Goal: Task Accomplishment & Management: Complete application form

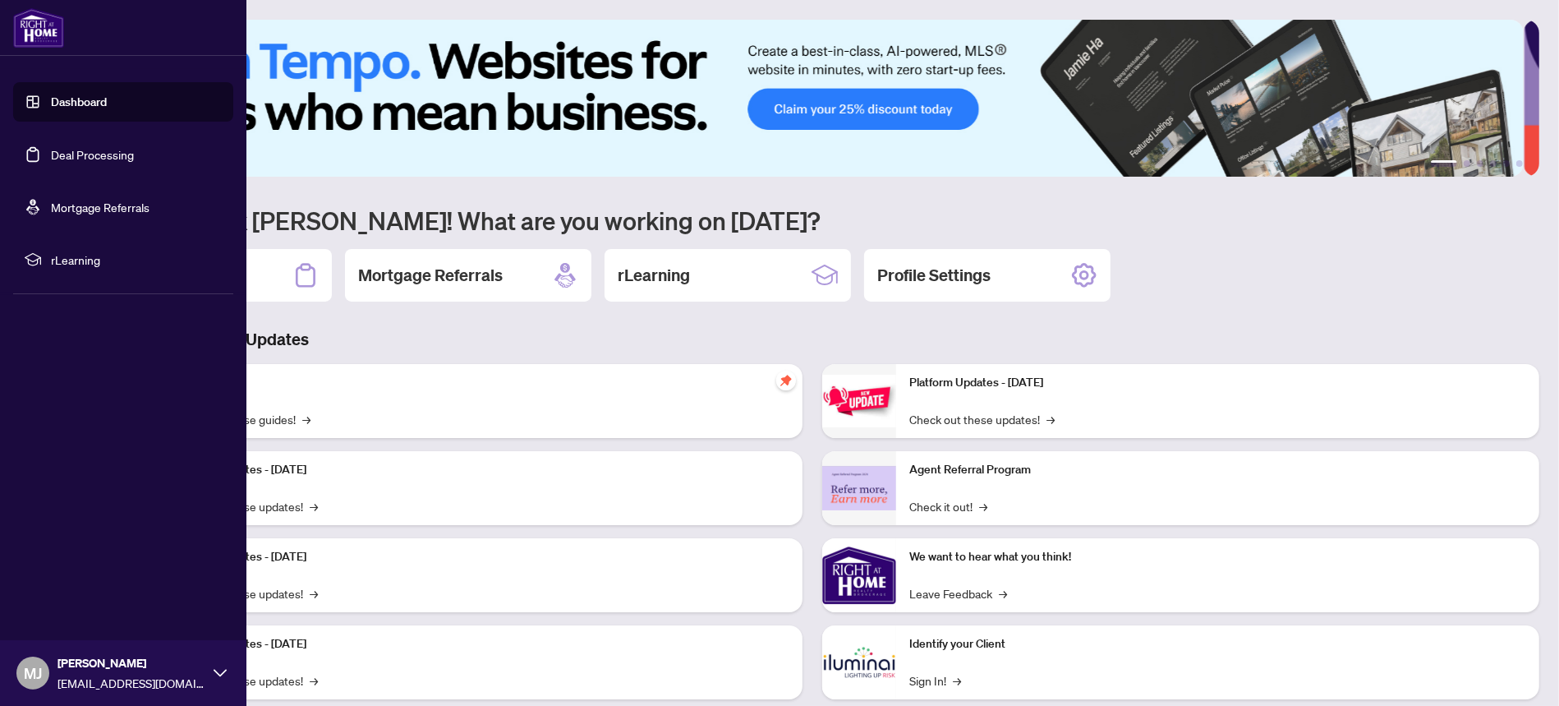
click at [85, 159] on link "Deal Processing" at bounding box center [92, 154] width 83 height 15
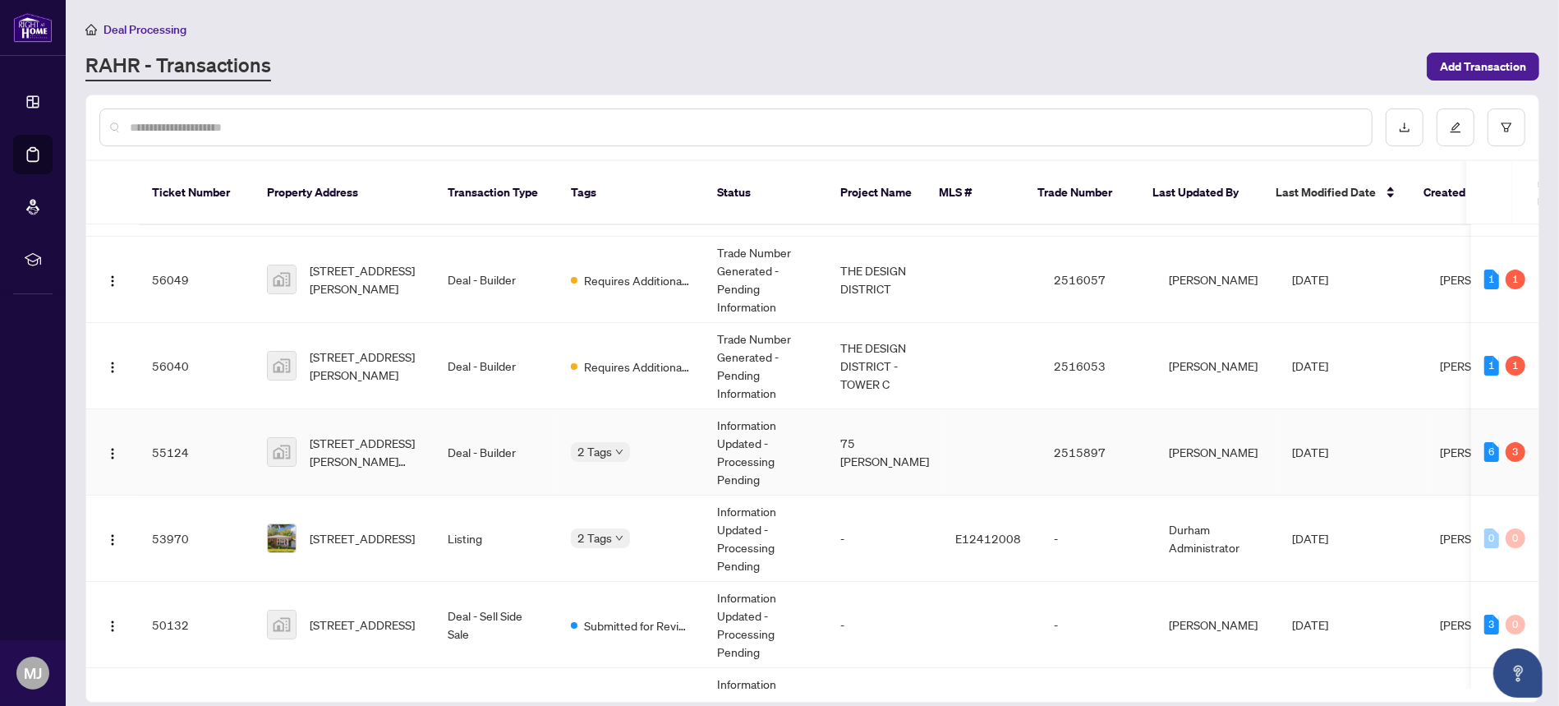
scroll to position [109, 0]
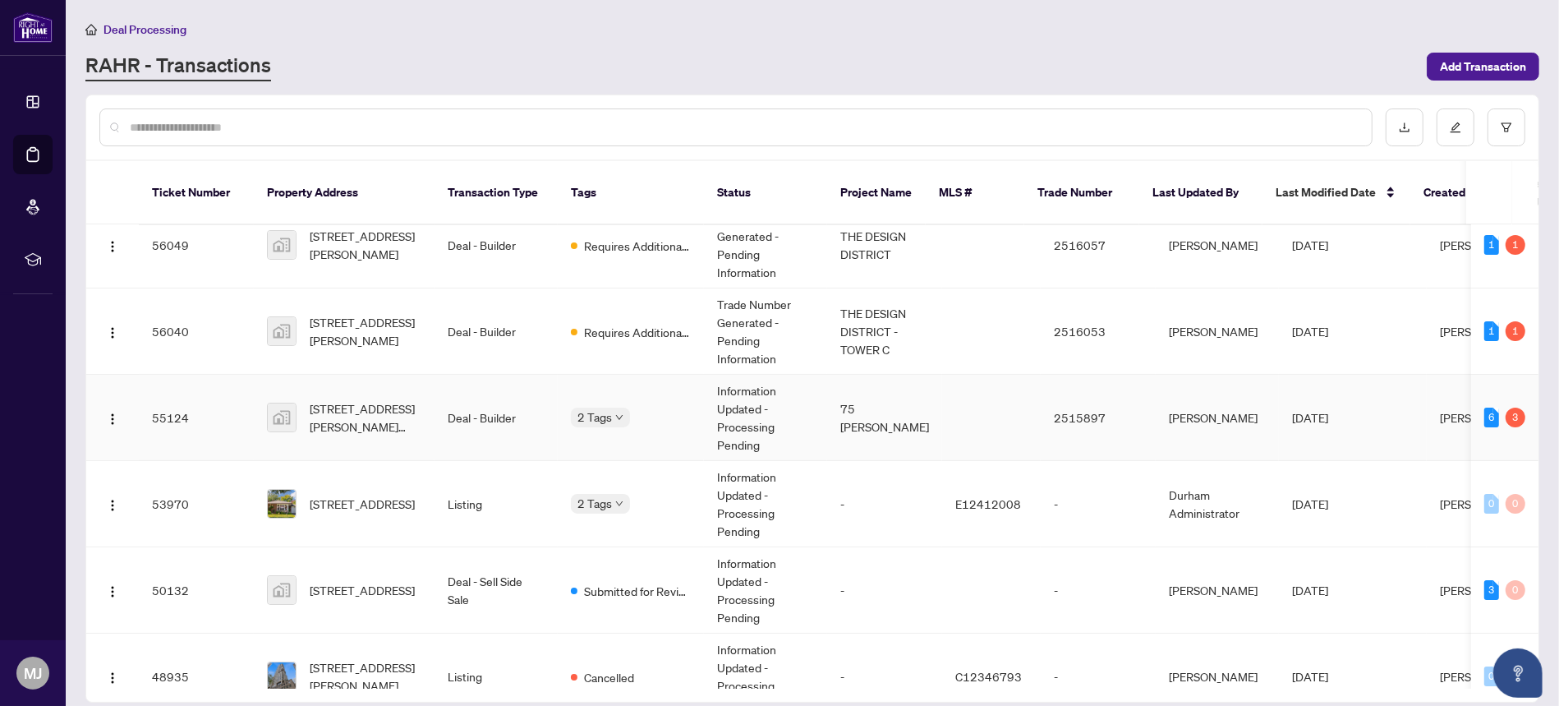
click at [1440, 410] on span "[PERSON_NAME]" at bounding box center [1484, 417] width 89 height 15
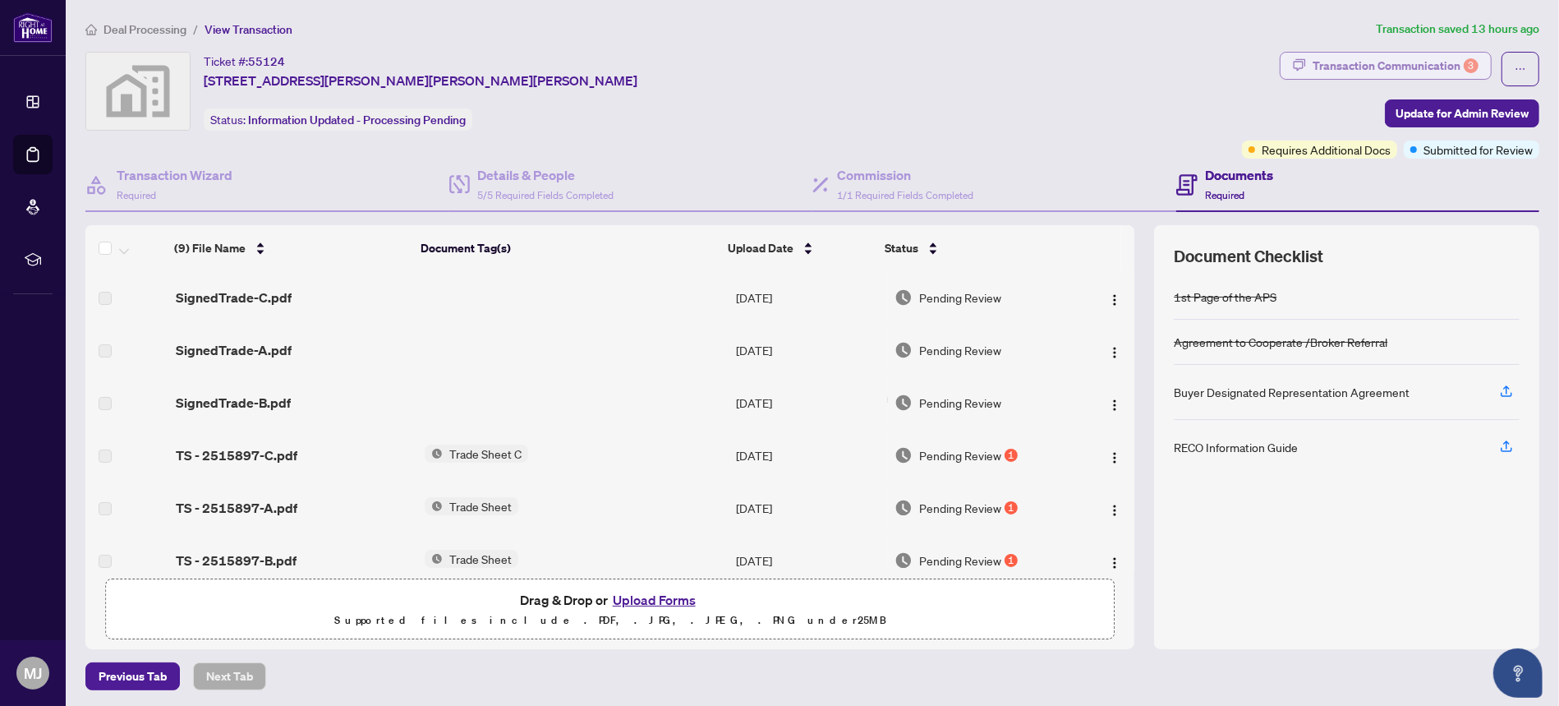
click at [1417, 65] on div "Transaction Communication 3" at bounding box center [1396, 66] width 166 height 26
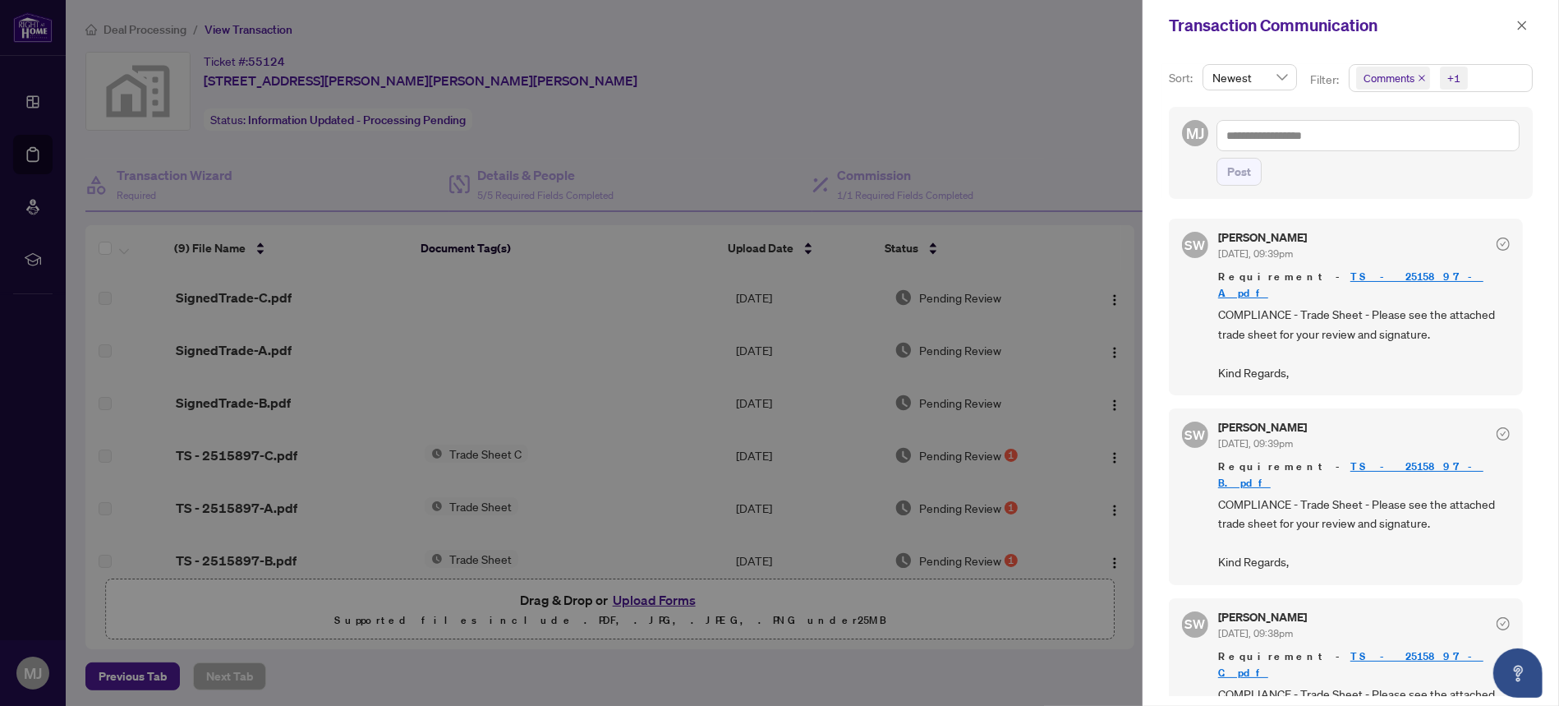
click at [723, 132] on div at bounding box center [779, 353] width 1559 height 706
click at [1333, 459] on link "TS - 2515897-B.pdf" at bounding box center [1350, 474] width 265 height 30
click at [1537, 23] on div "Transaction Communication" at bounding box center [1351, 25] width 416 height 51
click at [1529, 21] on button "button" at bounding box center [1521, 26] width 21 height 20
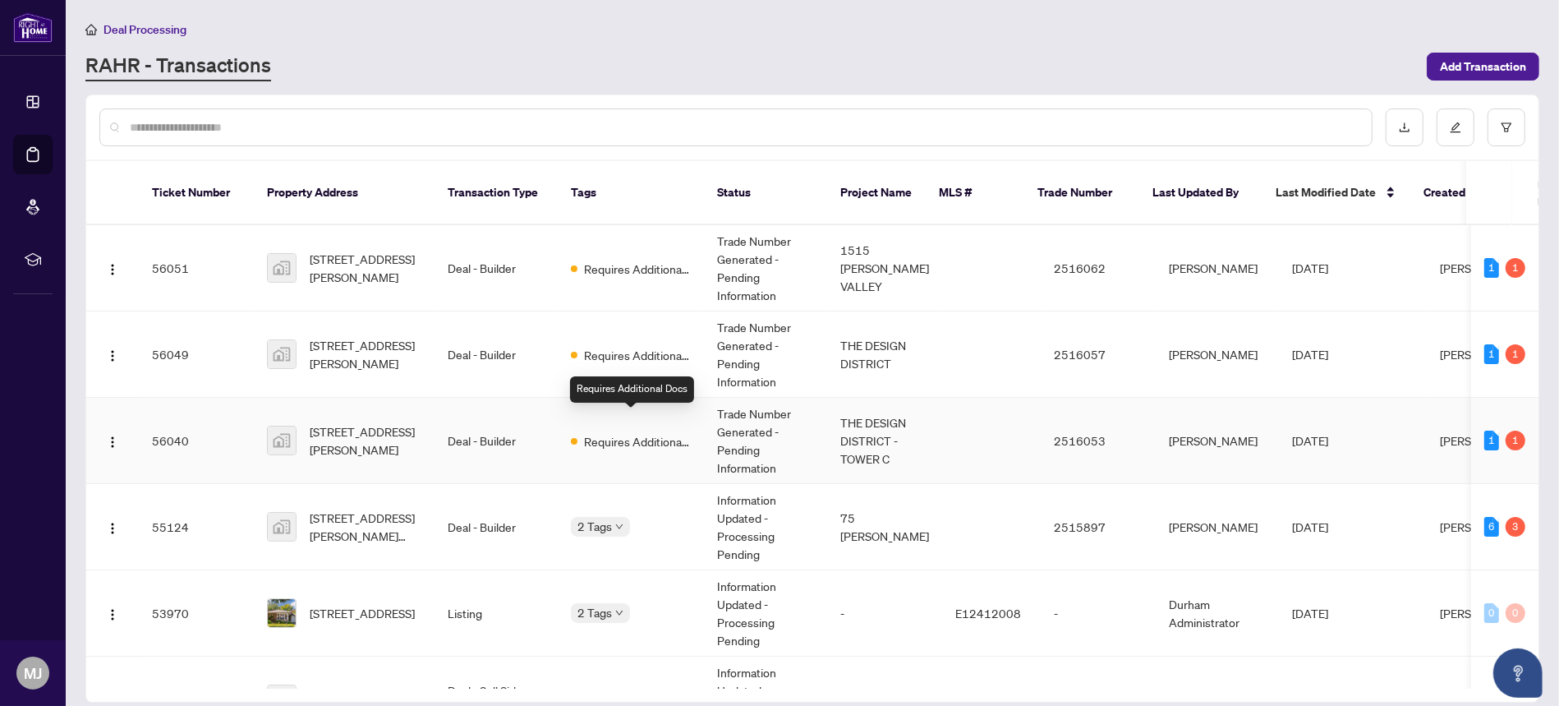
click at [626, 432] on span "Requires Additional Docs" at bounding box center [637, 441] width 107 height 18
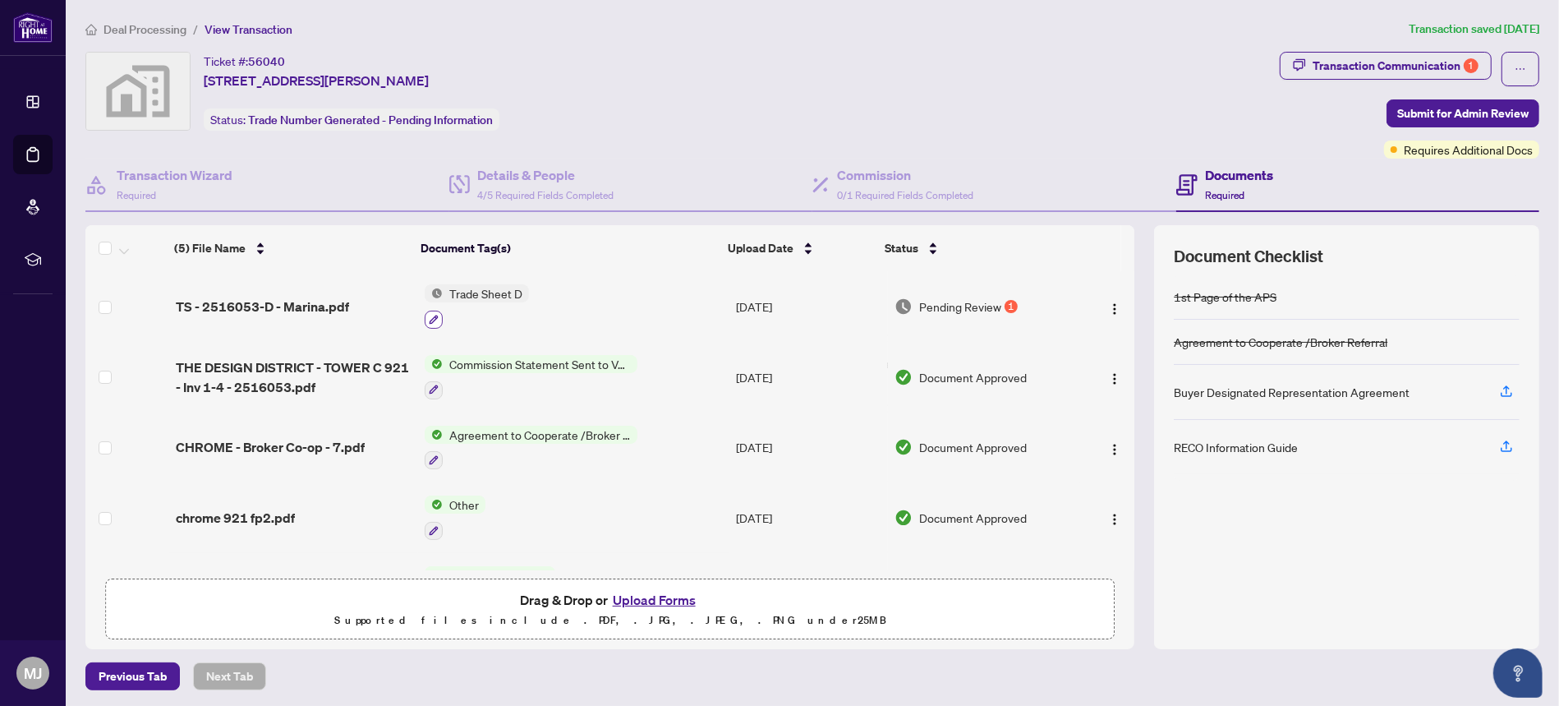
click at [430, 317] on icon "button" at bounding box center [434, 320] width 10 height 10
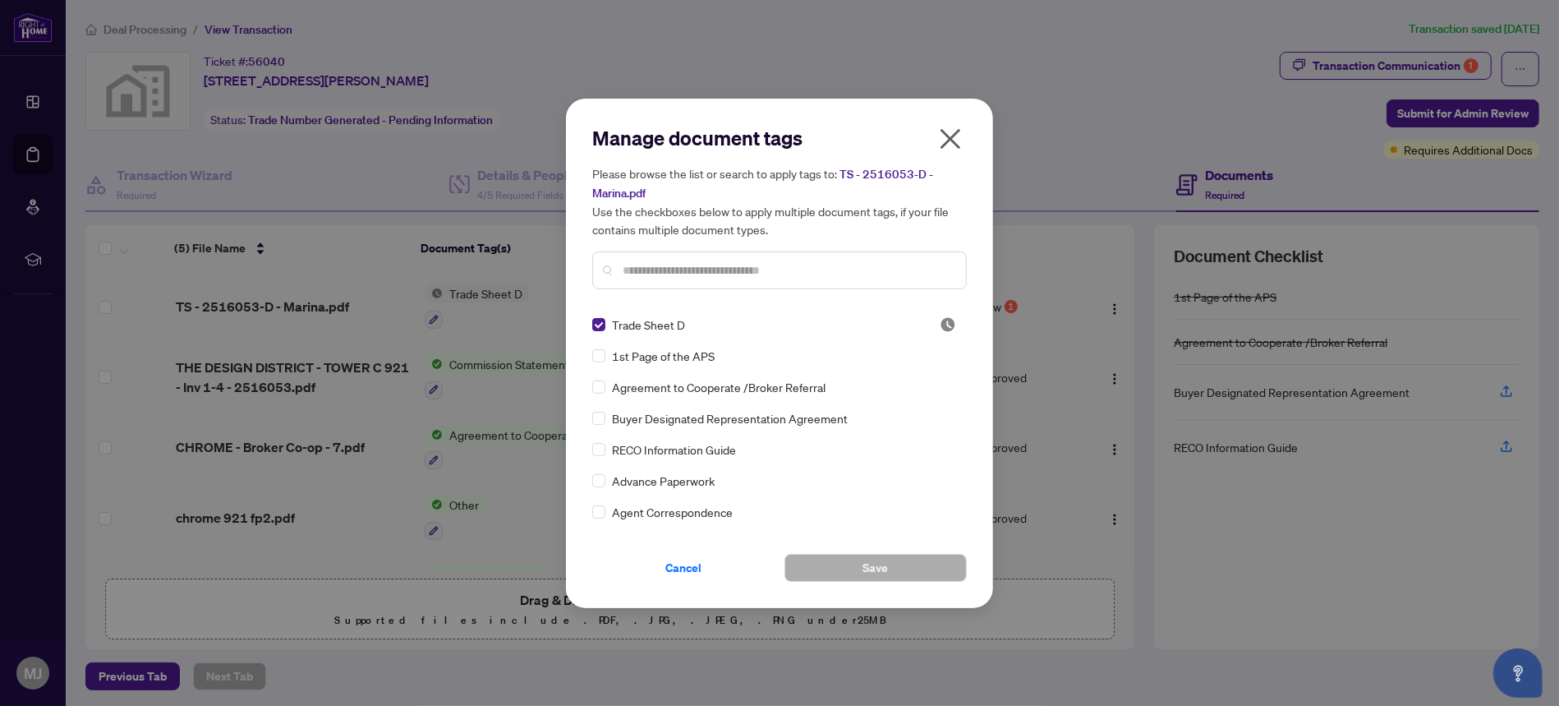
click at [954, 136] on icon "close" at bounding box center [951, 138] width 21 height 21
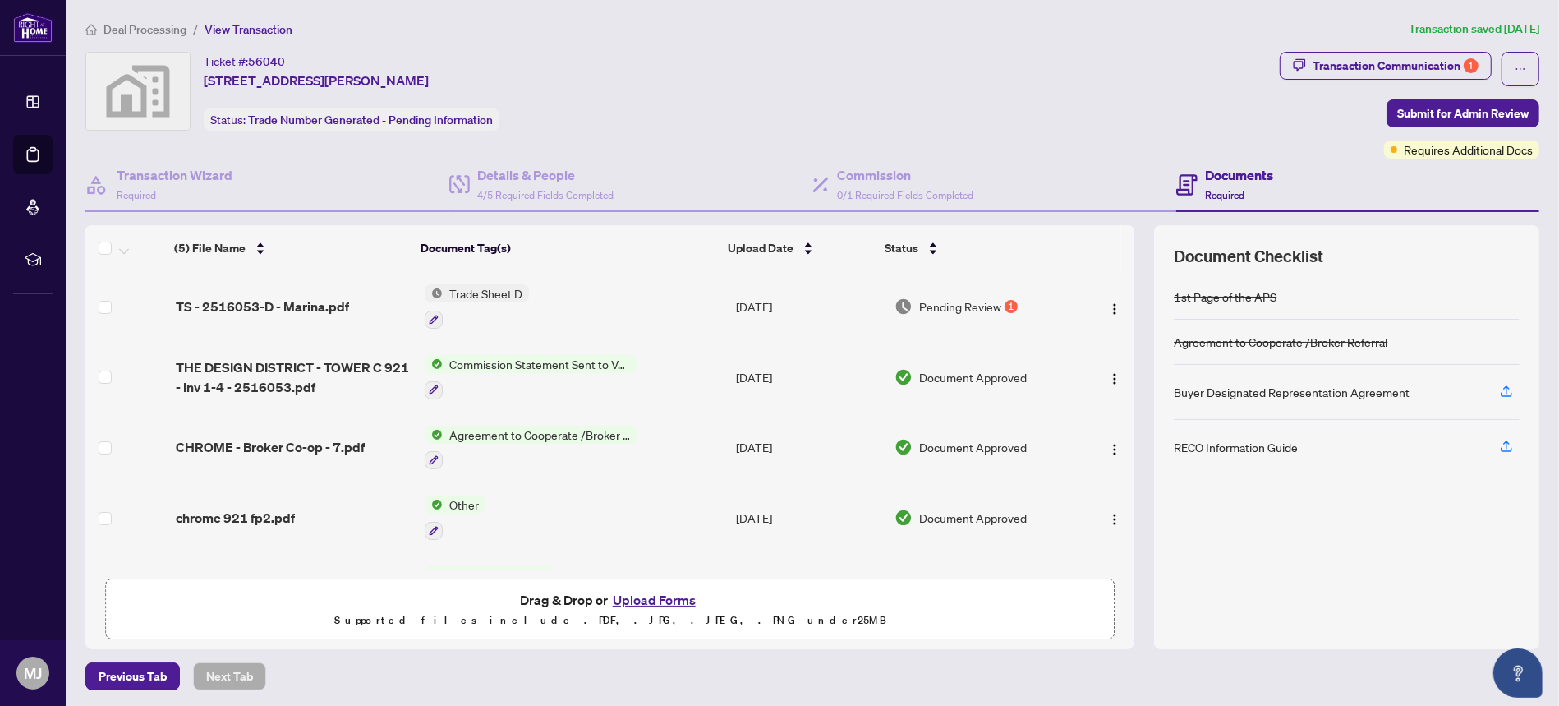
click at [286, 305] on span "TS - 2516053-D - Marina.pdf" at bounding box center [262, 307] width 173 height 20
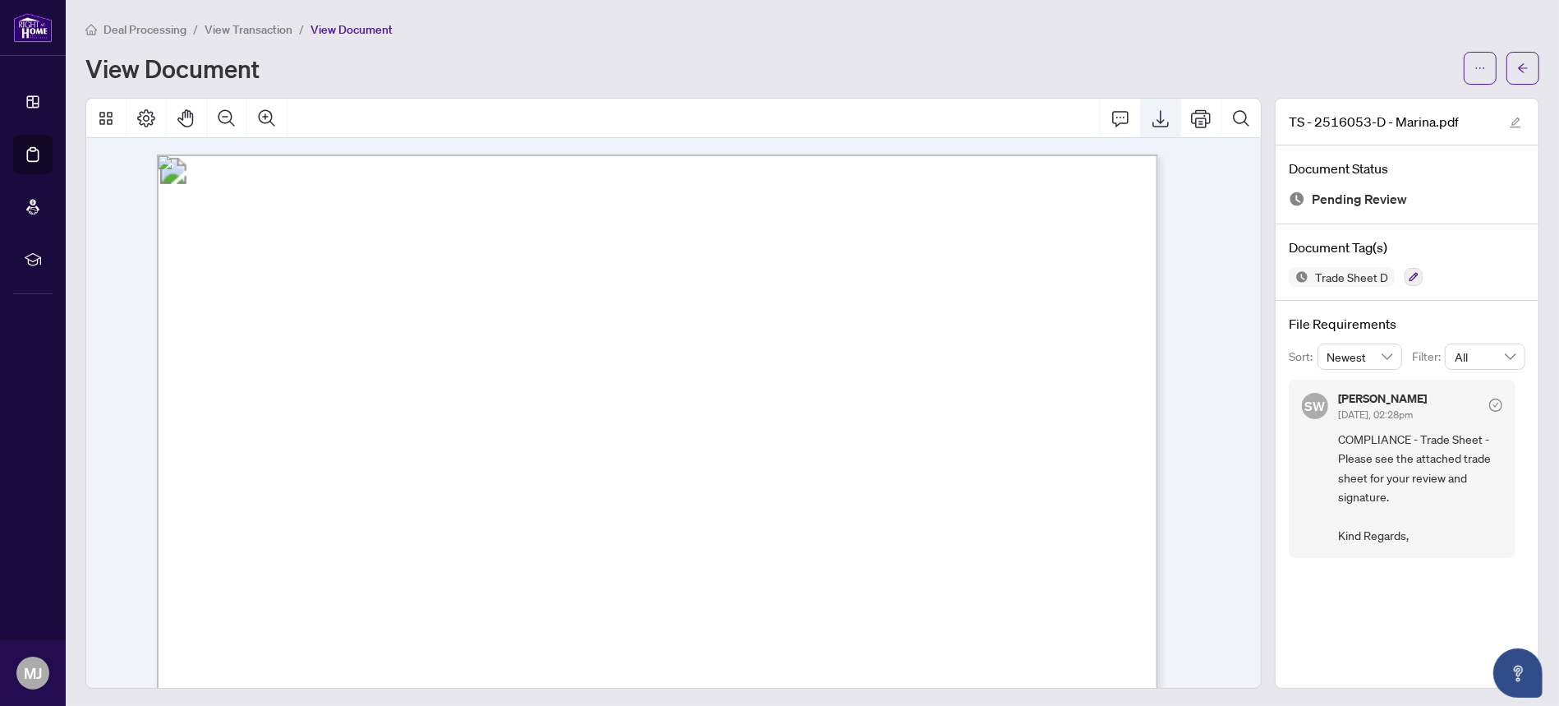
click at [1151, 113] on icon "Export" at bounding box center [1161, 118] width 20 height 20
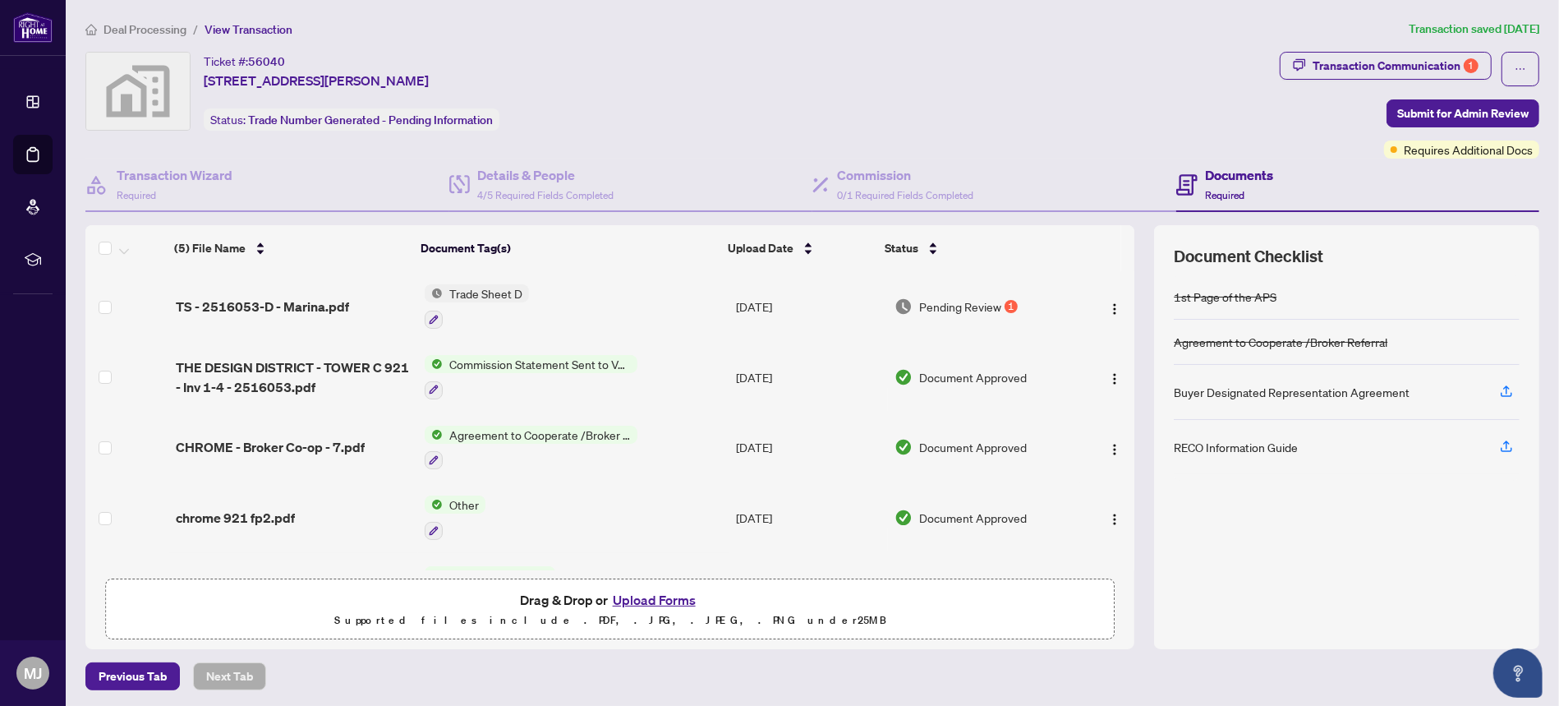
click at [629, 604] on button "Upload Forms" at bounding box center [654, 599] width 93 height 21
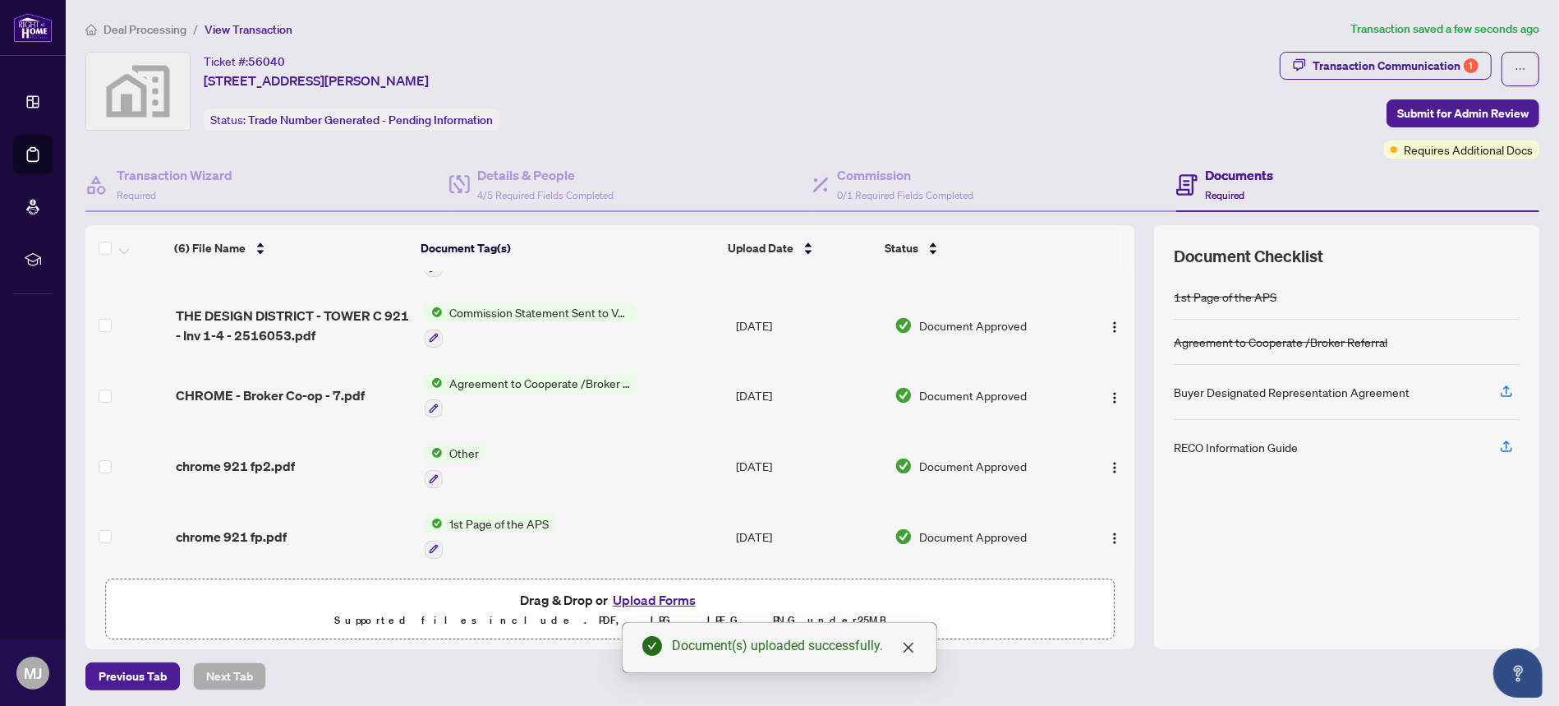
scroll to position [2, 0]
click at [1443, 108] on span "Submit for Admin Review" at bounding box center [1462, 112] width 131 height 26
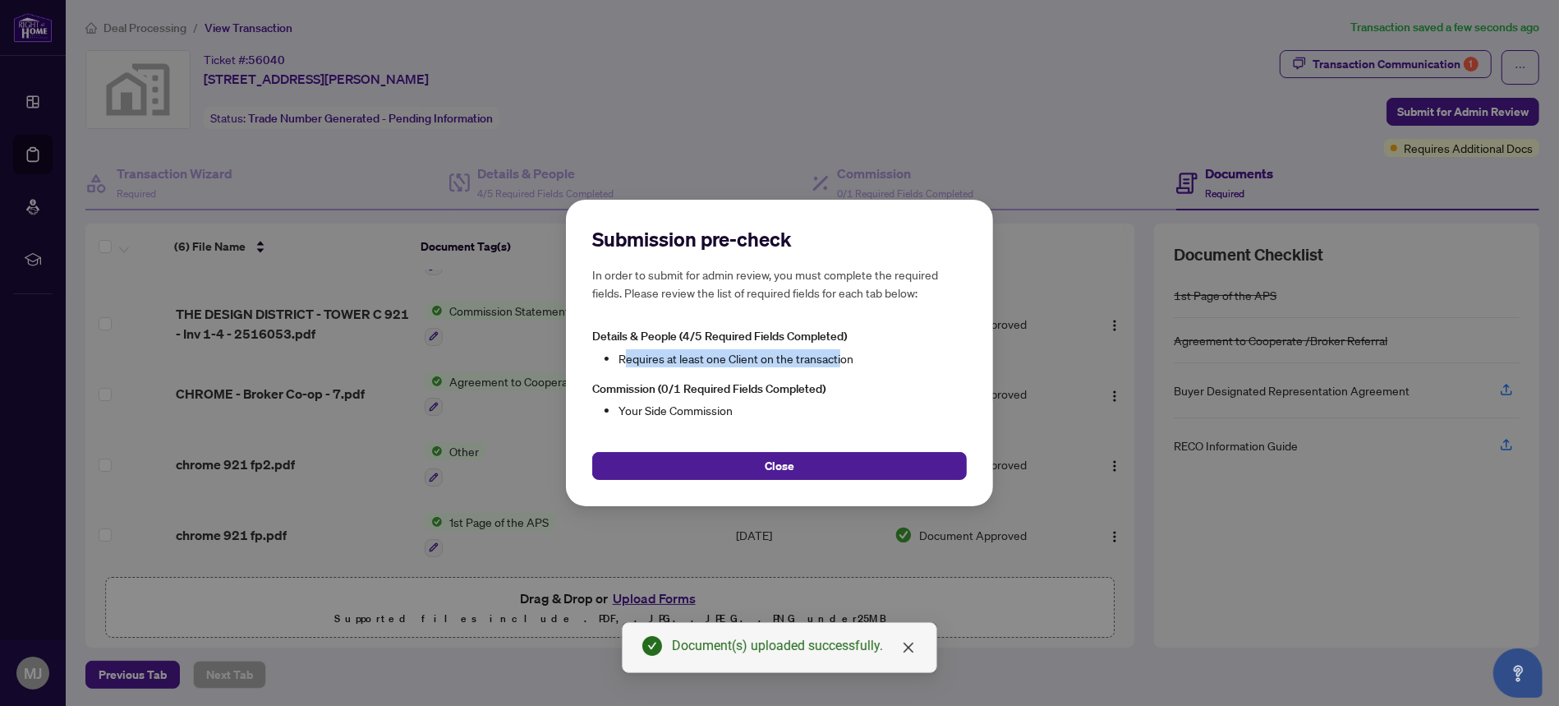
drag, startPoint x: 623, startPoint y: 357, endPoint x: 839, endPoint y: 354, distance: 216.1
click at [839, 354] on li "Requires at least one Client on the transaction" at bounding box center [793, 358] width 348 height 18
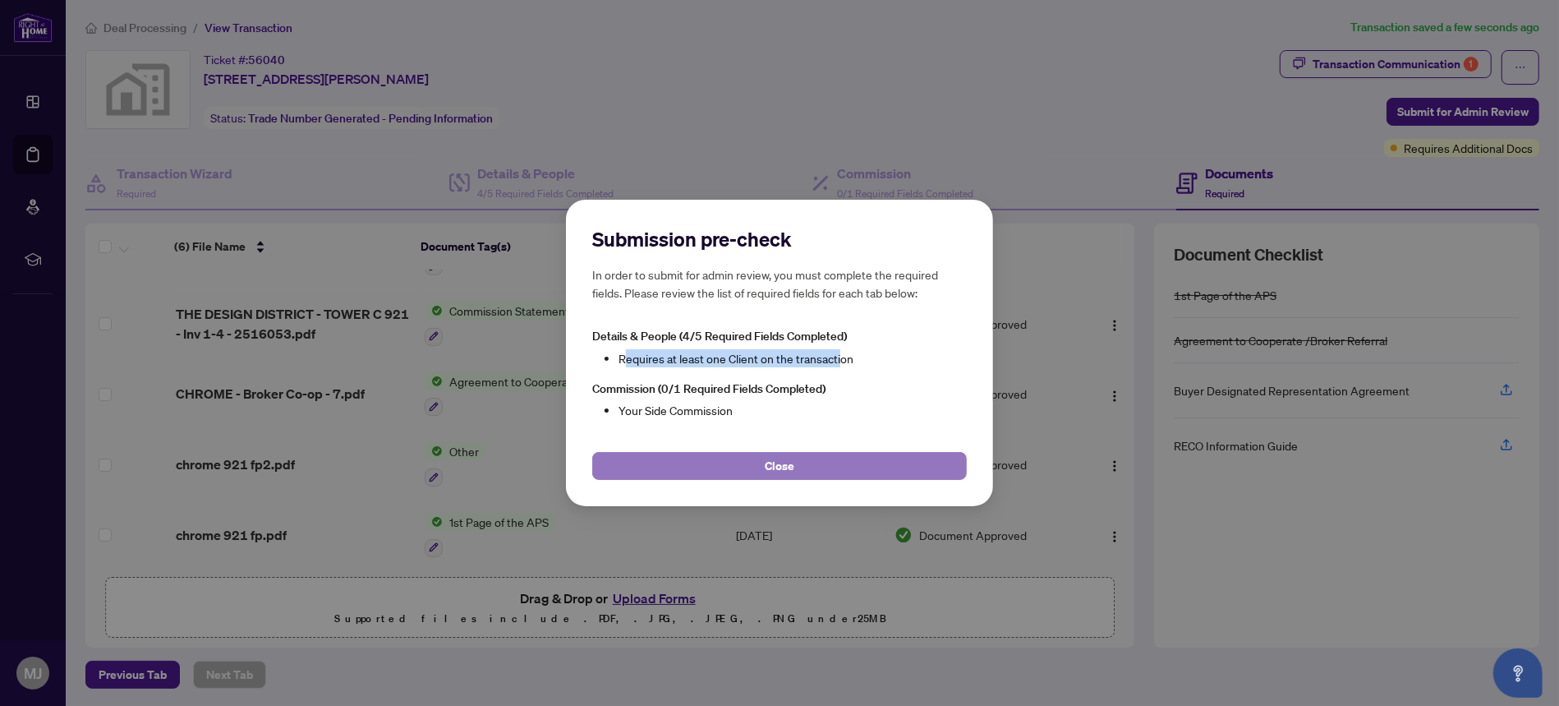
click at [791, 463] on span "Close" at bounding box center [780, 466] width 30 height 26
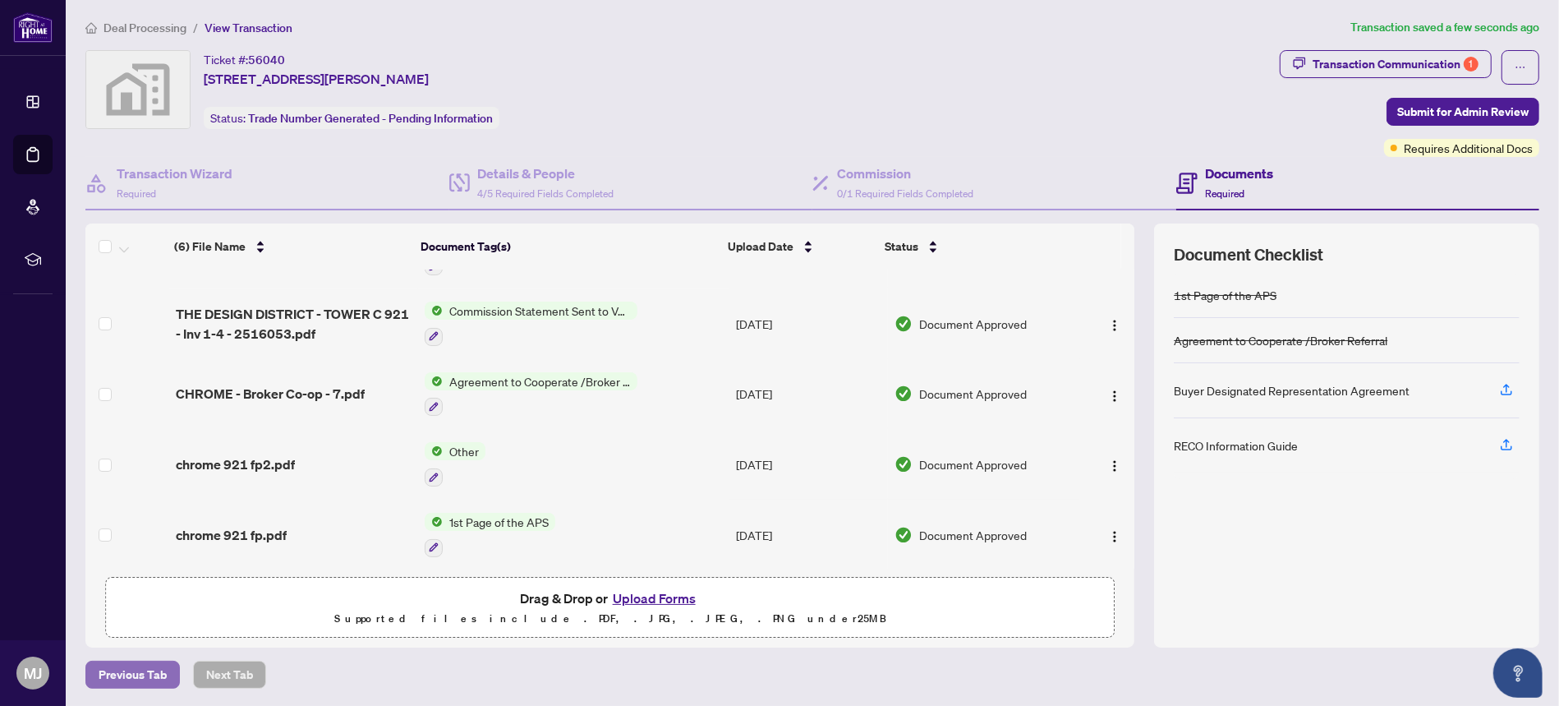
click at [111, 670] on span "Previous Tab" at bounding box center [133, 674] width 68 height 26
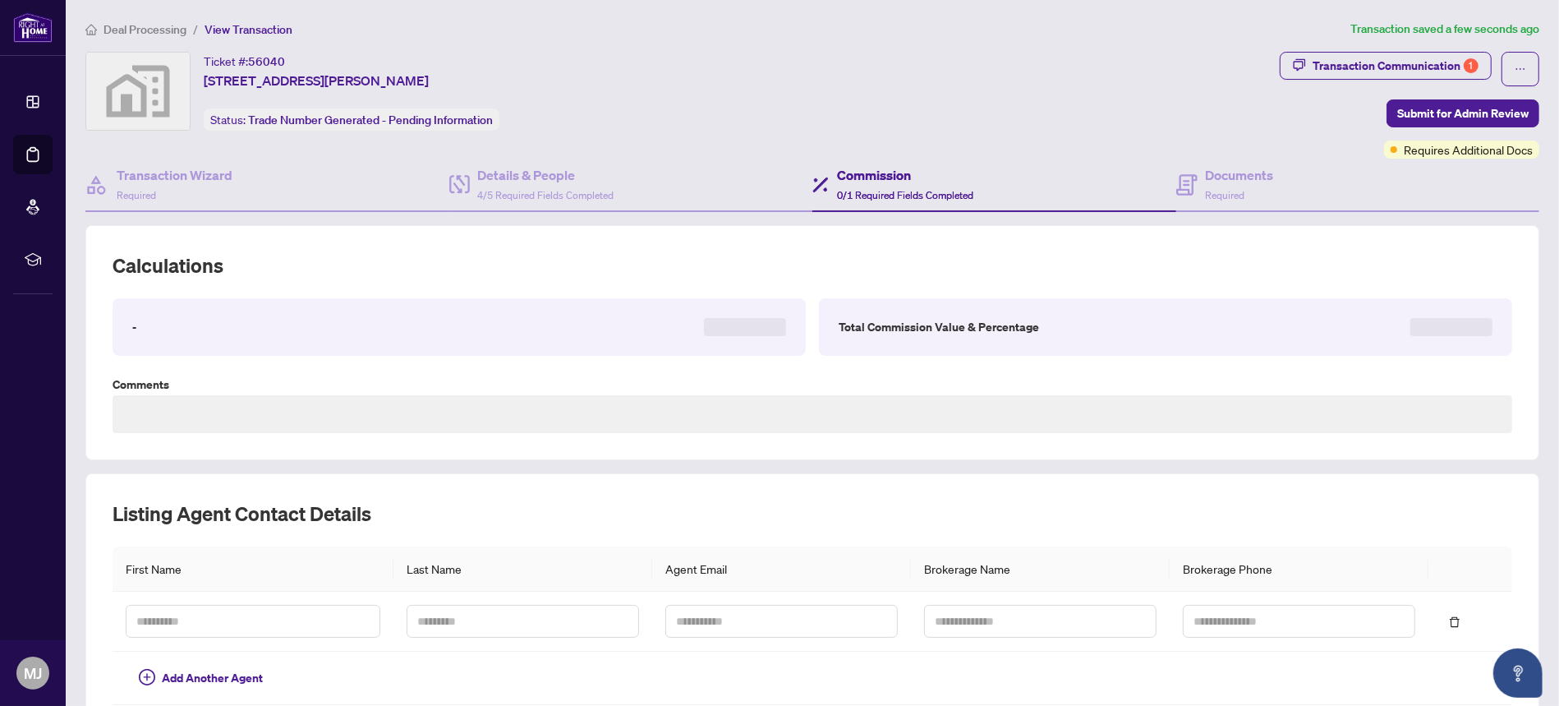
type textarea "**********"
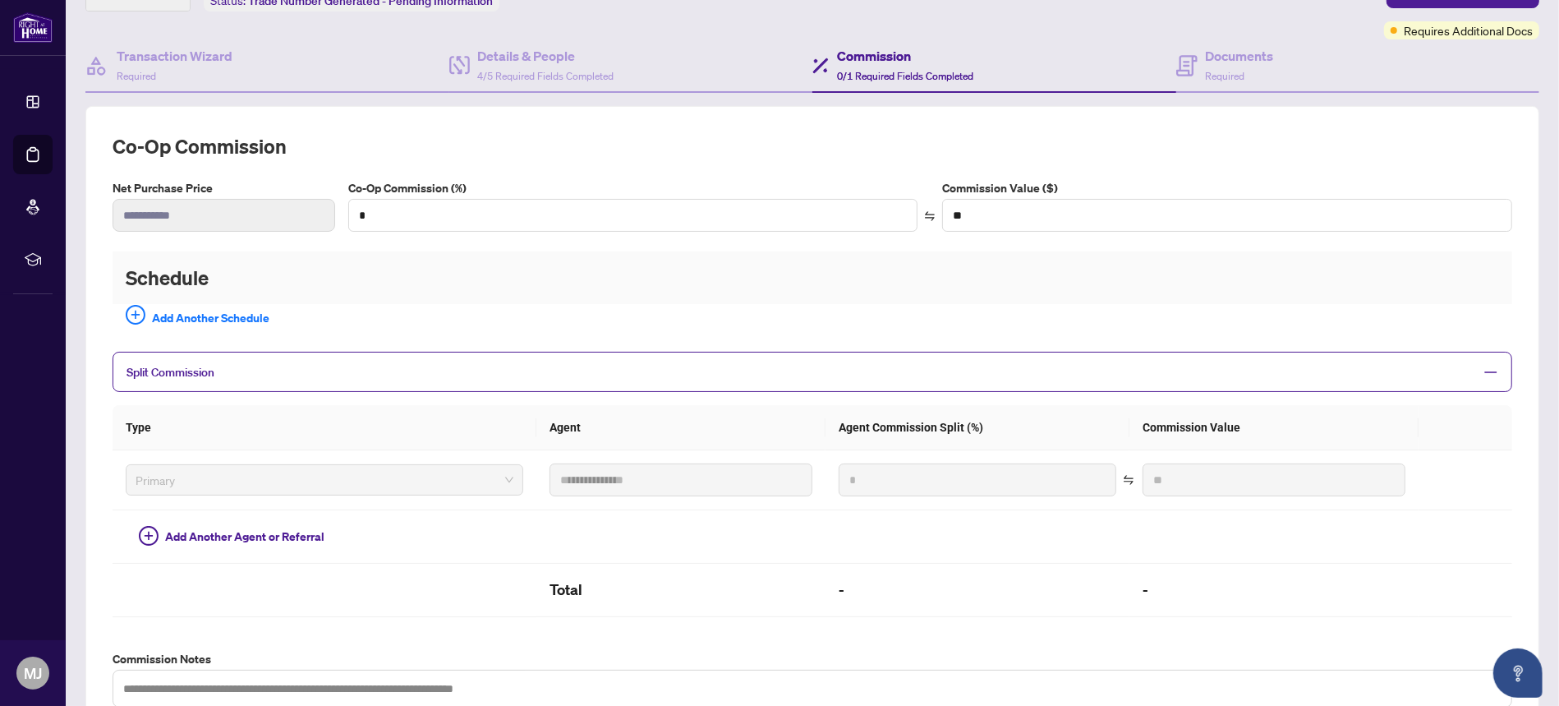
scroll to position [149, 0]
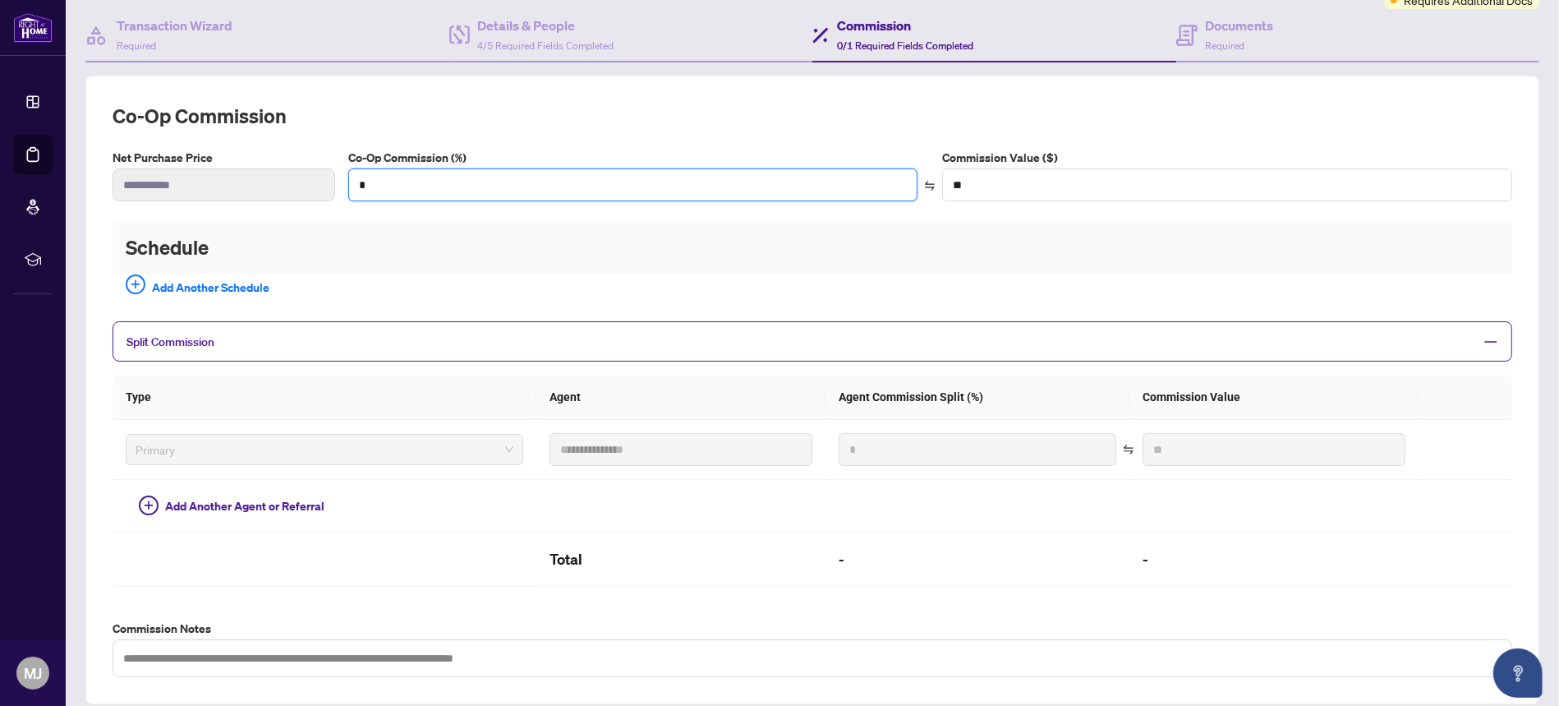
click at [279, 186] on div "**********" at bounding box center [812, 182] width 1413 height 66
type input "*"
type input "*********"
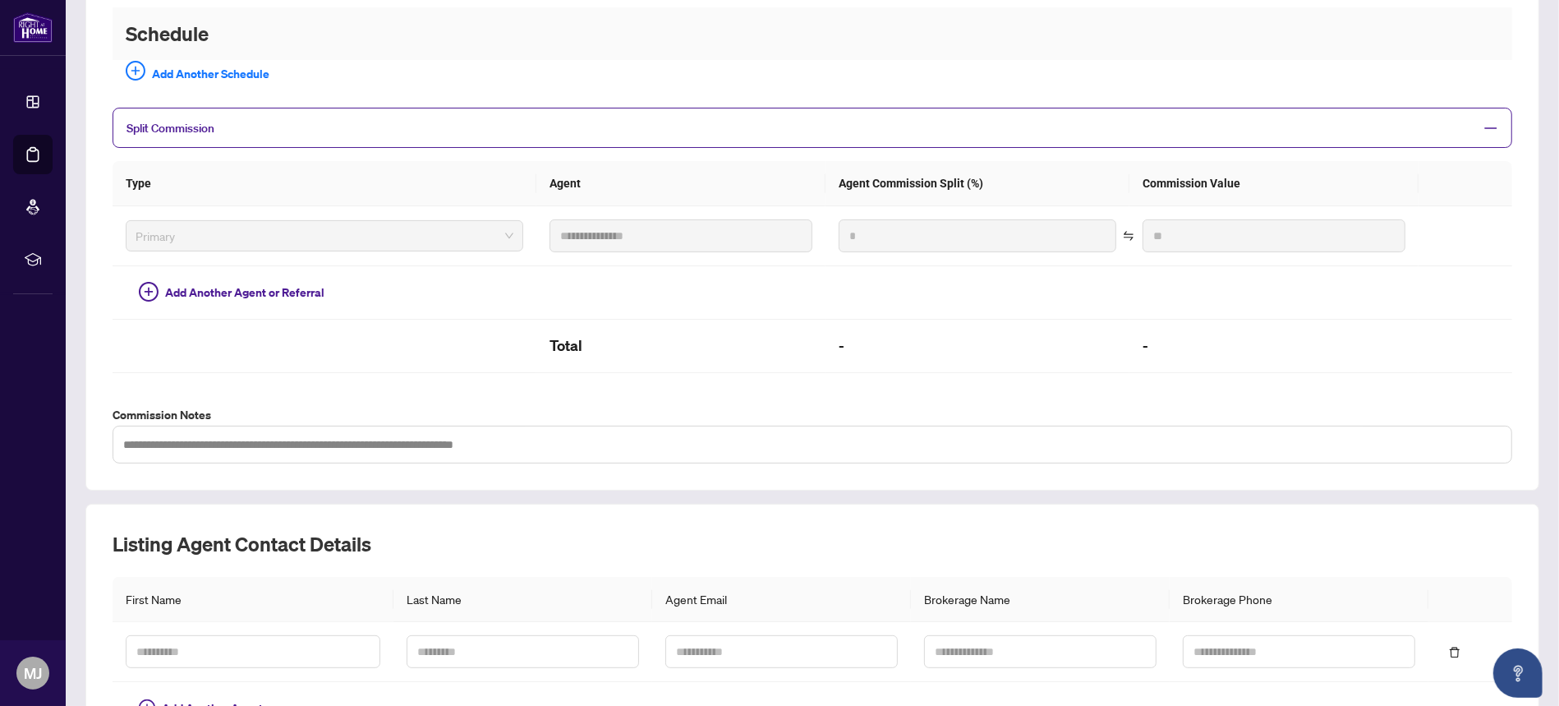
scroll to position [478, 0]
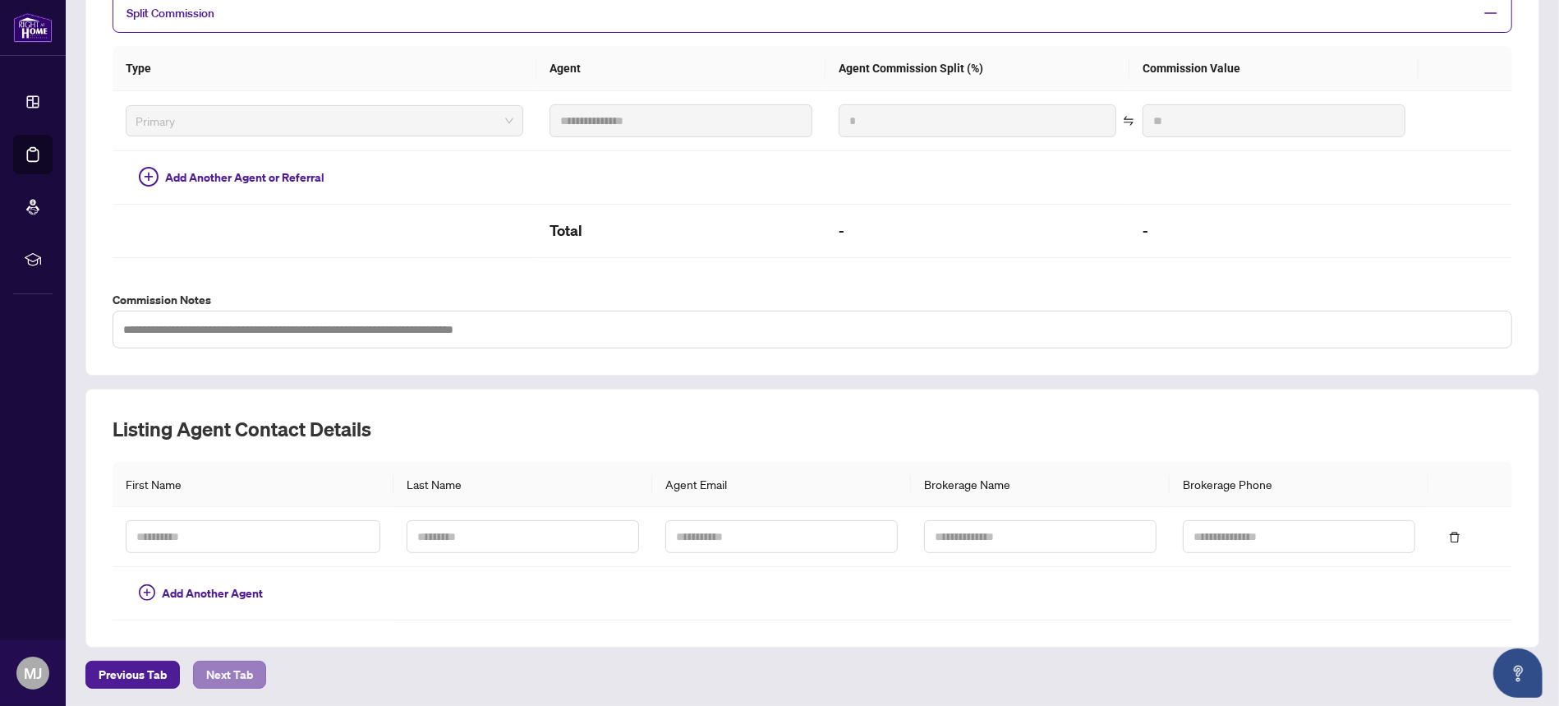
type input "*"
click at [231, 671] on span "Next Tab" at bounding box center [229, 674] width 47 height 26
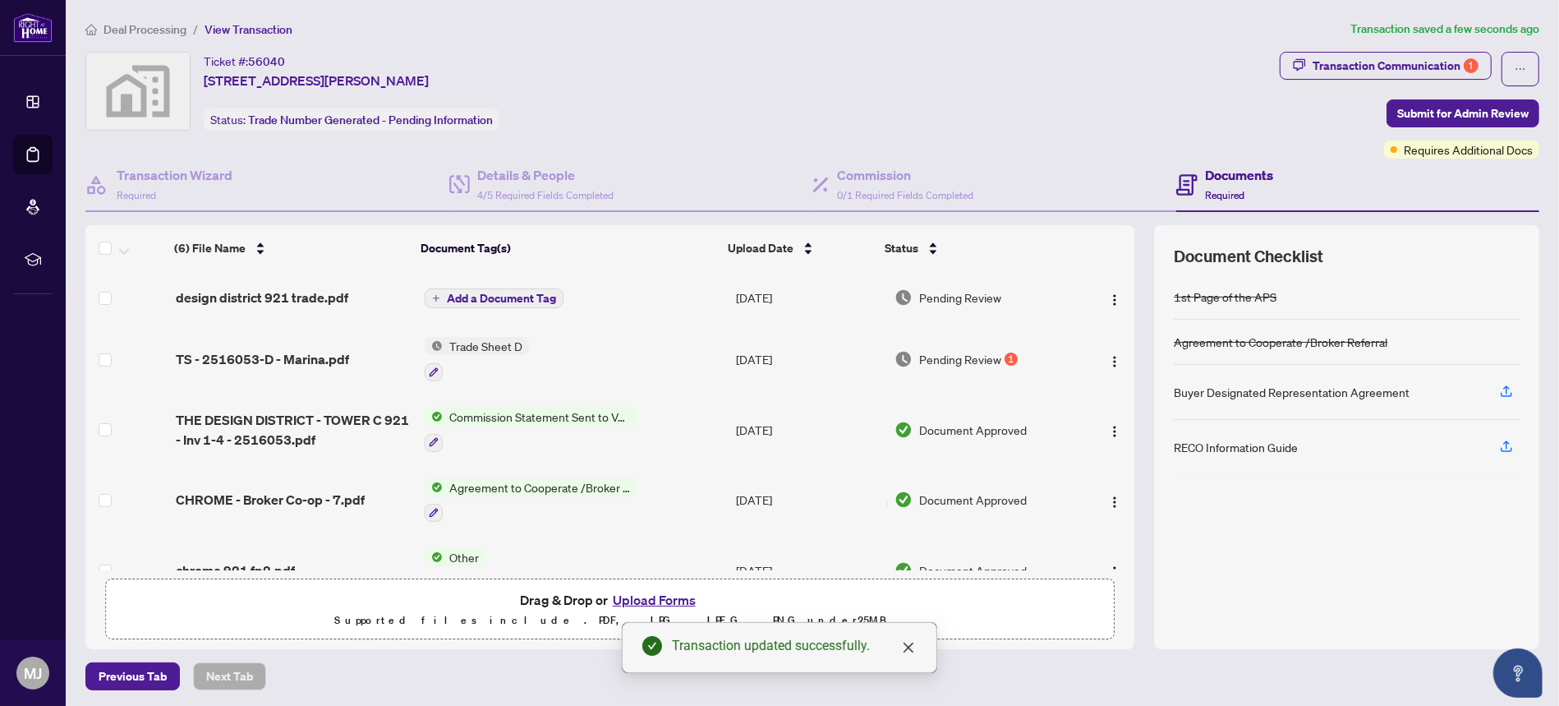
scroll to position [2, 0]
click at [1468, 121] on span "Submit for Admin Review" at bounding box center [1462, 112] width 131 height 26
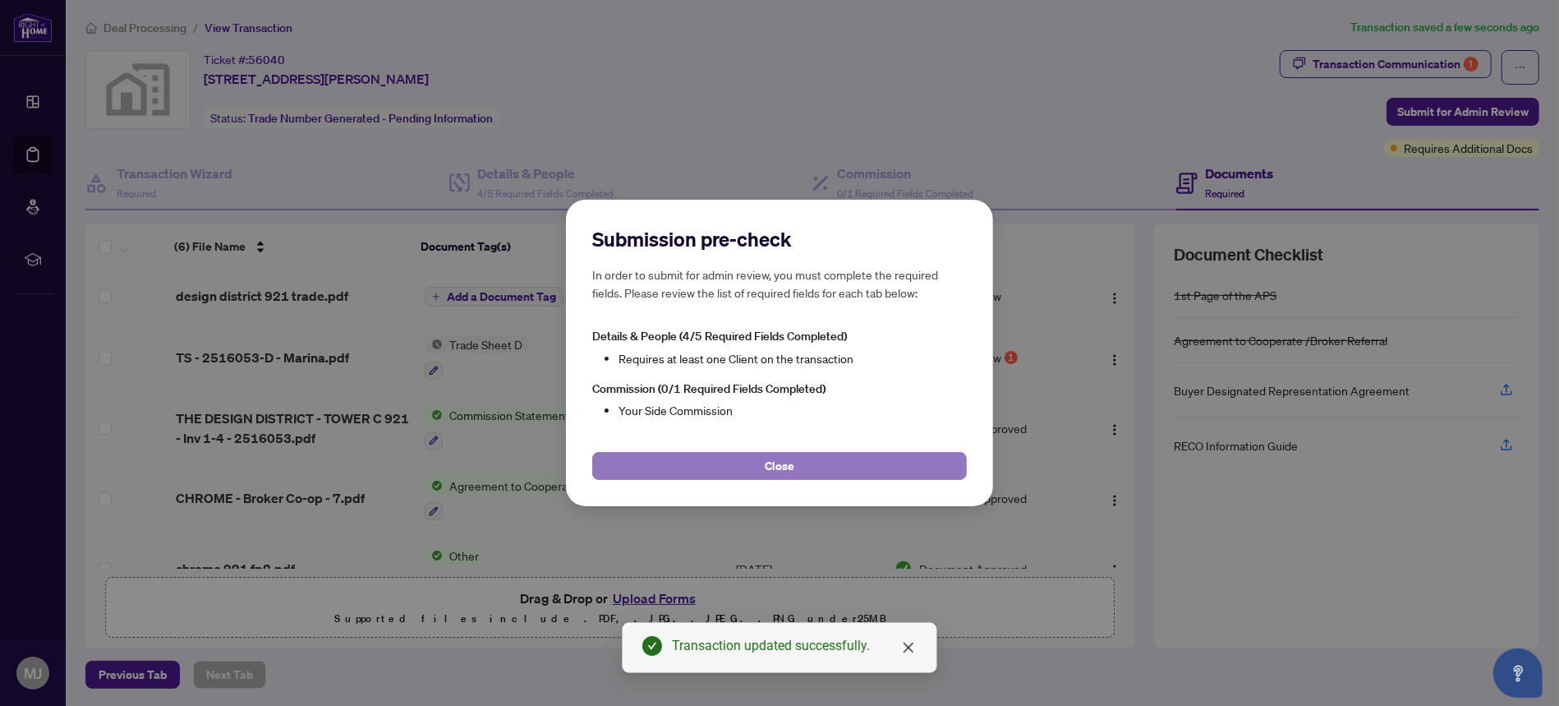
click at [835, 460] on button "Close" at bounding box center [779, 466] width 375 height 28
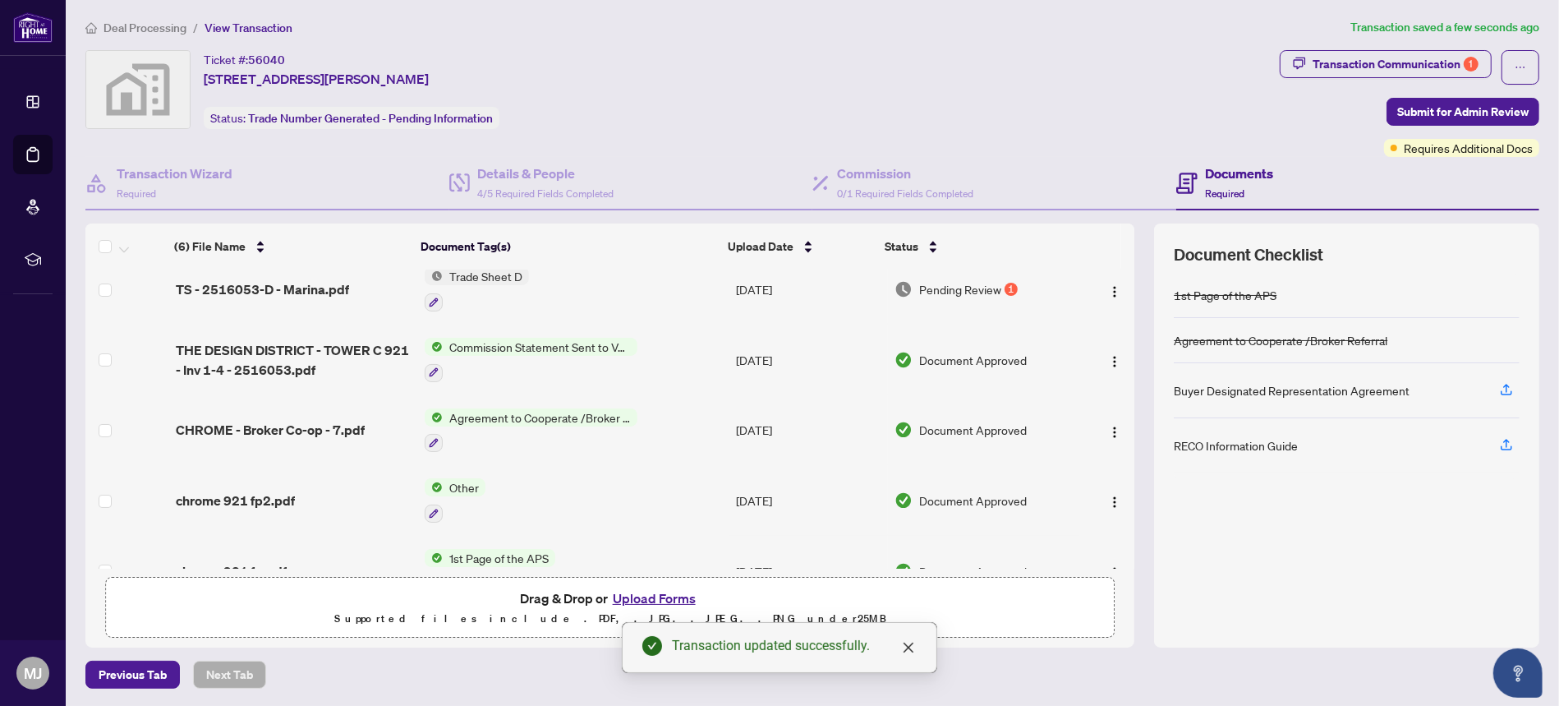
scroll to position [104, 0]
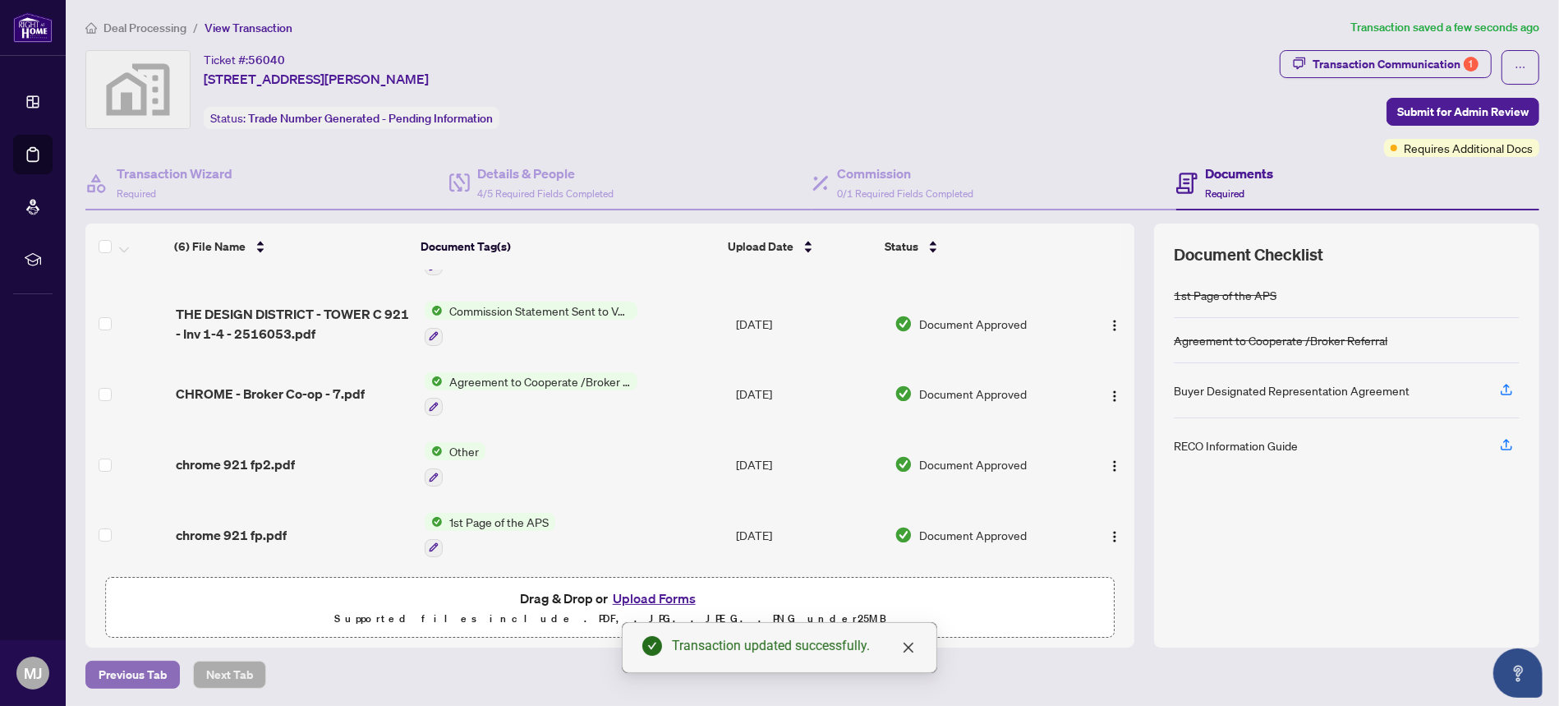
click at [130, 669] on span "Previous Tab" at bounding box center [133, 674] width 68 height 26
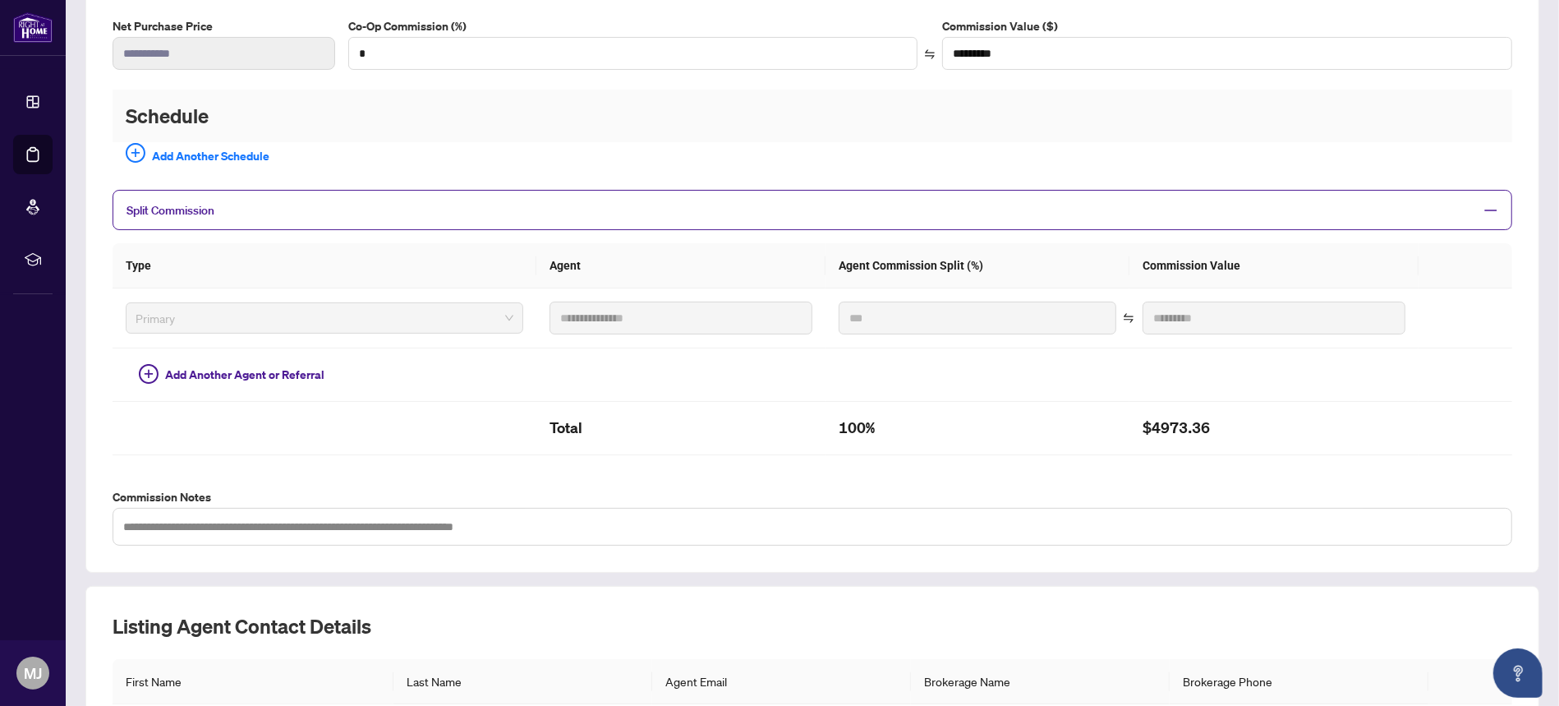
scroll to position [260, 0]
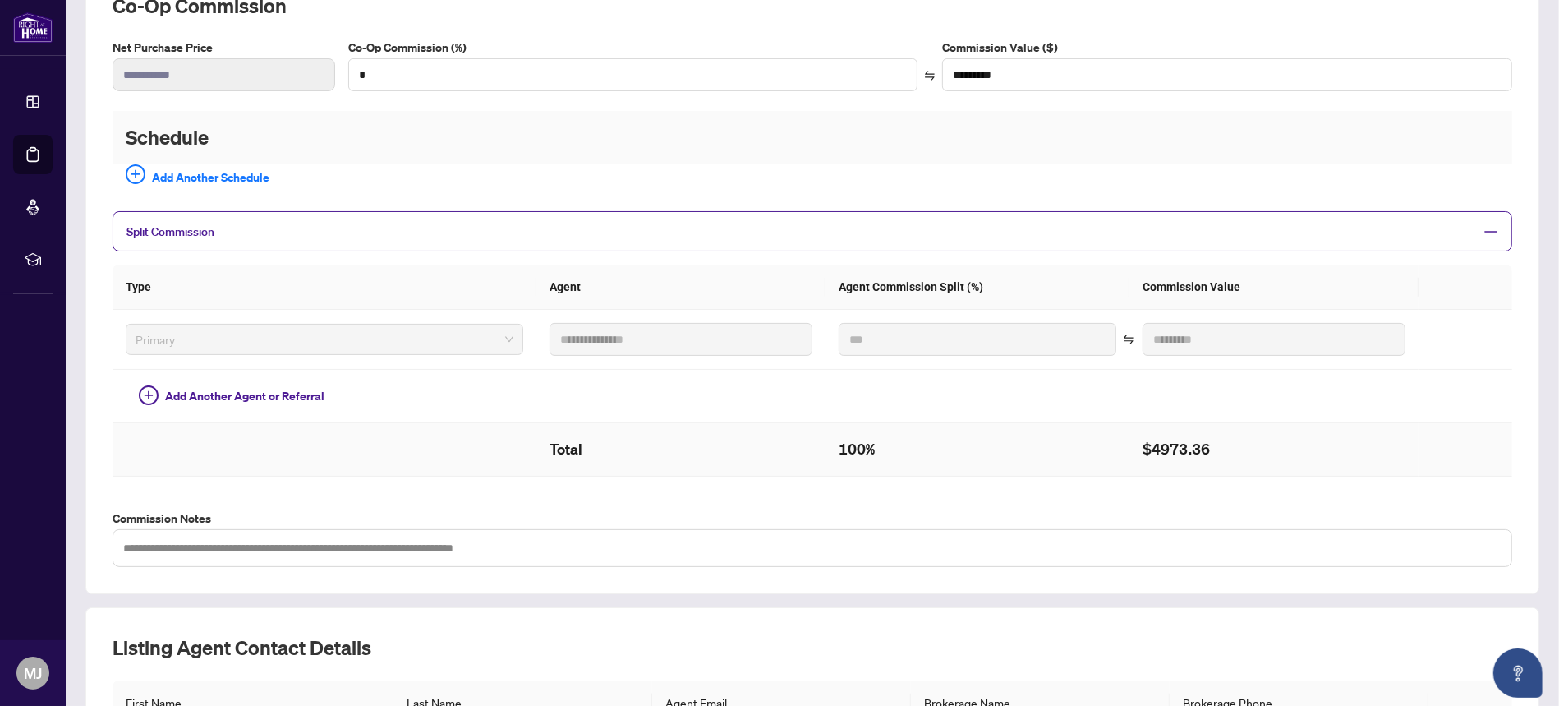
click at [849, 447] on h2 "100%" at bounding box center [978, 449] width 278 height 26
click at [453, 236] on span "Split Commission" at bounding box center [799, 231] width 1347 height 19
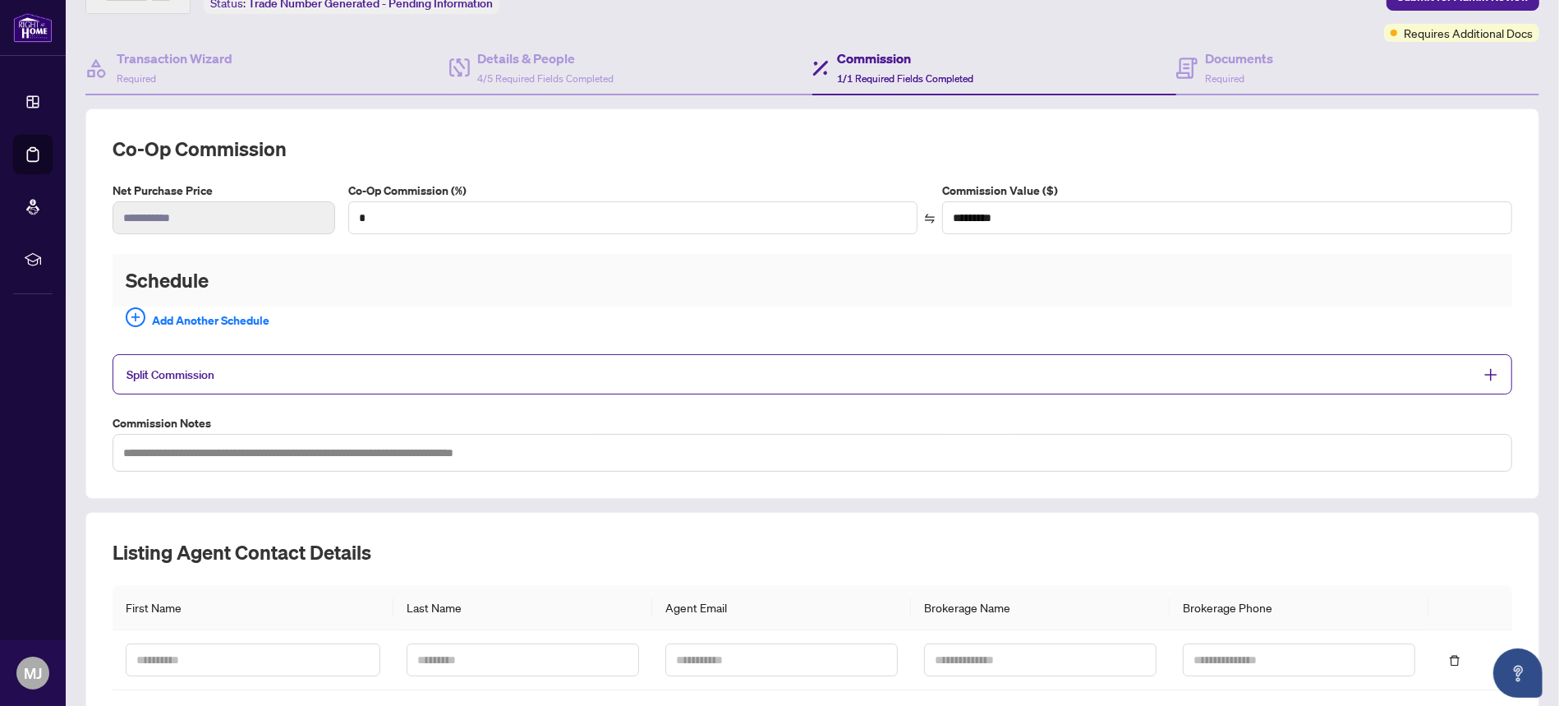
scroll to position [241, 0]
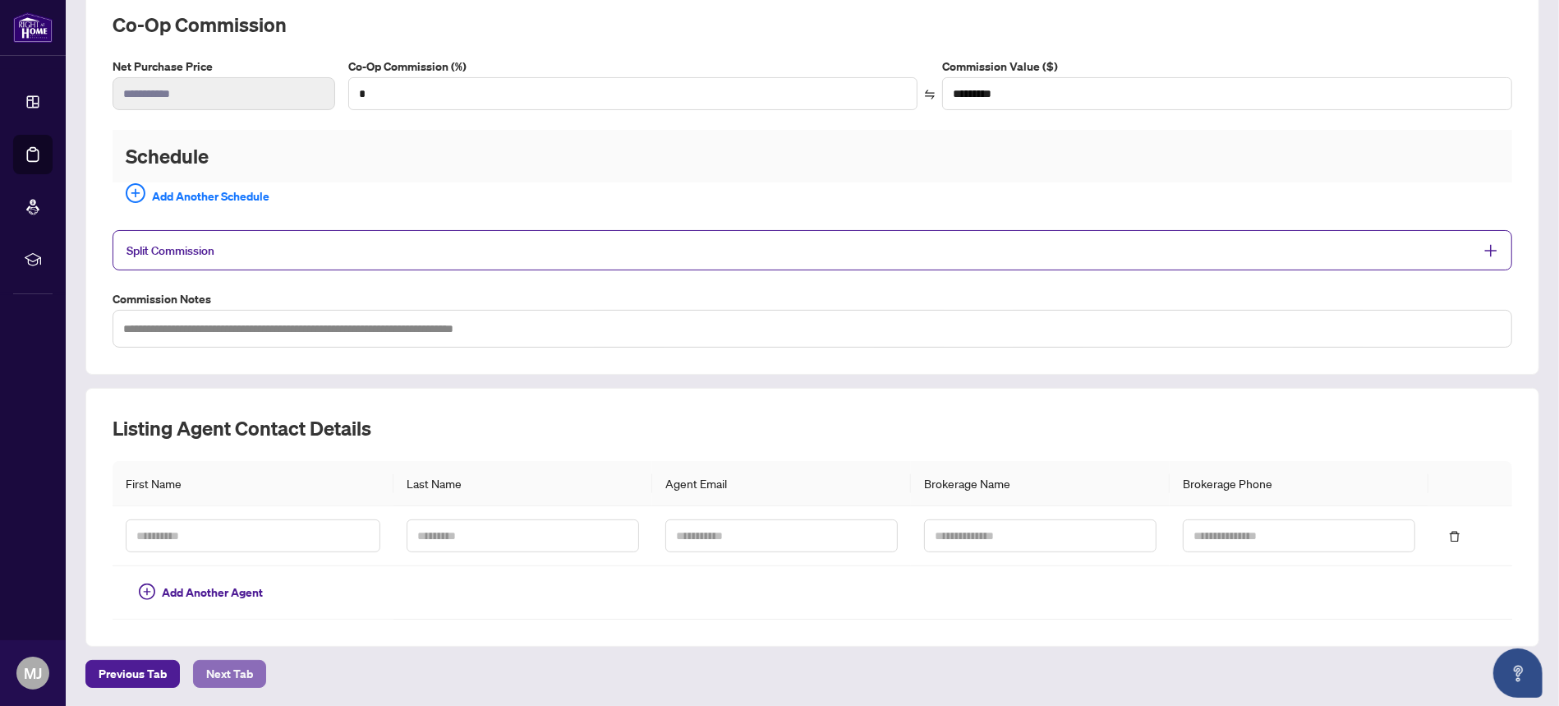
click at [230, 662] on span "Next Tab" at bounding box center [229, 673] width 47 height 26
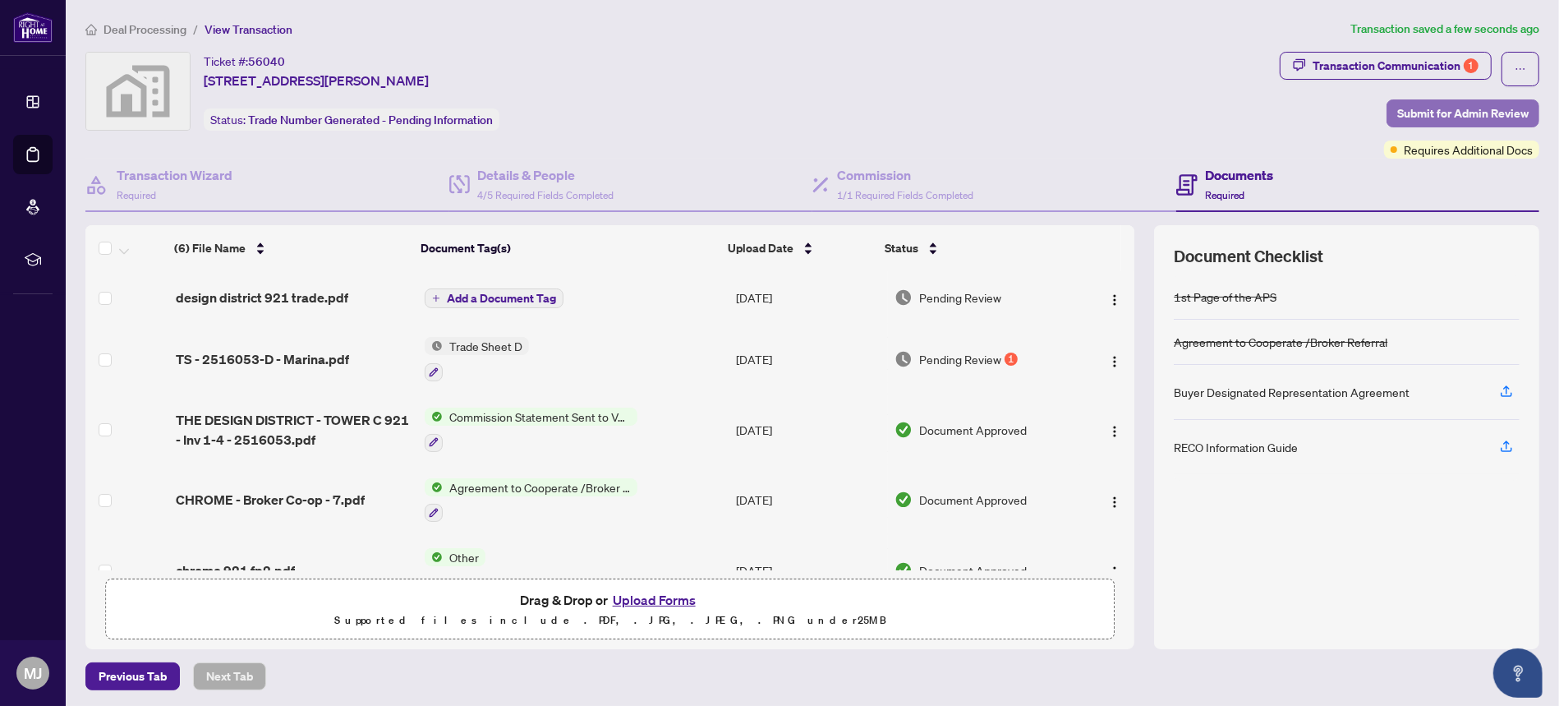
click at [1410, 114] on span "Submit for Admin Review" at bounding box center [1462, 113] width 131 height 26
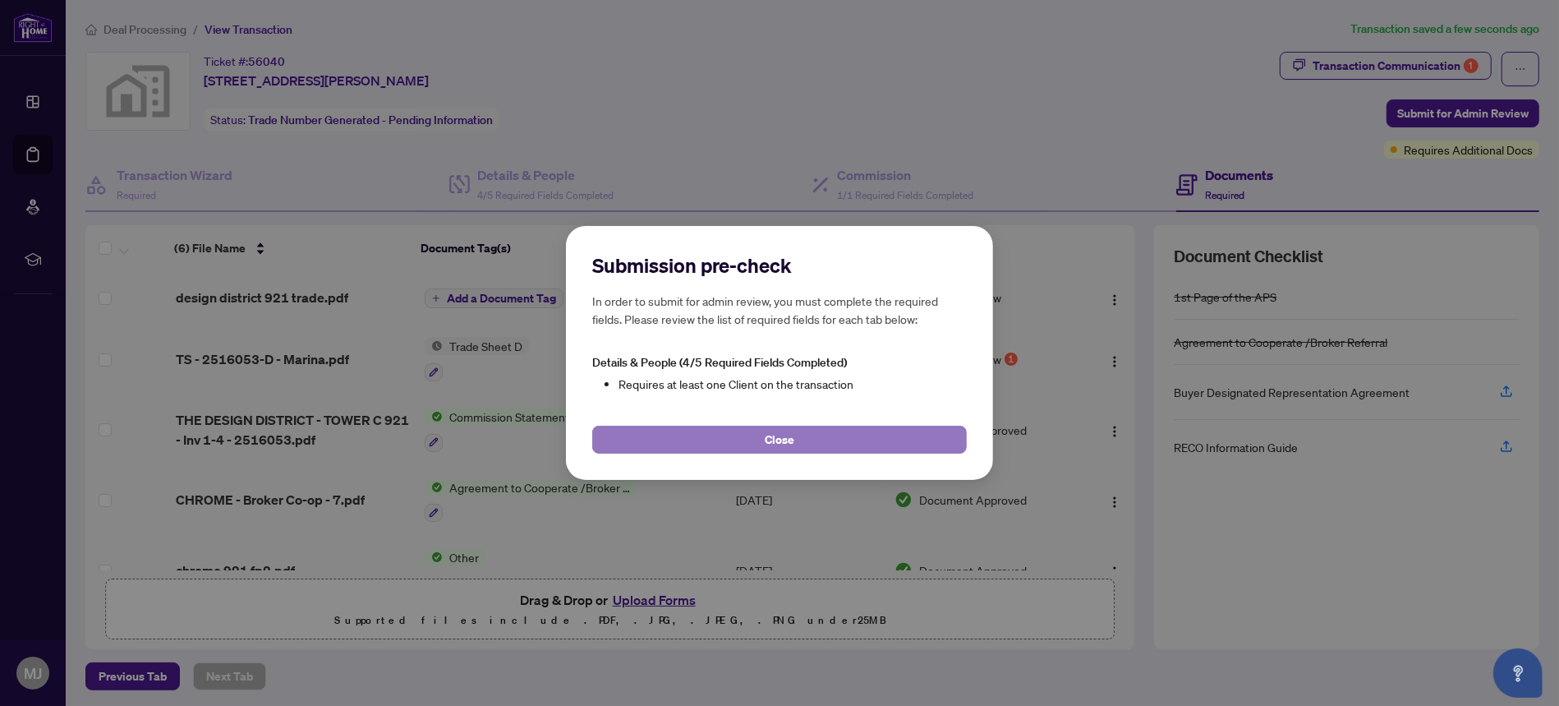
click at [780, 425] on button "Close" at bounding box center [779, 439] width 375 height 28
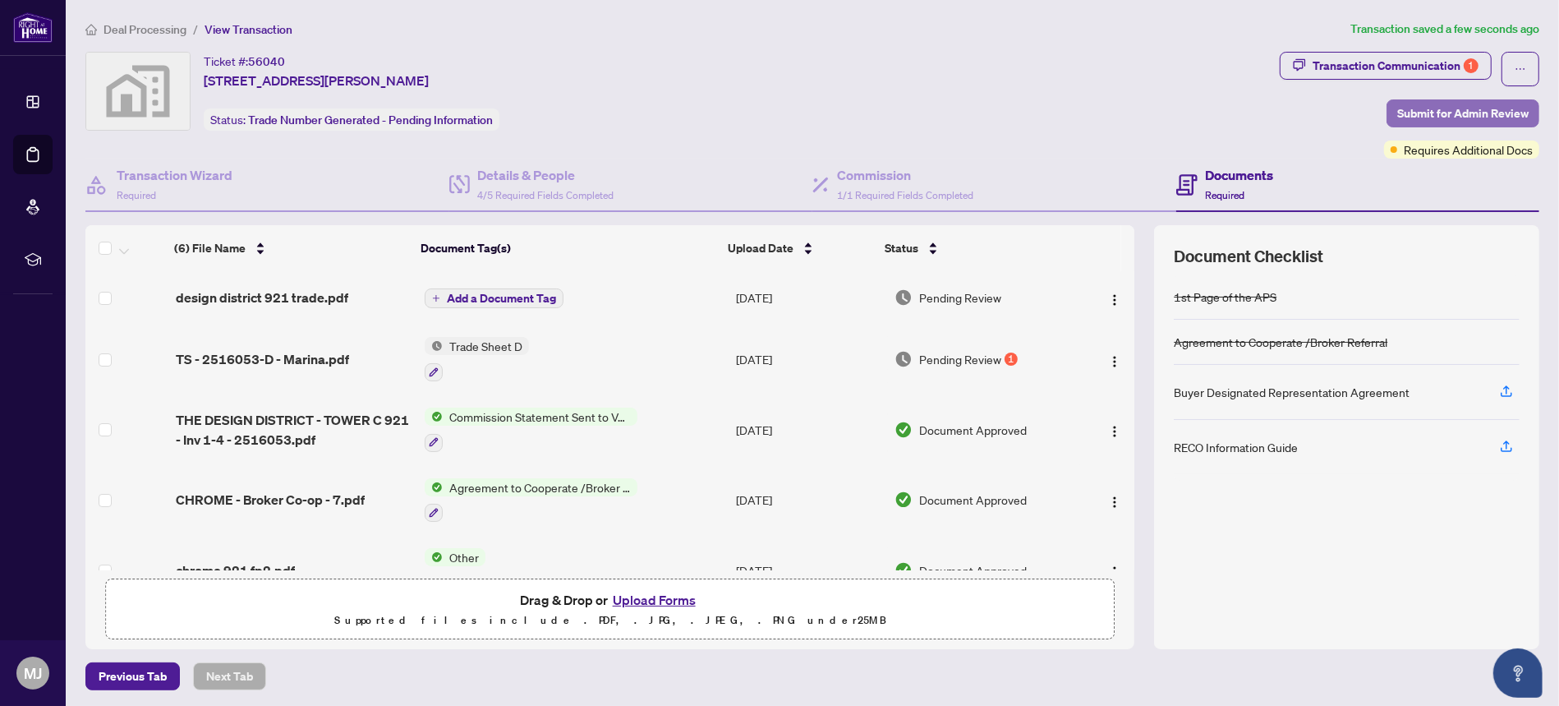
click at [1408, 105] on span "Submit for Admin Review" at bounding box center [1462, 113] width 131 height 26
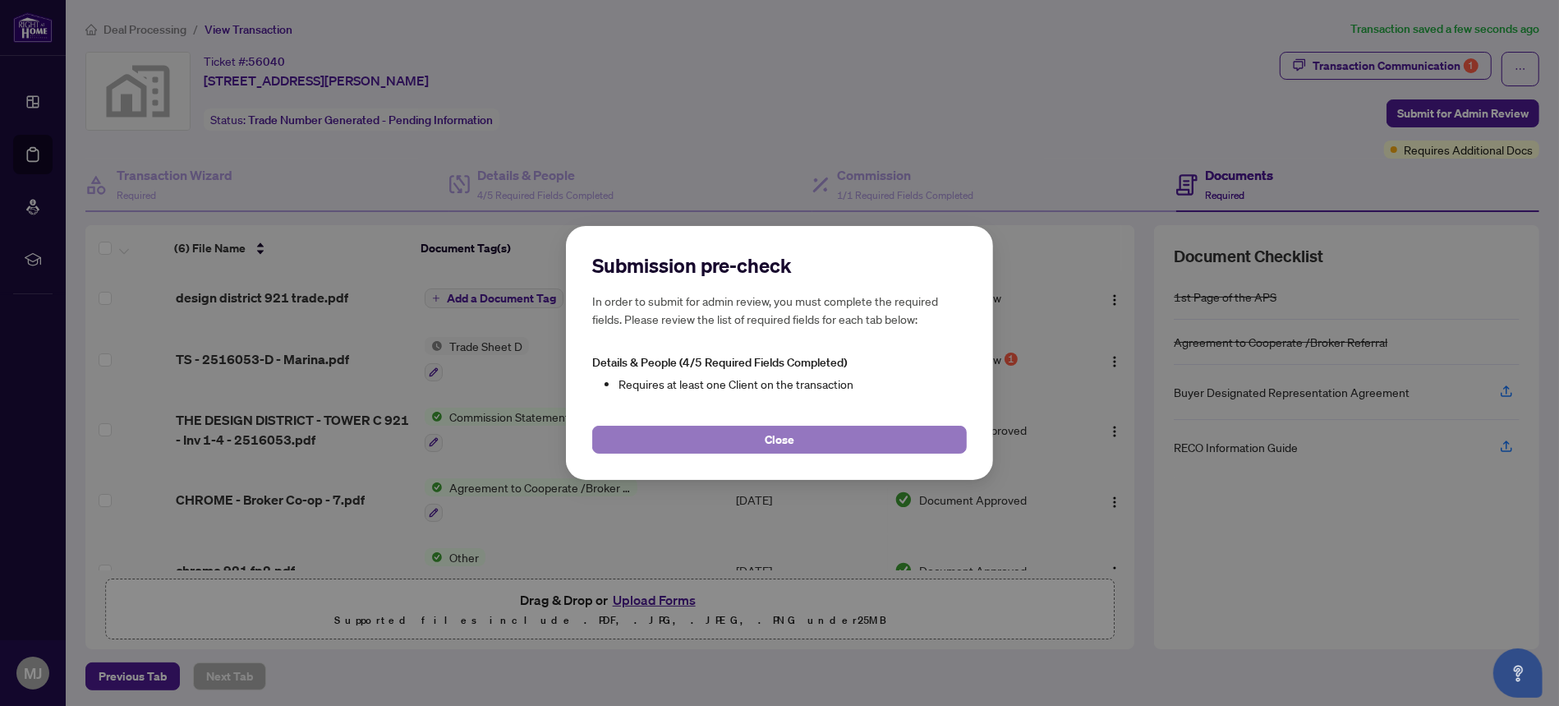
click at [739, 438] on button "Close" at bounding box center [779, 439] width 375 height 28
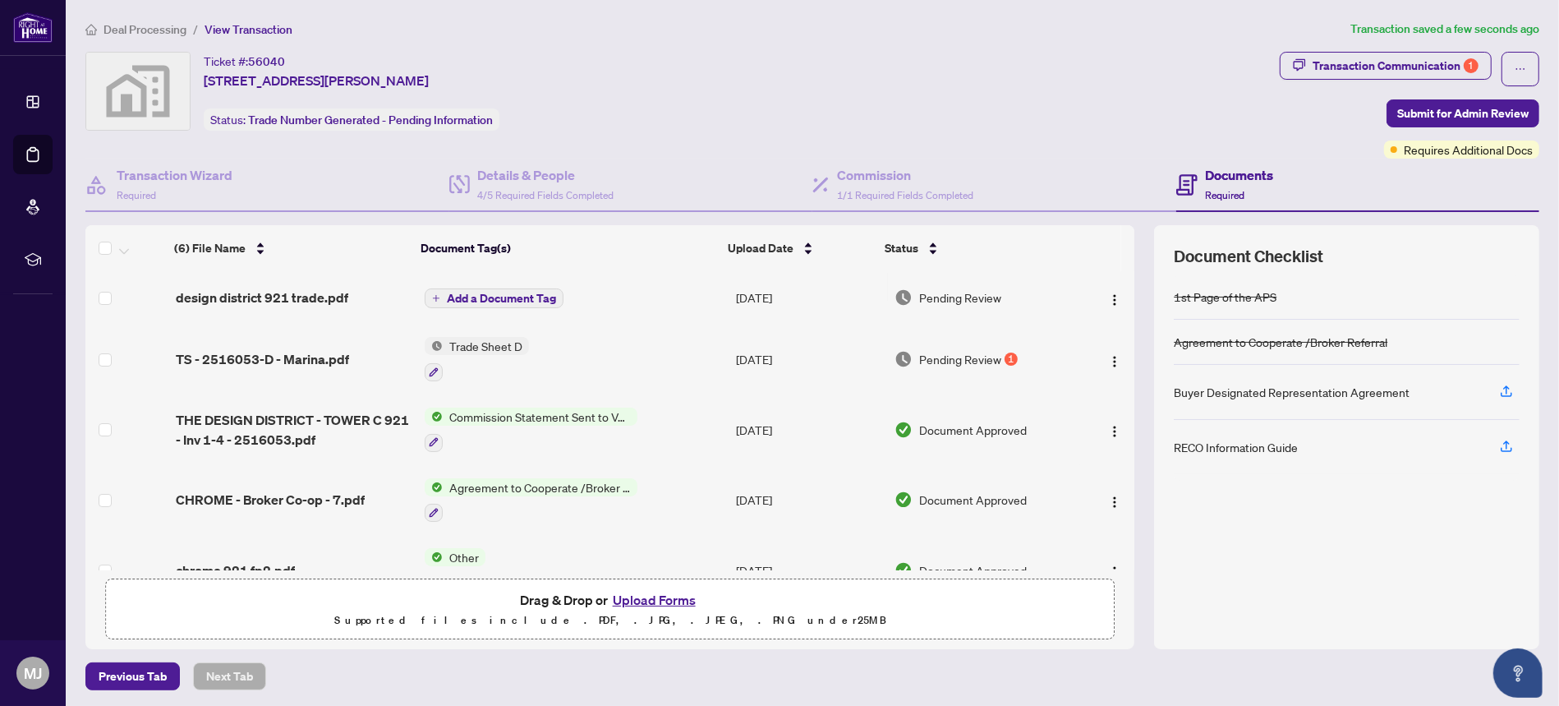
scroll to position [104, 0]
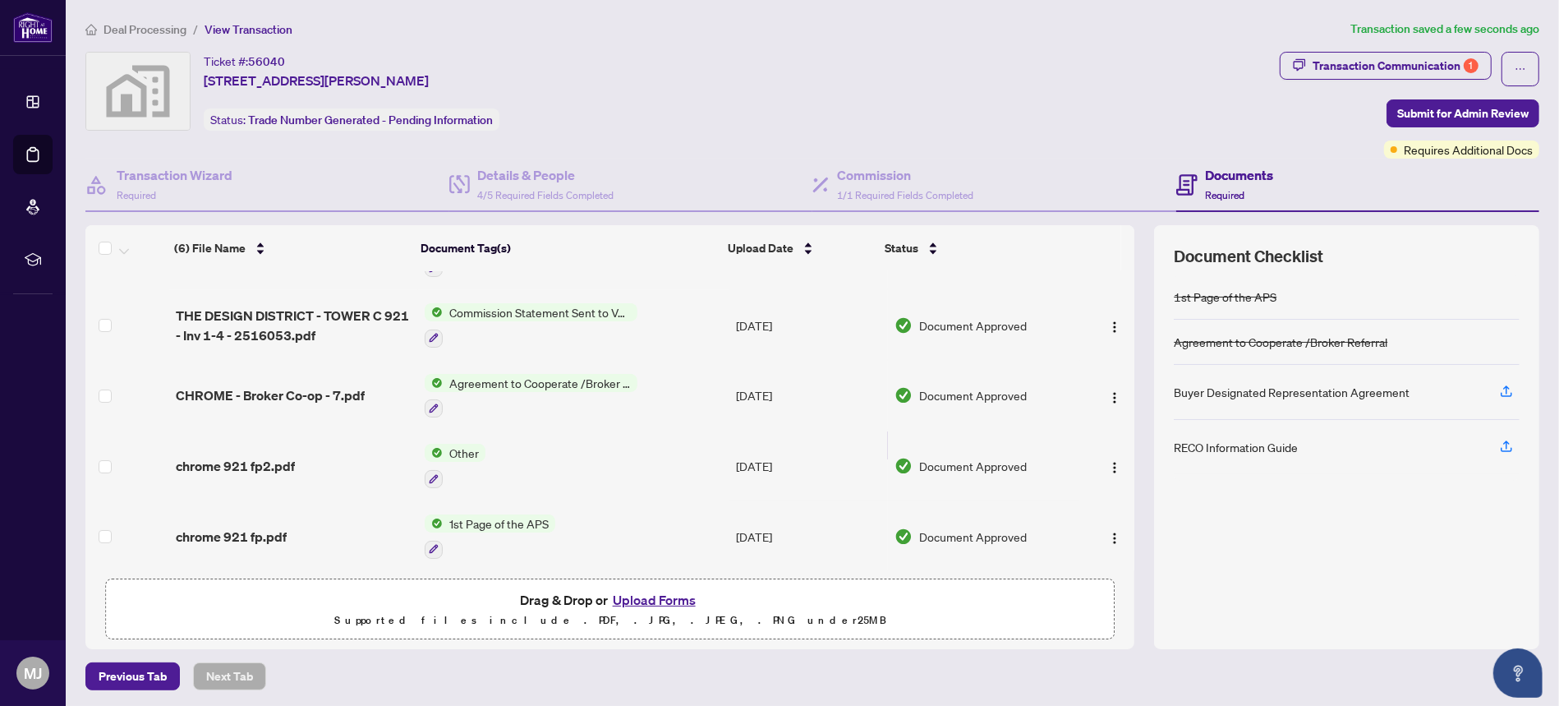
click at [493, 515] on span "1st Page of the APS" at bounding box center [499, 523] width 113 height 18
click at [479, 594] on span "1st Page of the APS" at bounding box center [469, 597] width 116 height 18
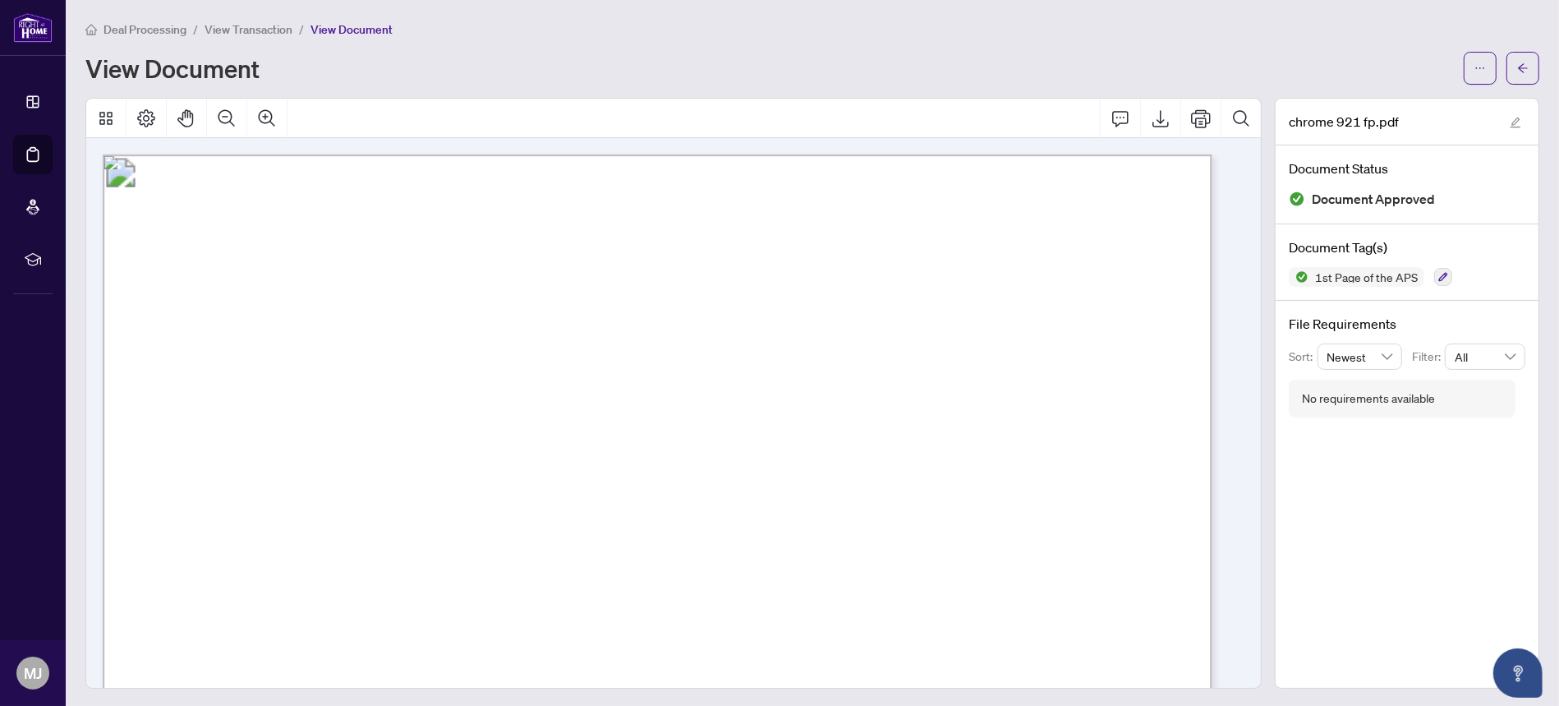
drag, startPoint x: 508, startPoint y: 232, endPoint x: 384, endPoint y: 232, distance: 123.2
click at [344, 232] on span "The undersigned," at bounding box center [305, 233] width 77 height 11
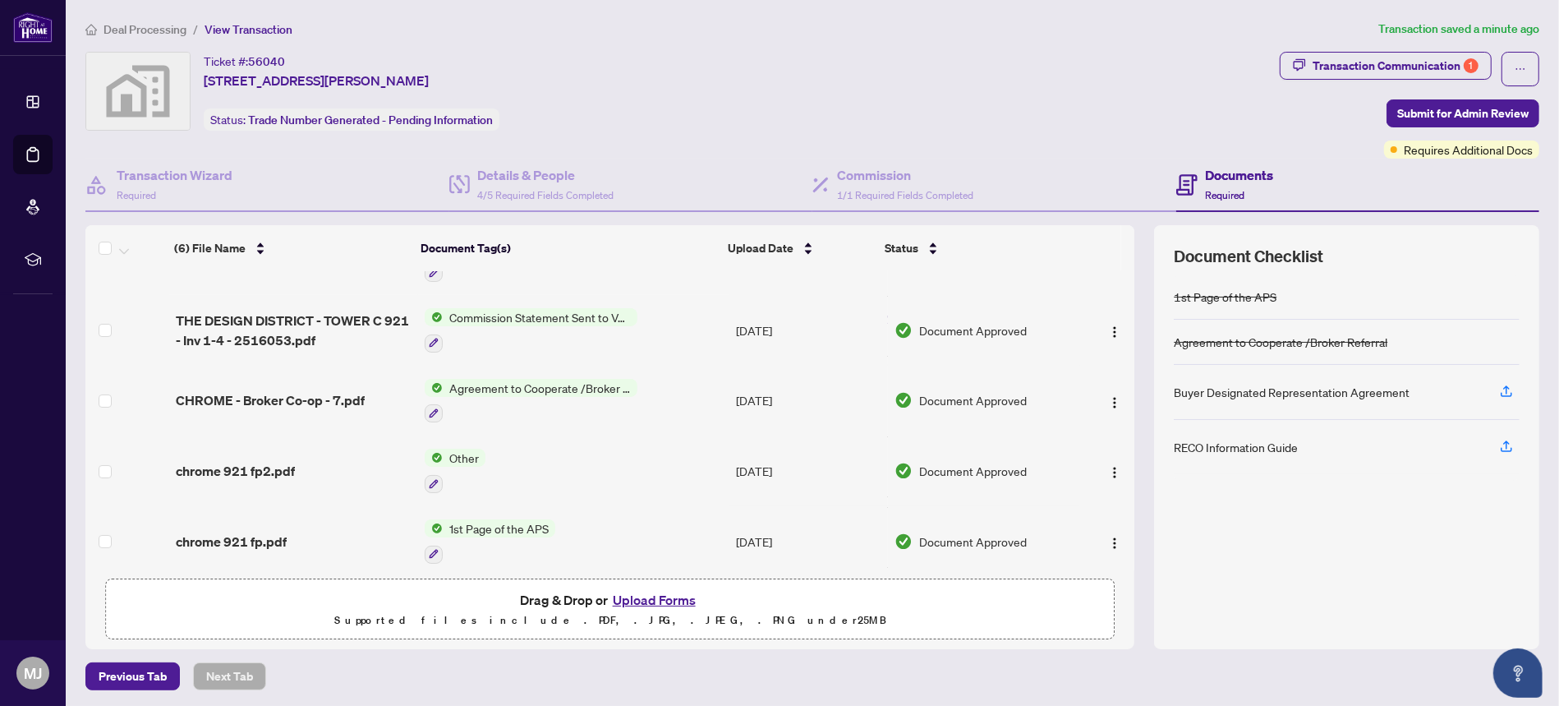
scroll to position [104, 0]
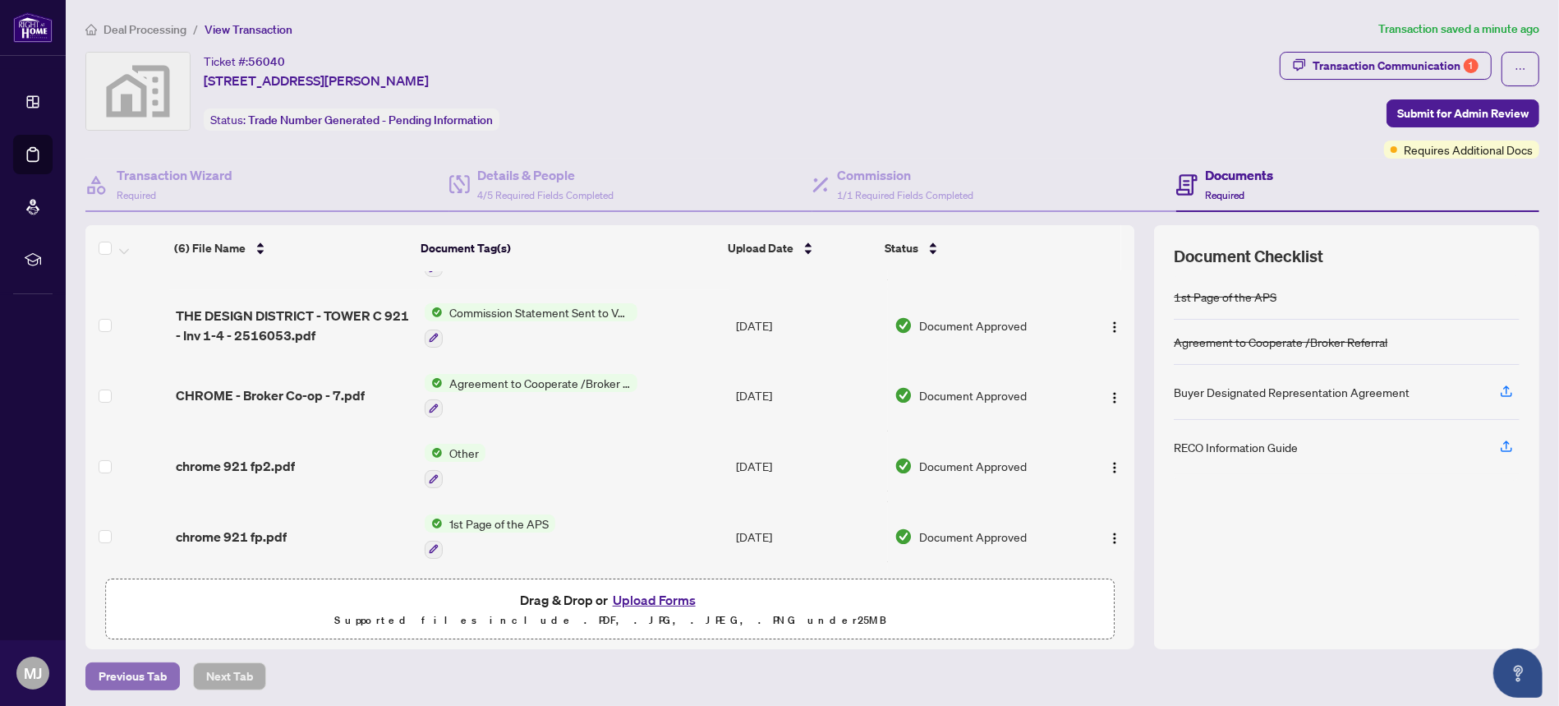
click at [141, 687] on span "Previous Tab" at bounding box center [133, 676] width 68 height 26
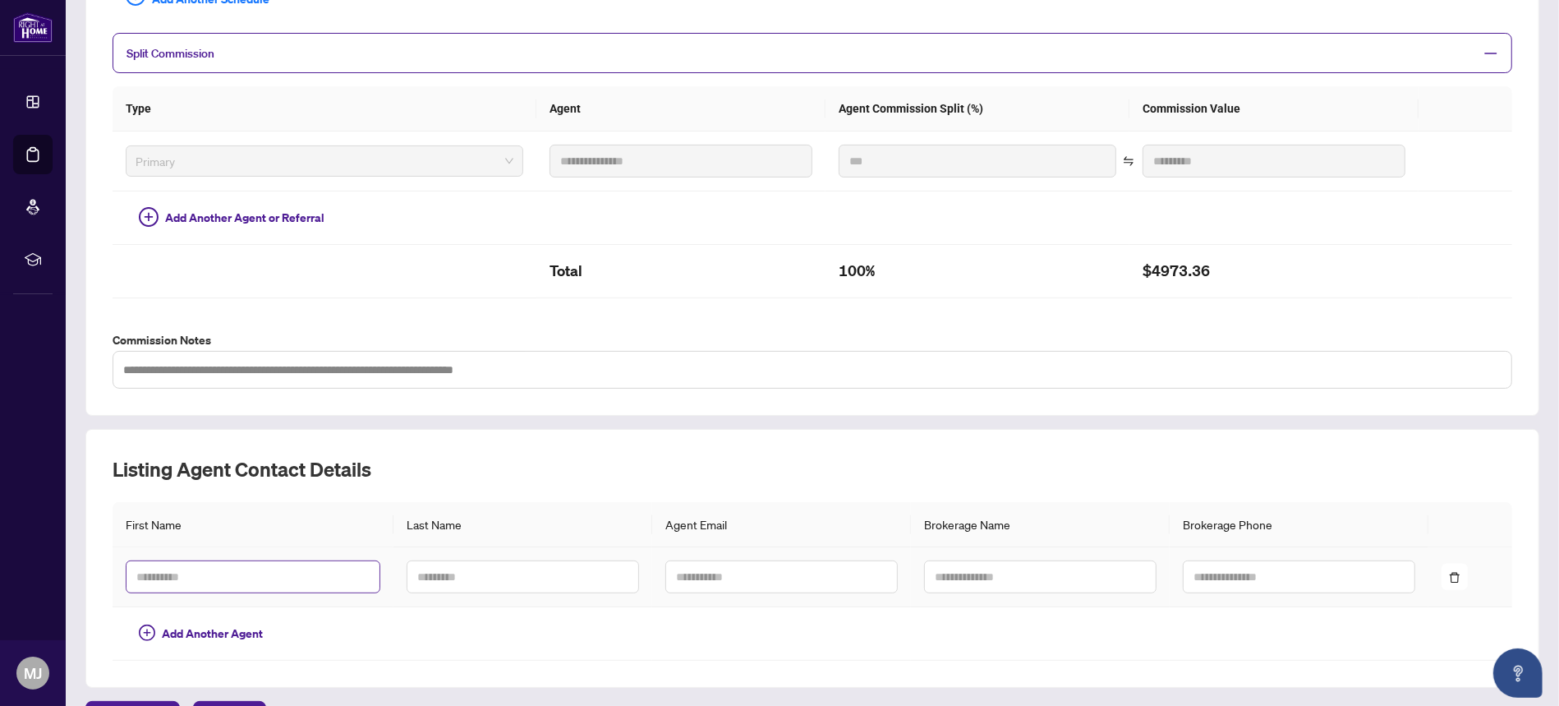
scroll to position [478, 0]
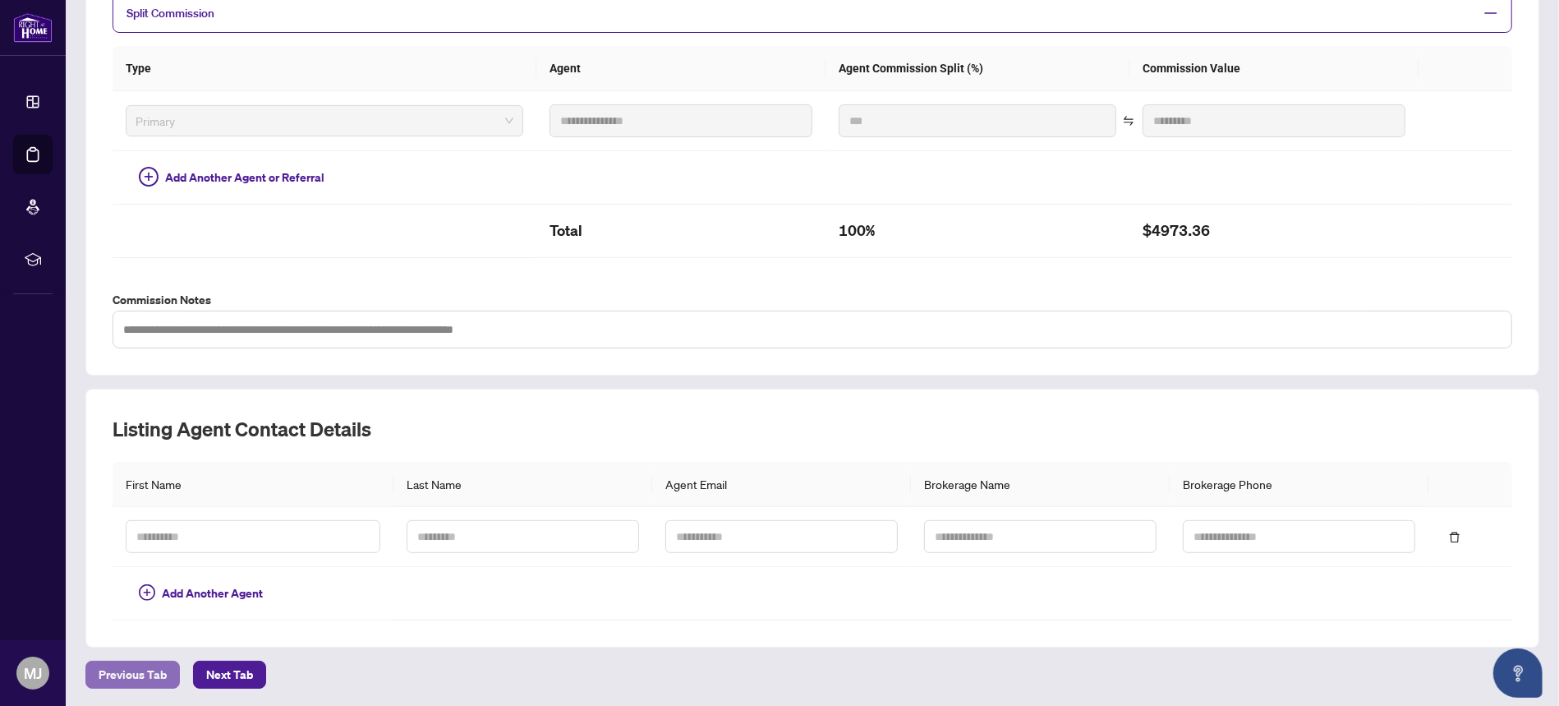
click at [132, 680] on span "Previous Tab" at bounding box center [133, 674] width 68 height 26
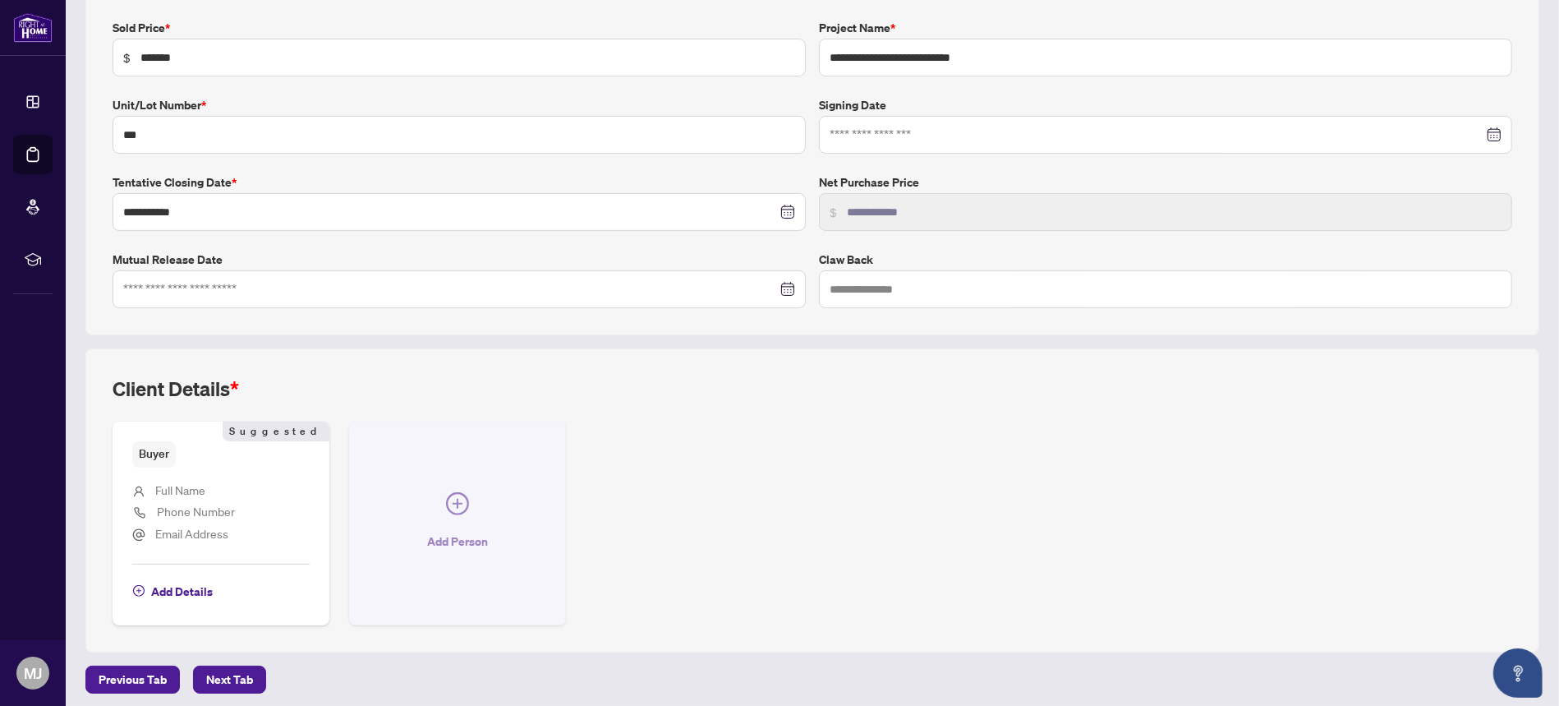
scroll to position [286, 0]
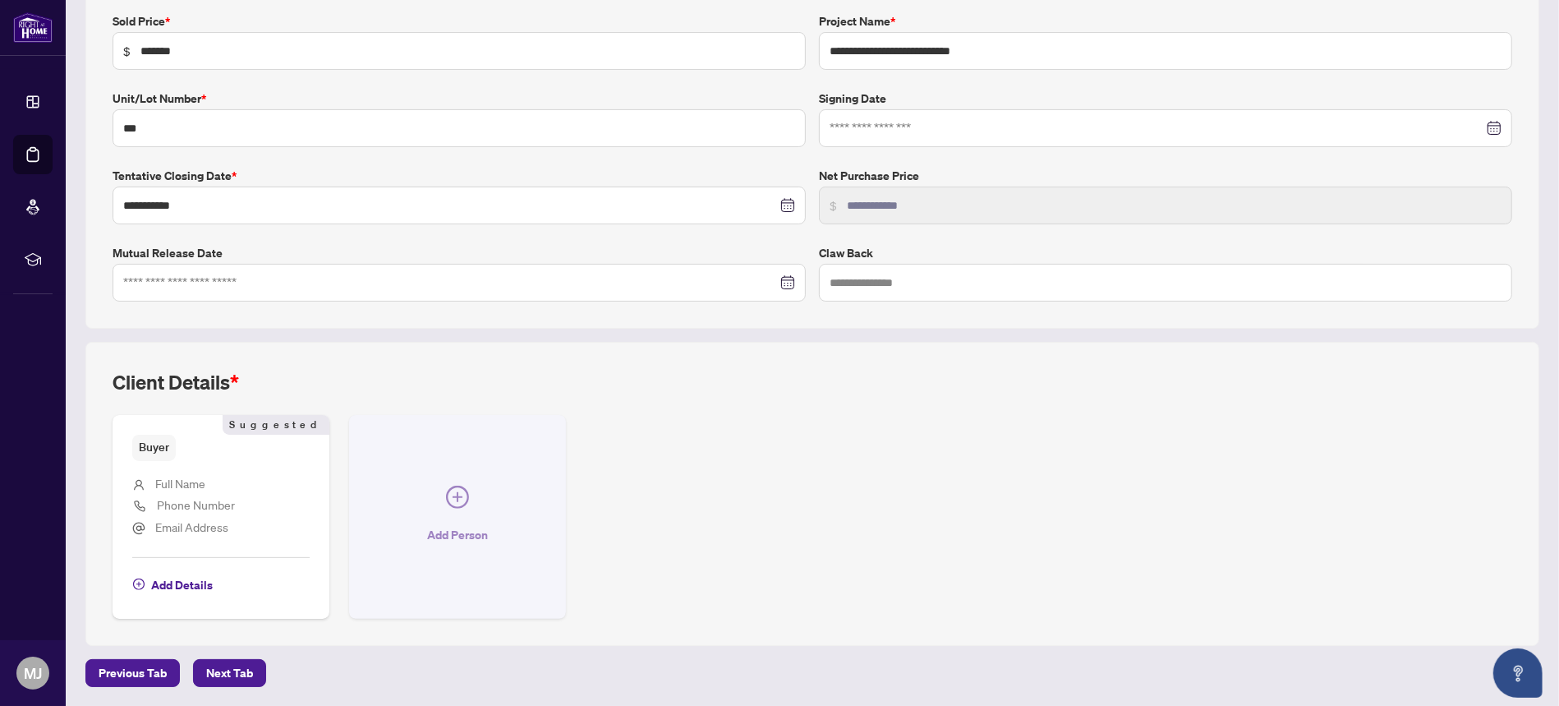
click at [453, 523] on span "Add Person" at bounding box center [457, 535] width 61 height 26
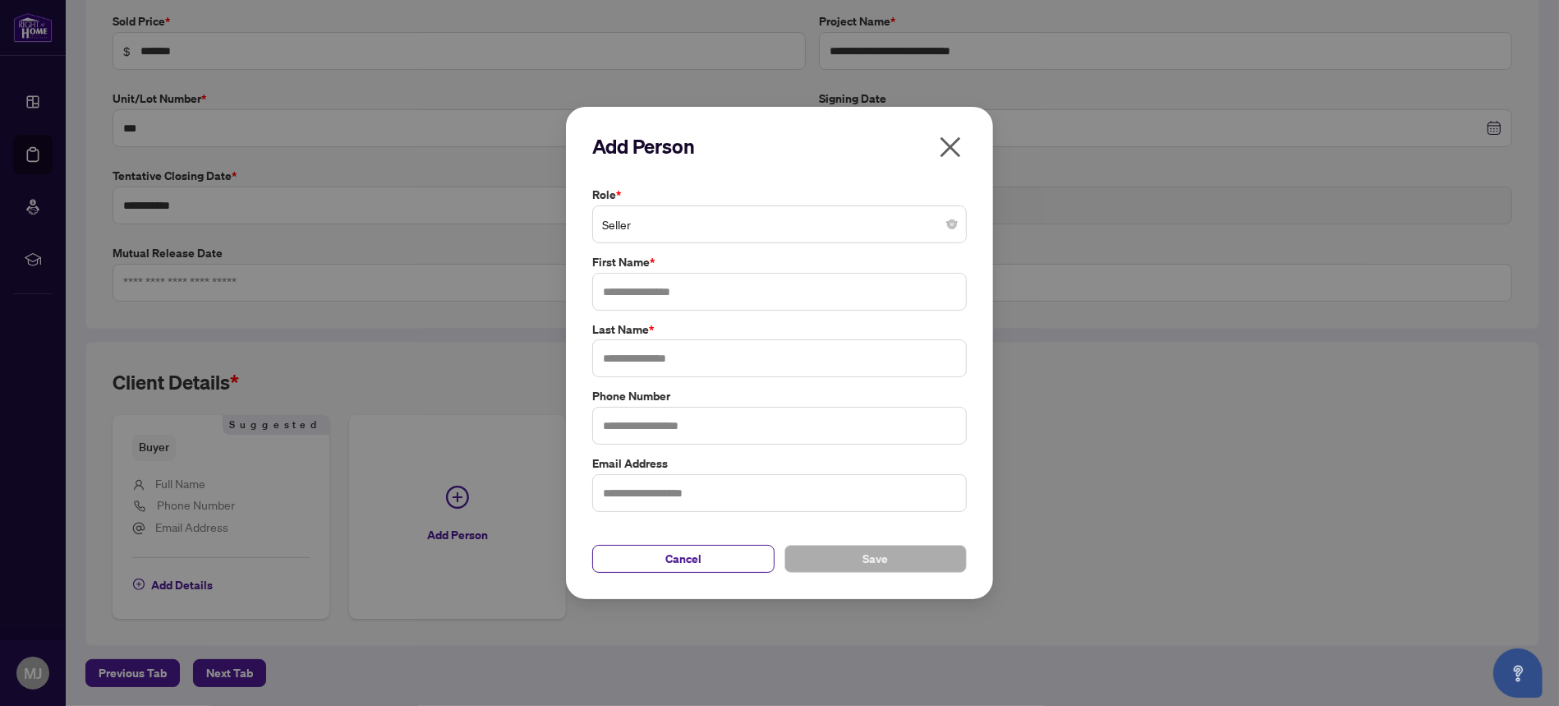
click at [743, 209] on span "Seller" at bounding box center [779, 224] width 355 height 31
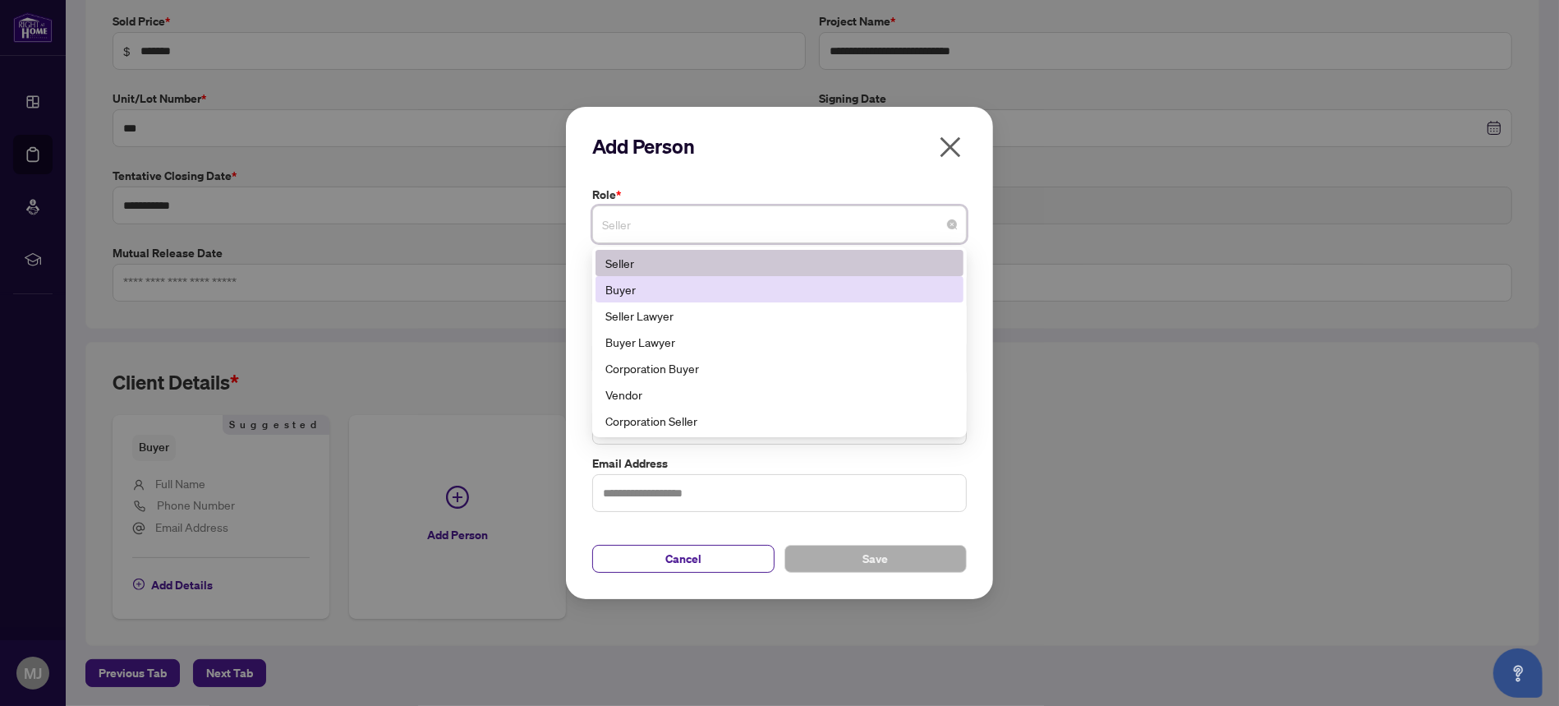
click at [733, 290] on div "Buyer" at bounding box center [779, 289] width 348 height 18
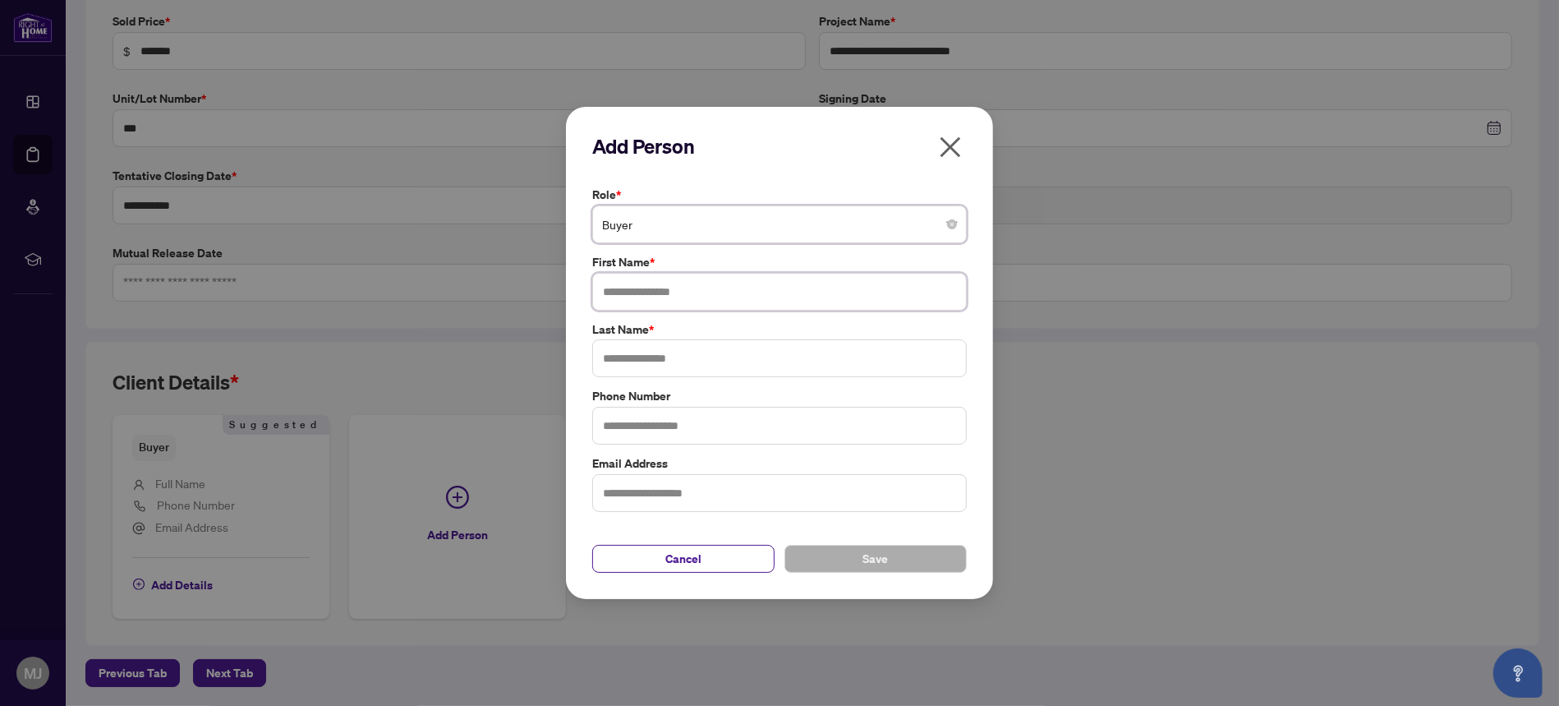
click at [740, 278] on input "text" at bounding box center [779, 292] width 375 height 38
type input "********"
click at [740, 269] on label "First Name *" at bounding box center [779, 262] width 375 height 18
click at [656, 366] on input "text" at bounding box center [779, 358] width 375 height 38
type input "*****"
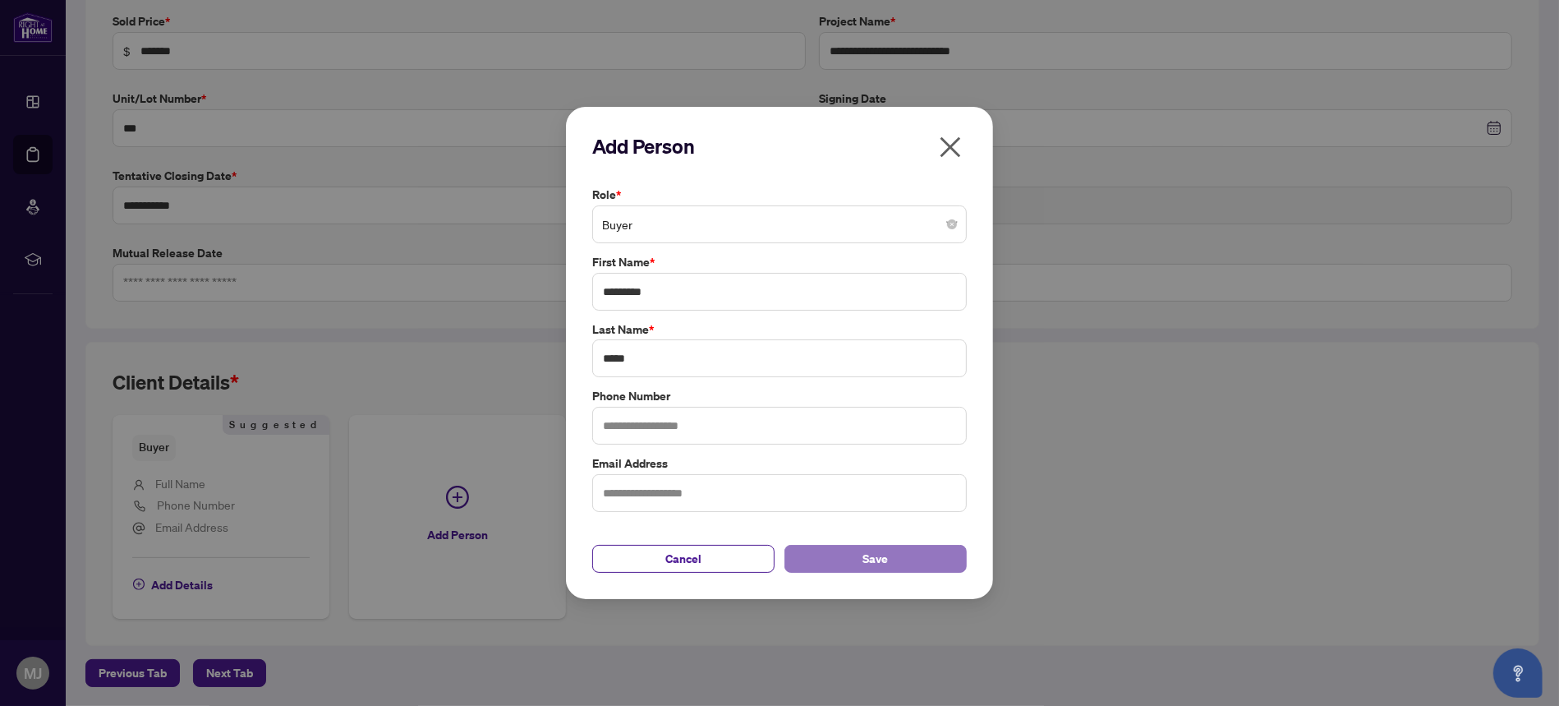
click at [865, 557] on span "Save" at bounding box center [875, 558] width 25 height 26
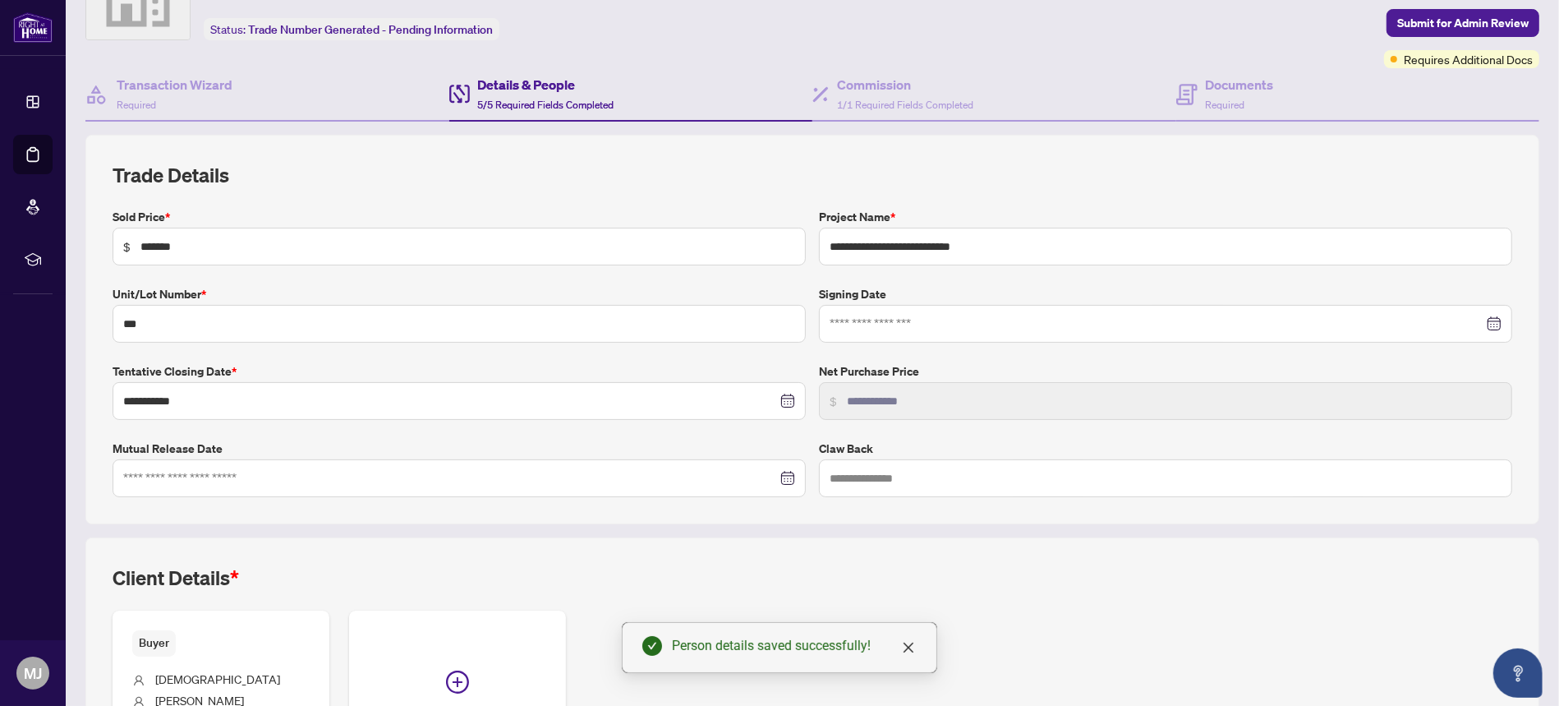
scroll to position [0, 0]
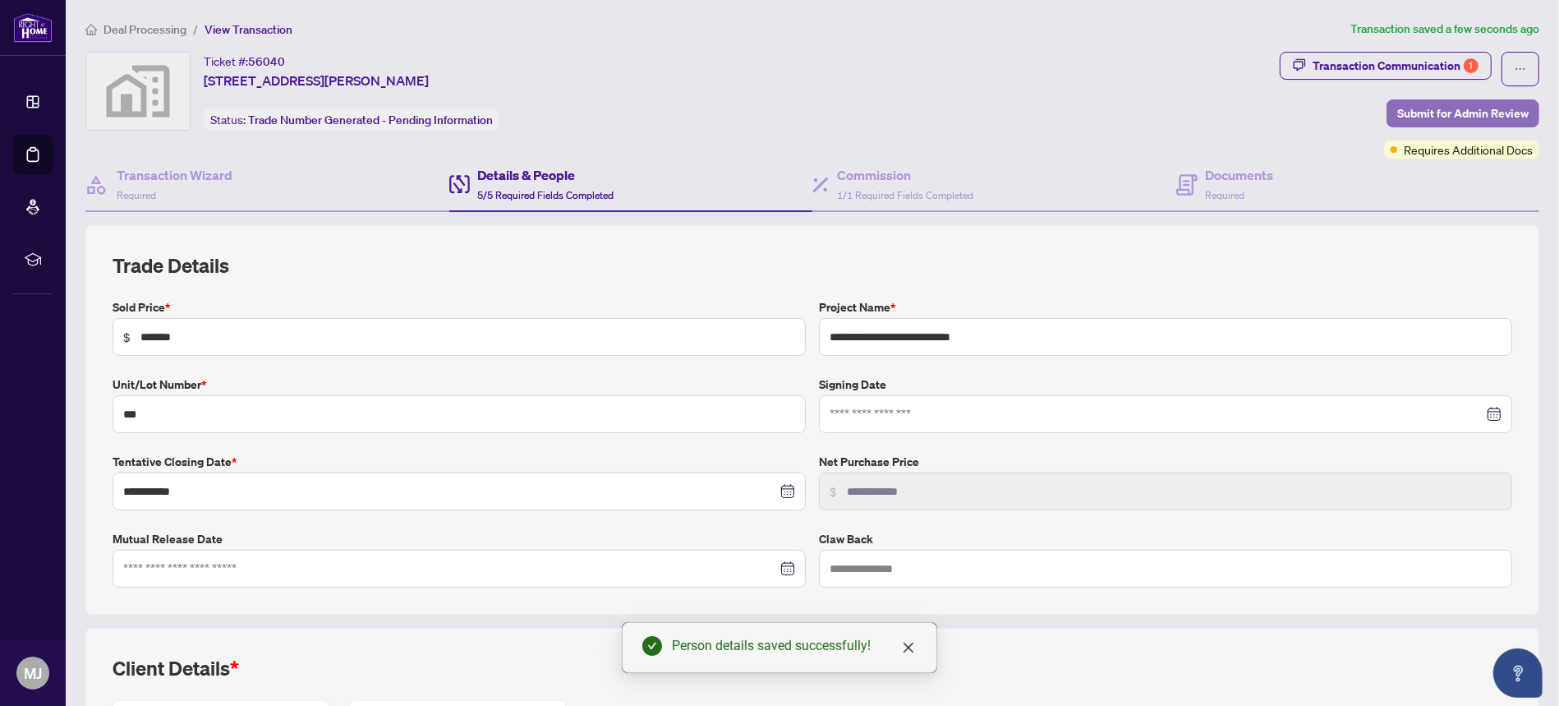
click at [1437, 105] on span "Submit for Admin Review" at bounding box center [1462, 113] width 131 height 26
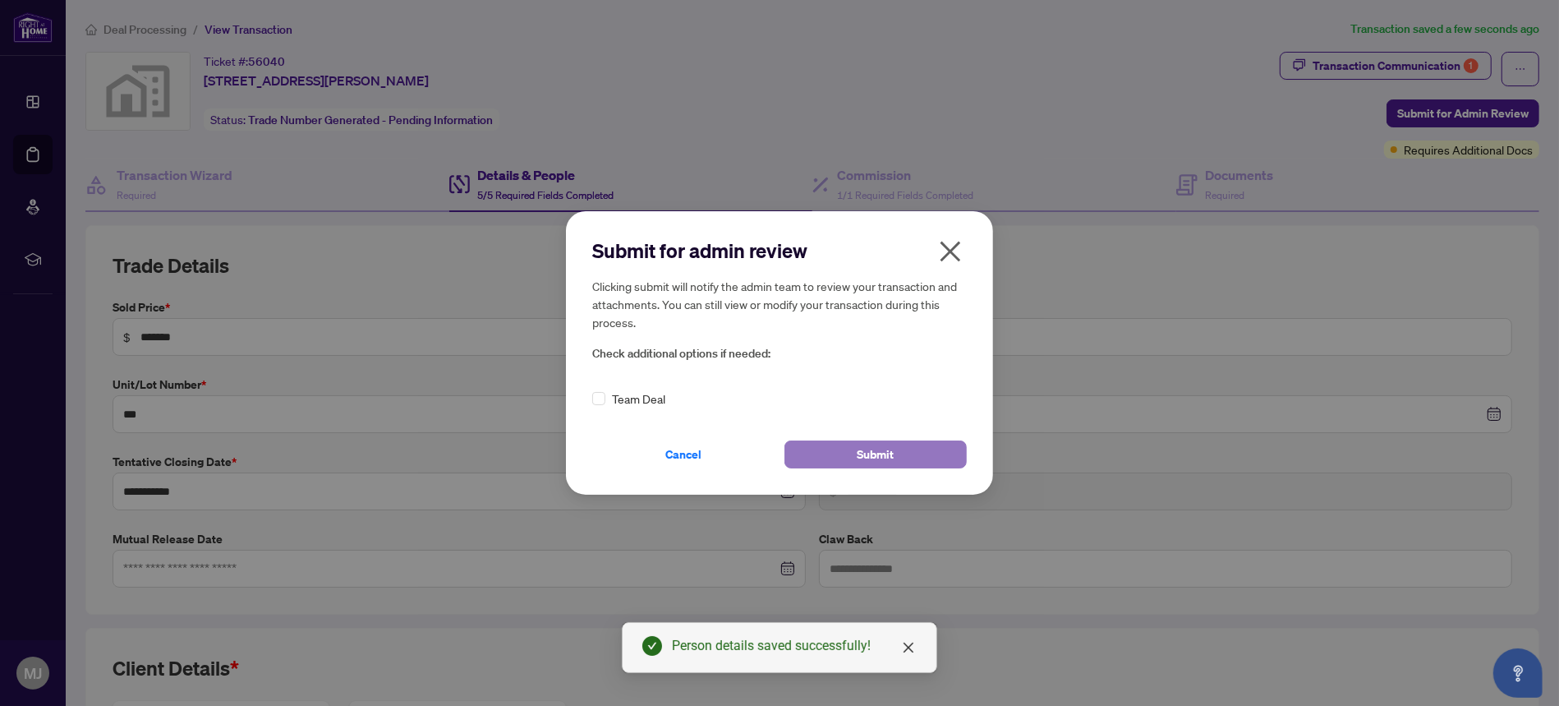
click at [898, 458] on button "Submit" at bounding box center [875, 454] width 182 height 28
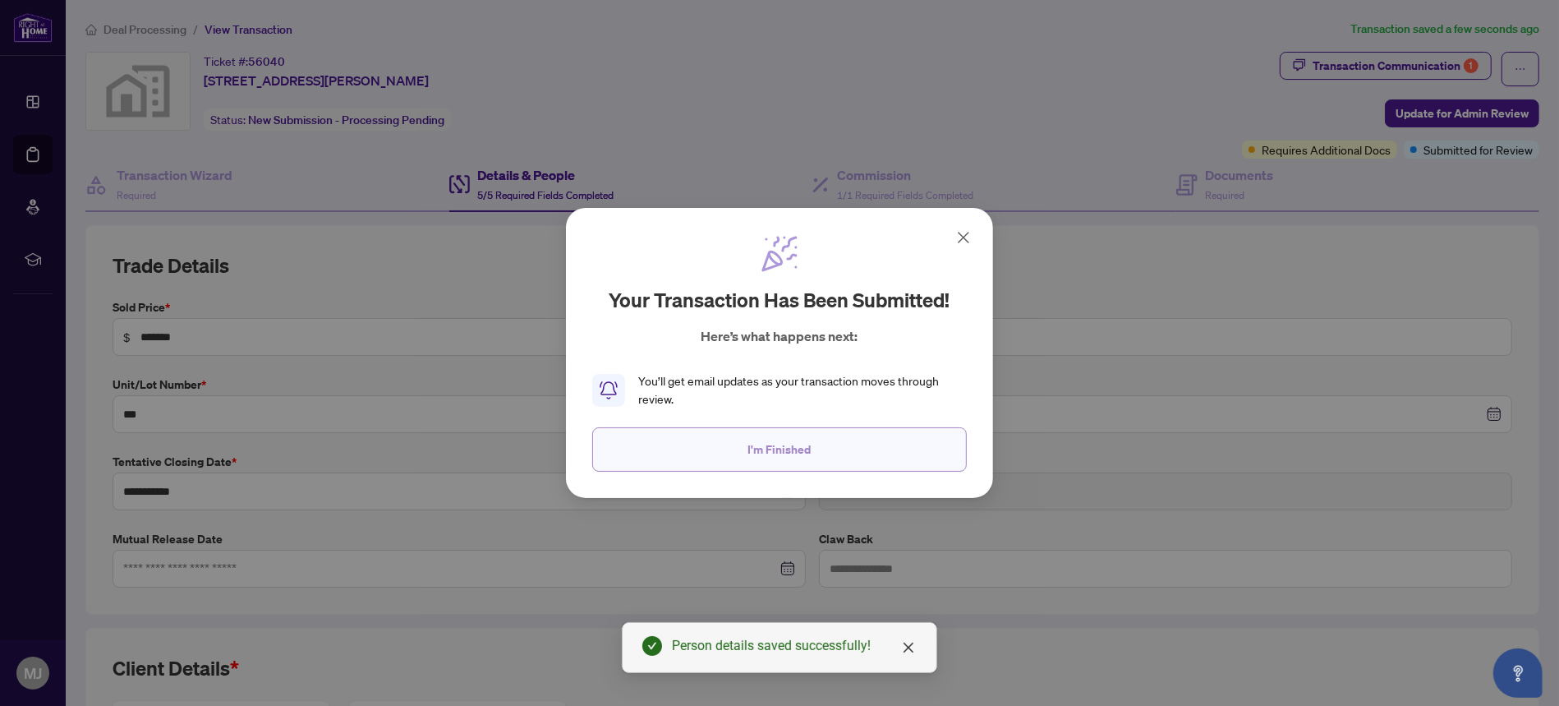
click at [853, 439] on button "I'm Finished" at bounding box center [779, 449] width 375 height 44
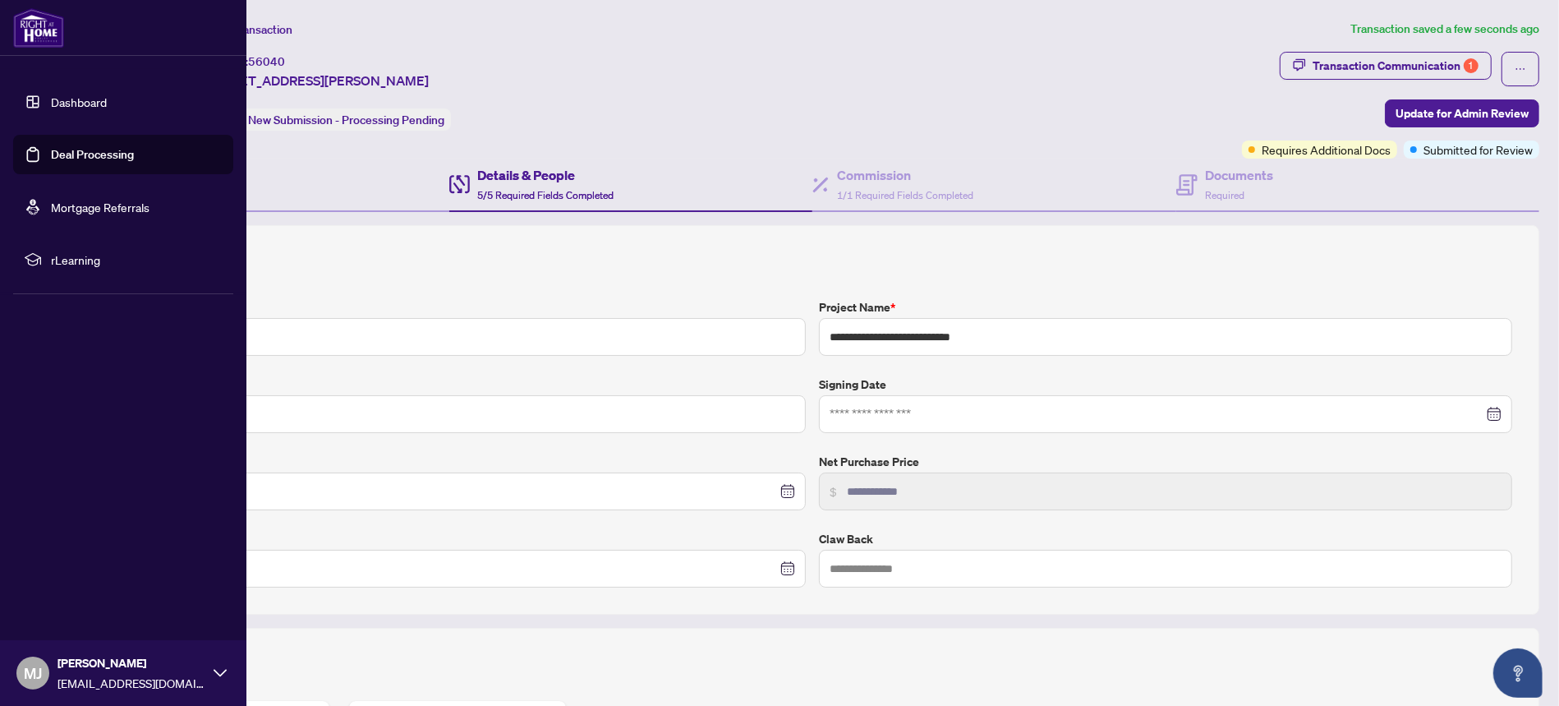
click at [42, 40] on img at bounding box center [38, 27] width 51 height 39
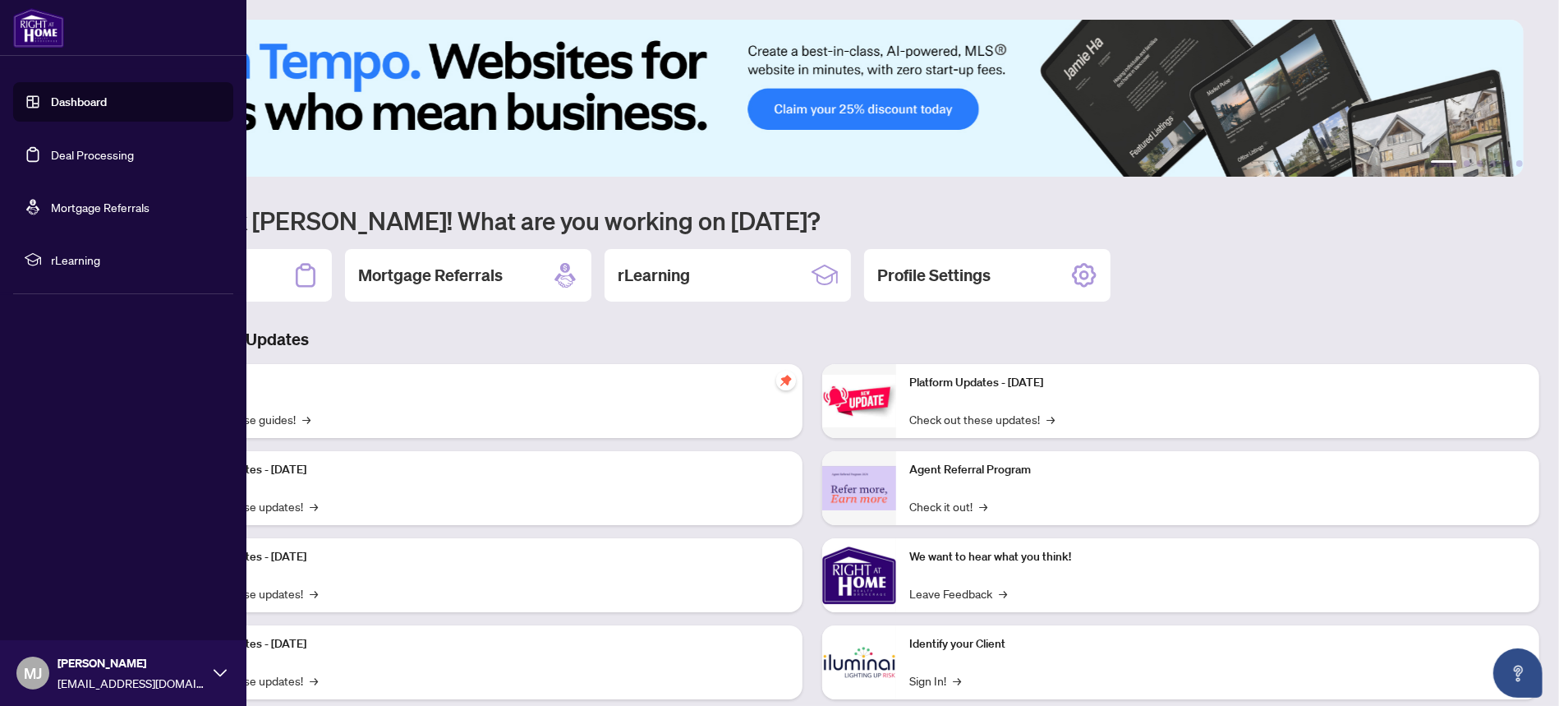
click at [78, 159] on link "Deal Processing" at bounding box center [92, 154] width 83 height 15
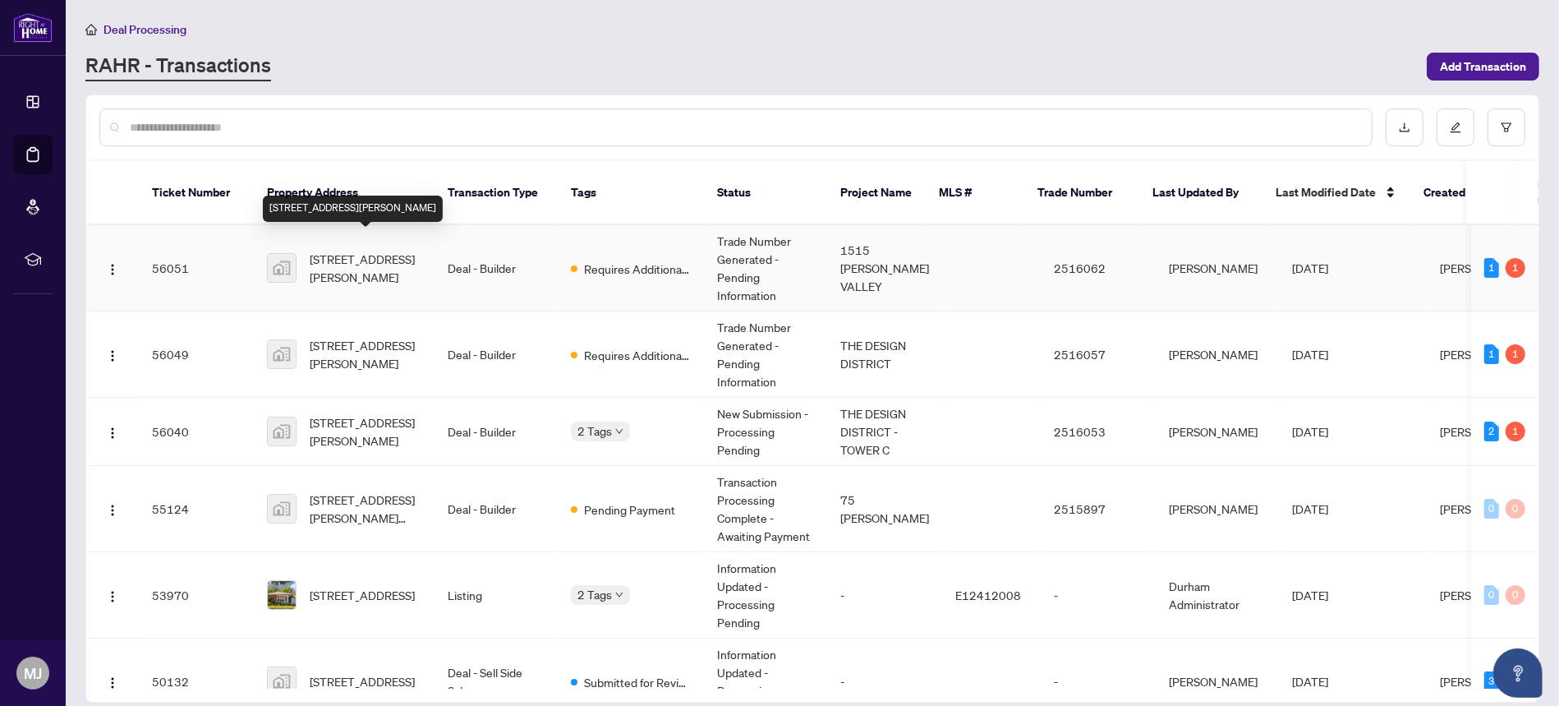
click at [347, 250] on span "525-1515 Pickering Parkway #525, Pickering, ON, Canada" at bounding box center [366, 268] width 112 height 36
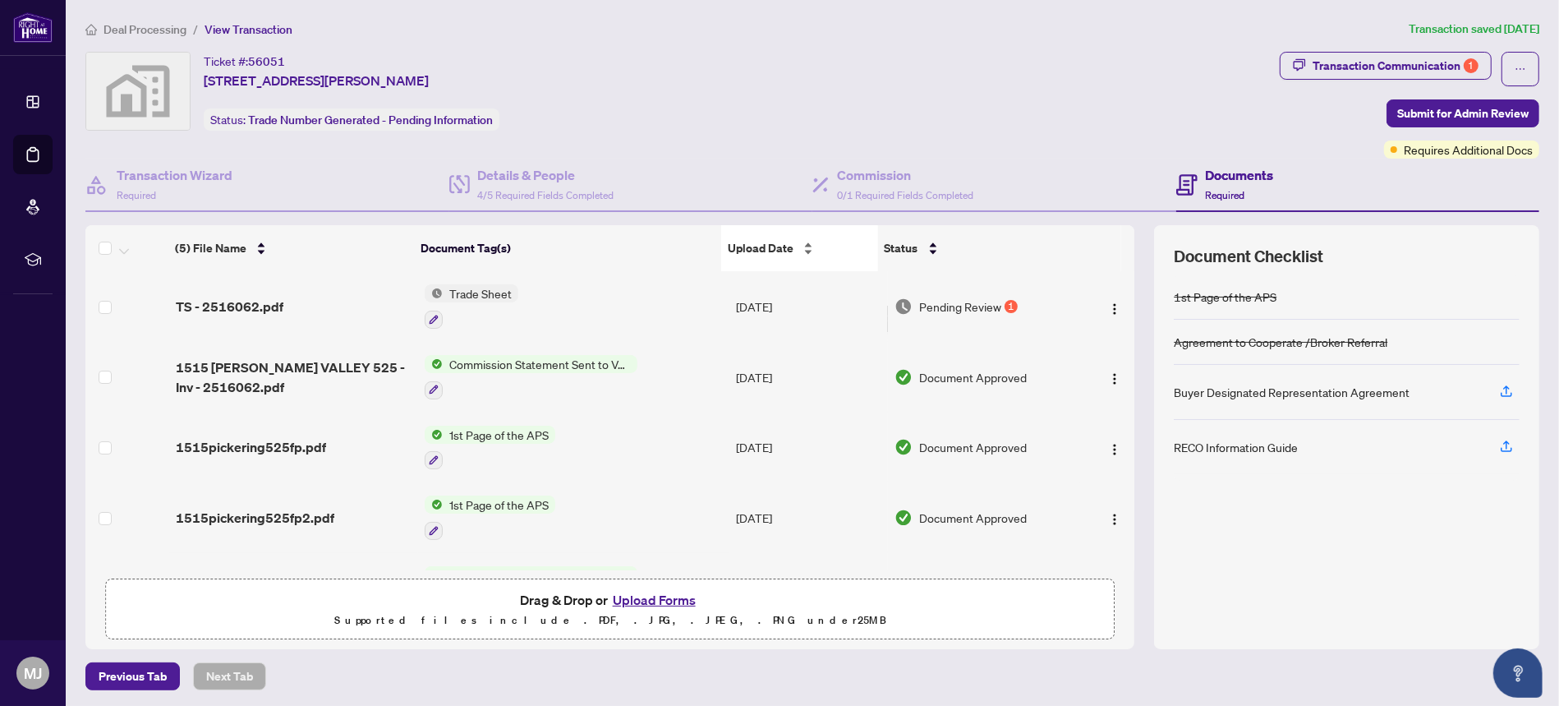
scroll to position [2, 0]
click at [460, 293] on span "Trade Sheet" at bounding box center [481, 292] width 76 height 18
click at [980, 305] on span "Pending Review" at bounding box center [960, 305] width 82 height 18
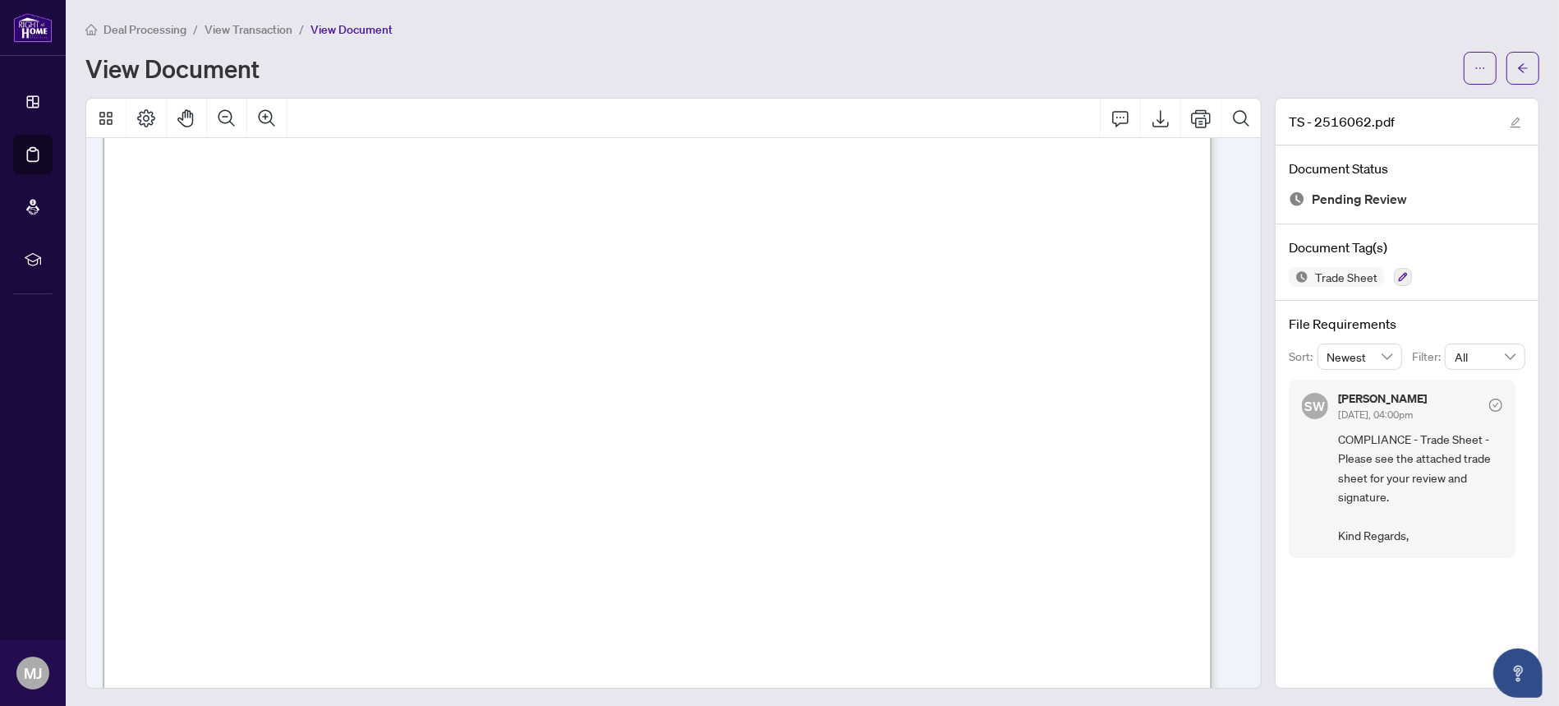
scroll to position [218, 0]
click at [1151, 118] on icon "Export" at bounding box center [1161, 118] width 20 height 20
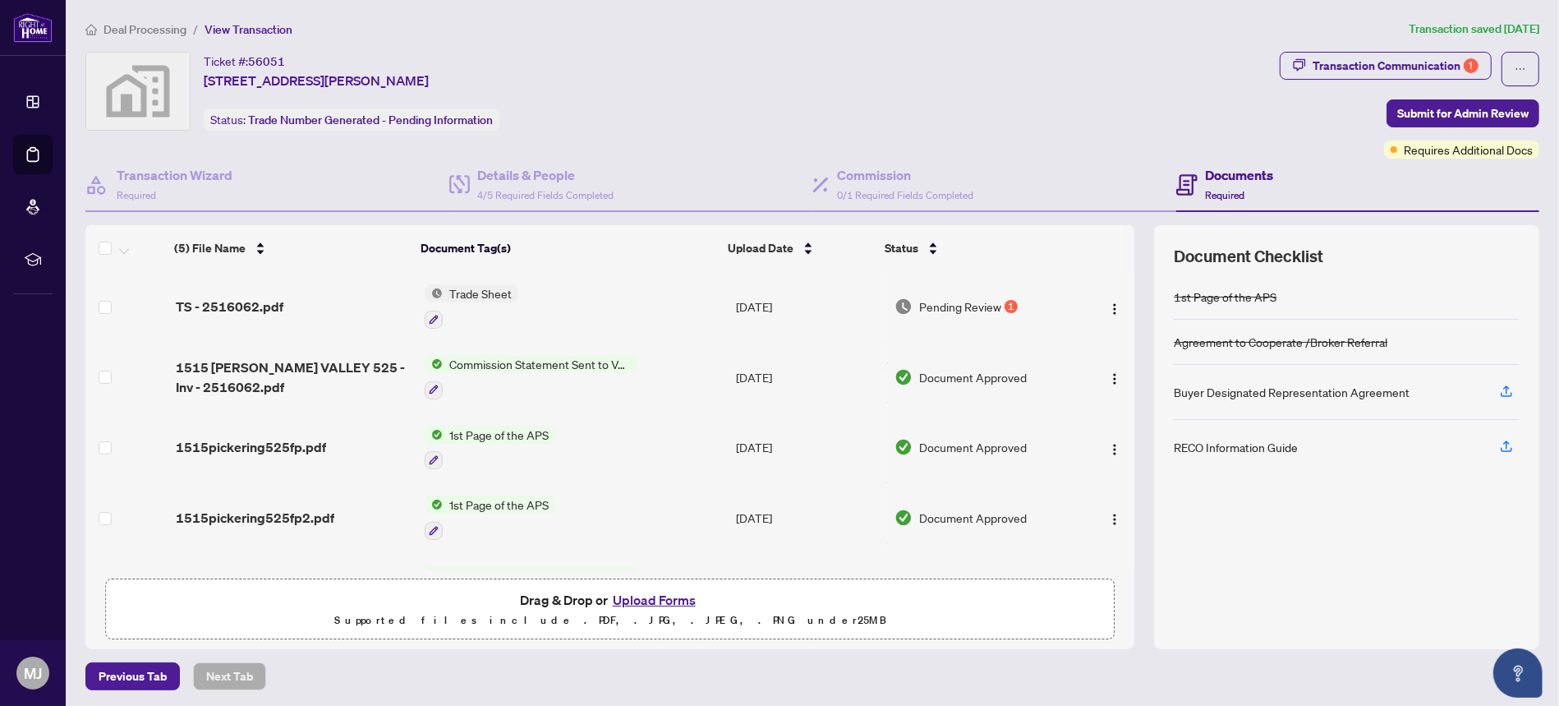
click at [636, 604] on button "Upload Forms" at bounding box center [654, 599] width 93 height 21
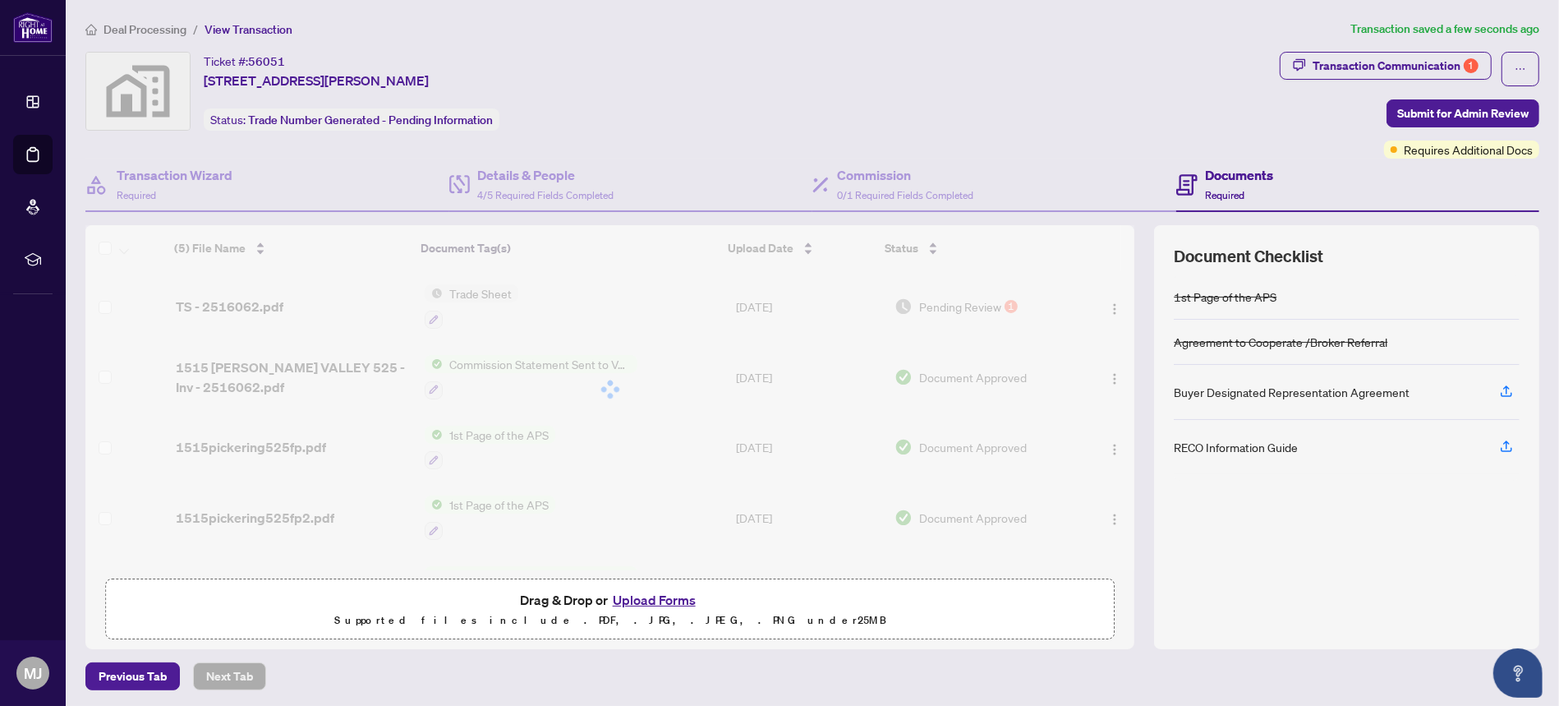
scroll to position [2, 0]
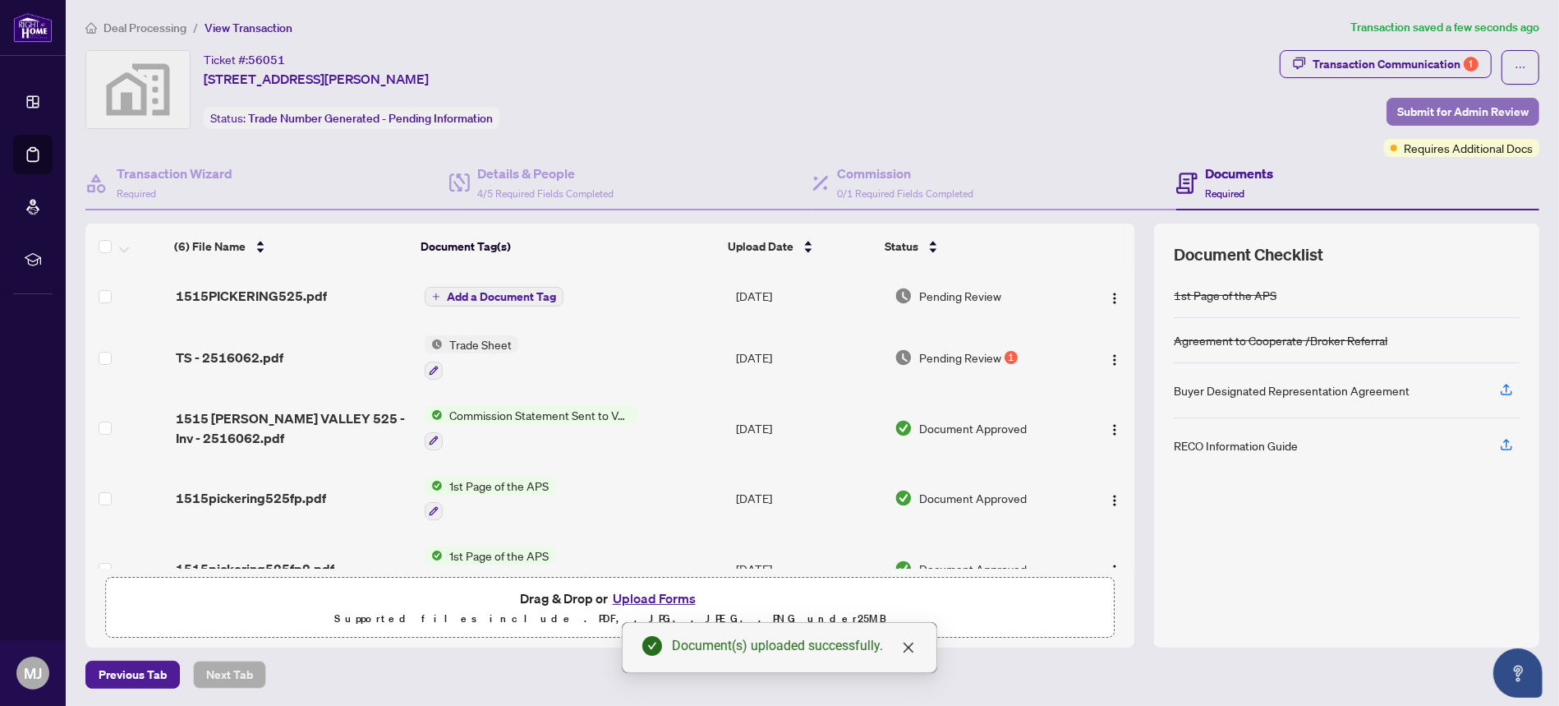
click at [1423, 108] on span "Submit for Admin Review" at bounding box center [1462, 112] width 131 height 26
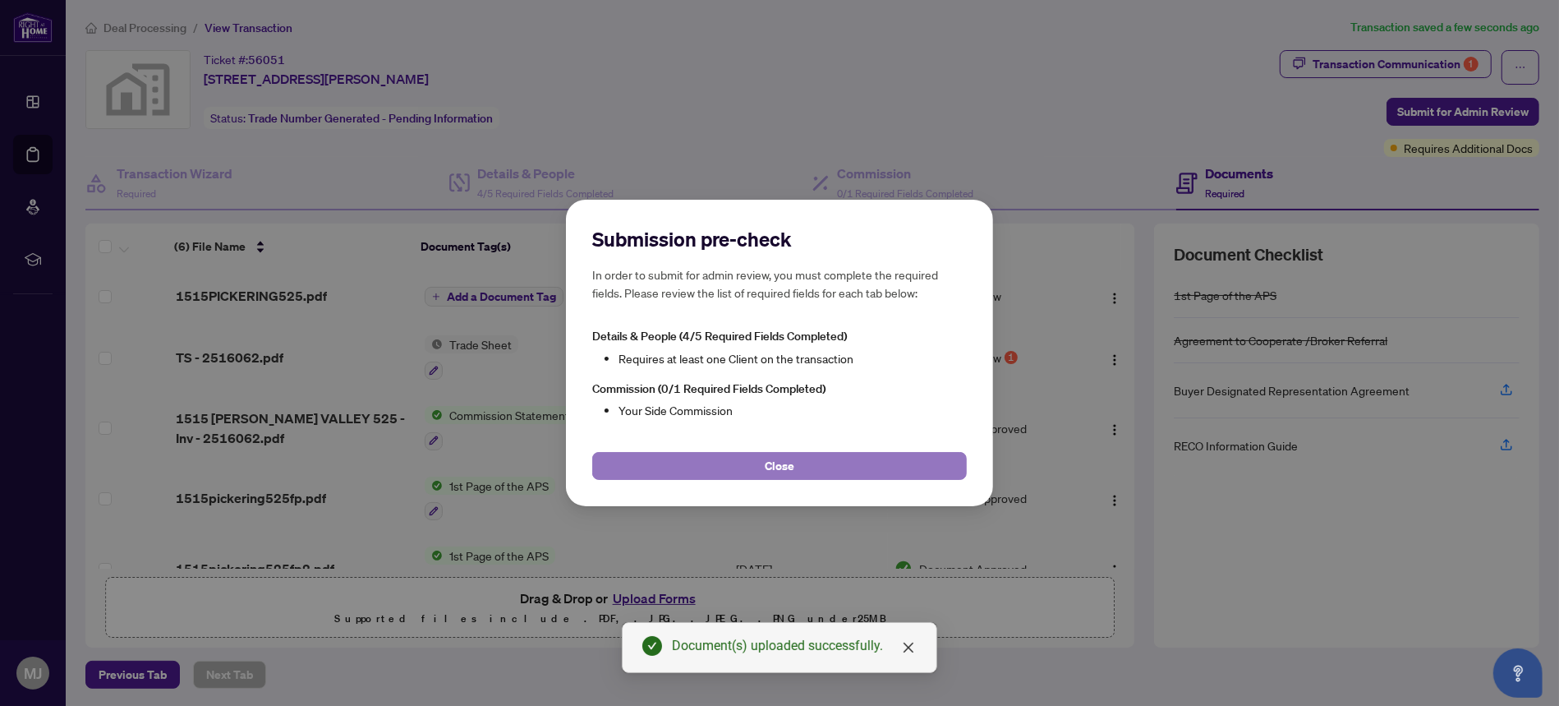
click at [778, 458] on span "Close" at bounding box center [780, 466] width 30 height 26
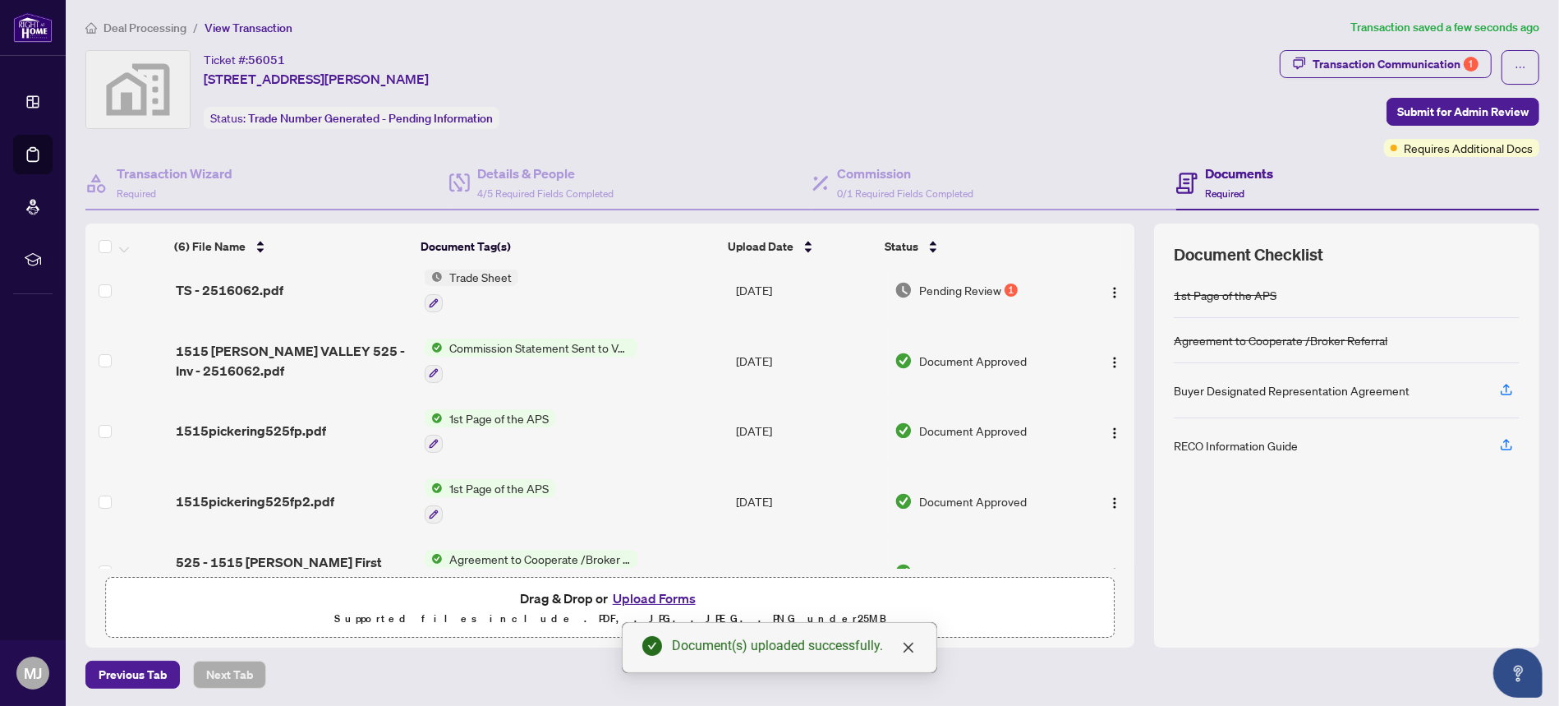
scroll to position [104, 0]
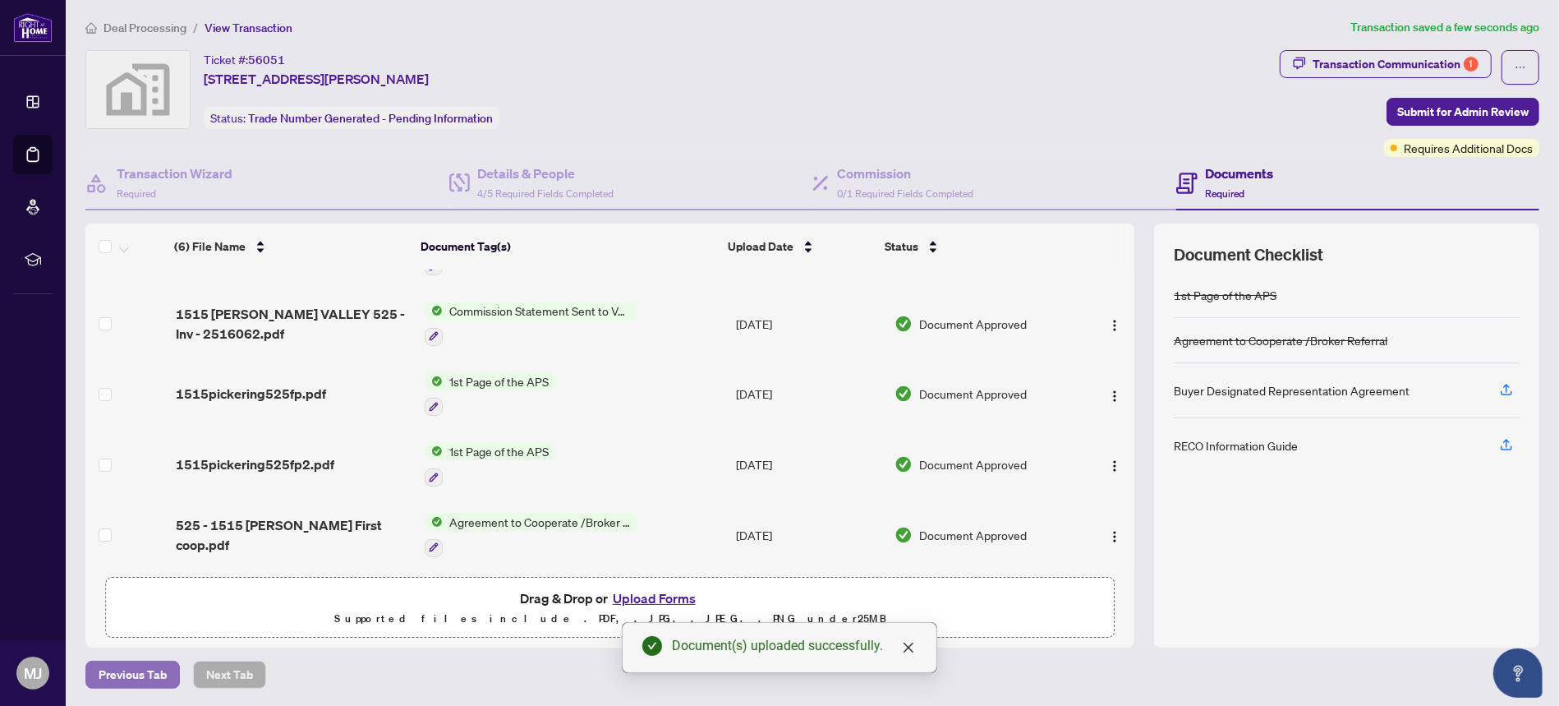
click at [141, 674] on span "Previous Tab" at bounding box center [133, 674] width 68 height 26
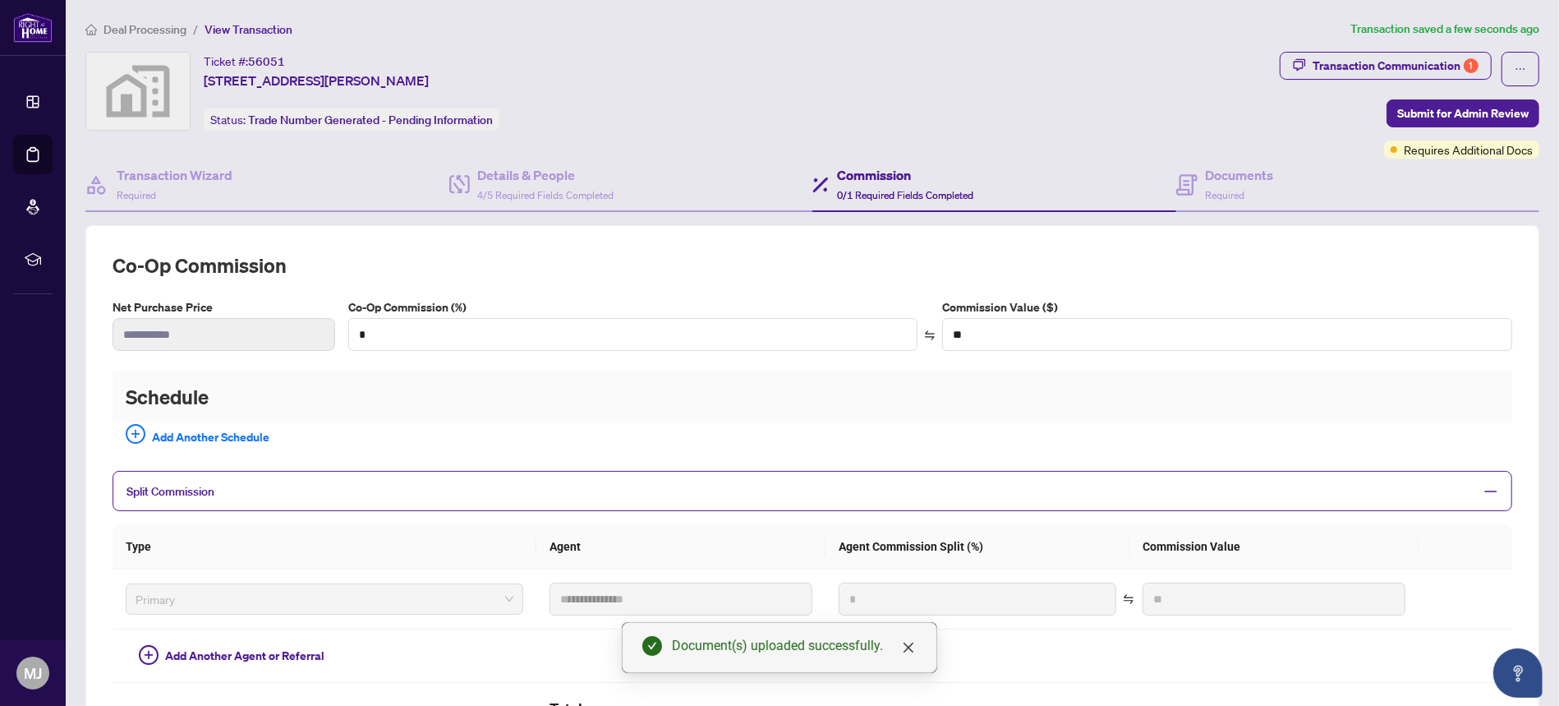
scroll to position [218, 0]
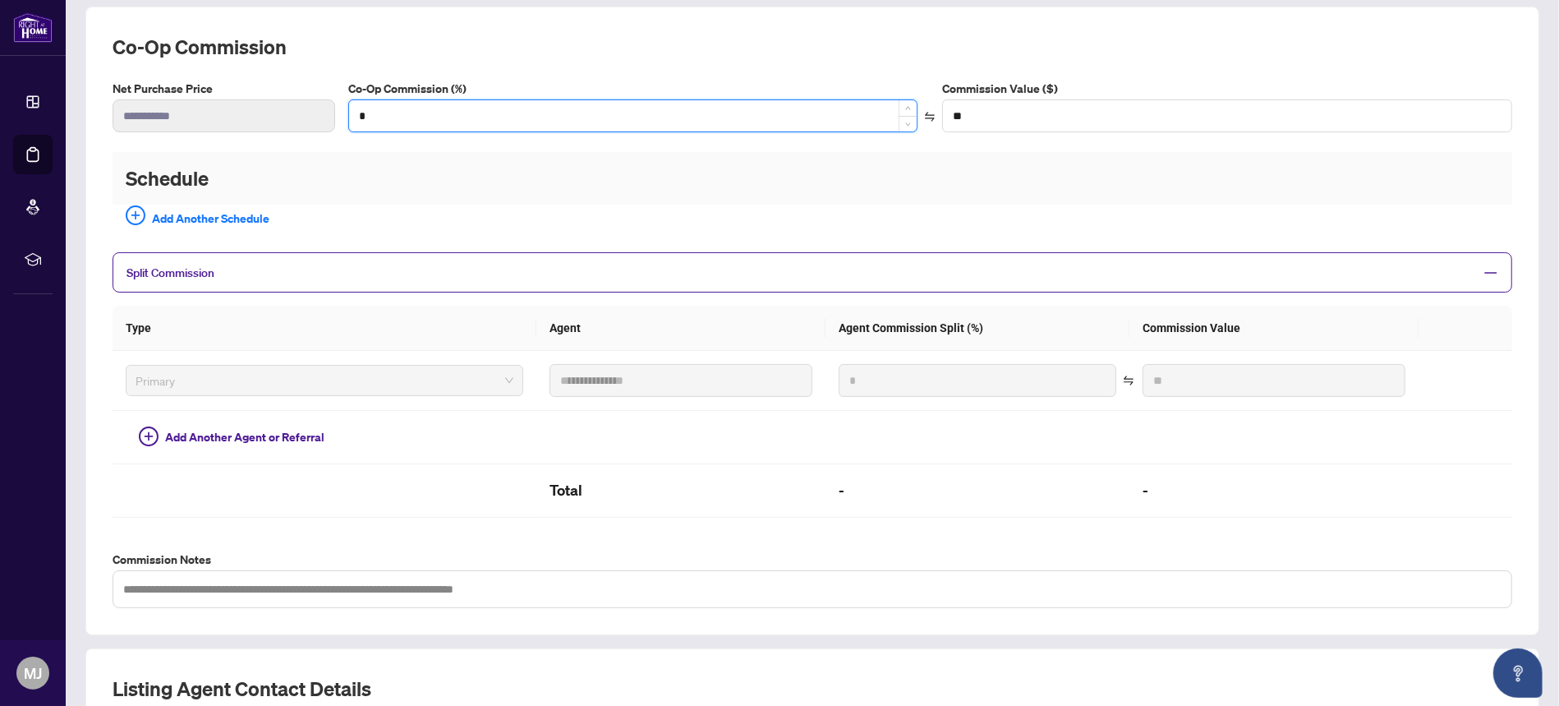
click at [394, 101] on input "*" at bounding box center [633, 115] width 568 height 31
type input "*"
type input "*********"
type input "*"
click at [540, 169] on h2 "Schedule" at bounding box center [813, 178] width 1400 height 53
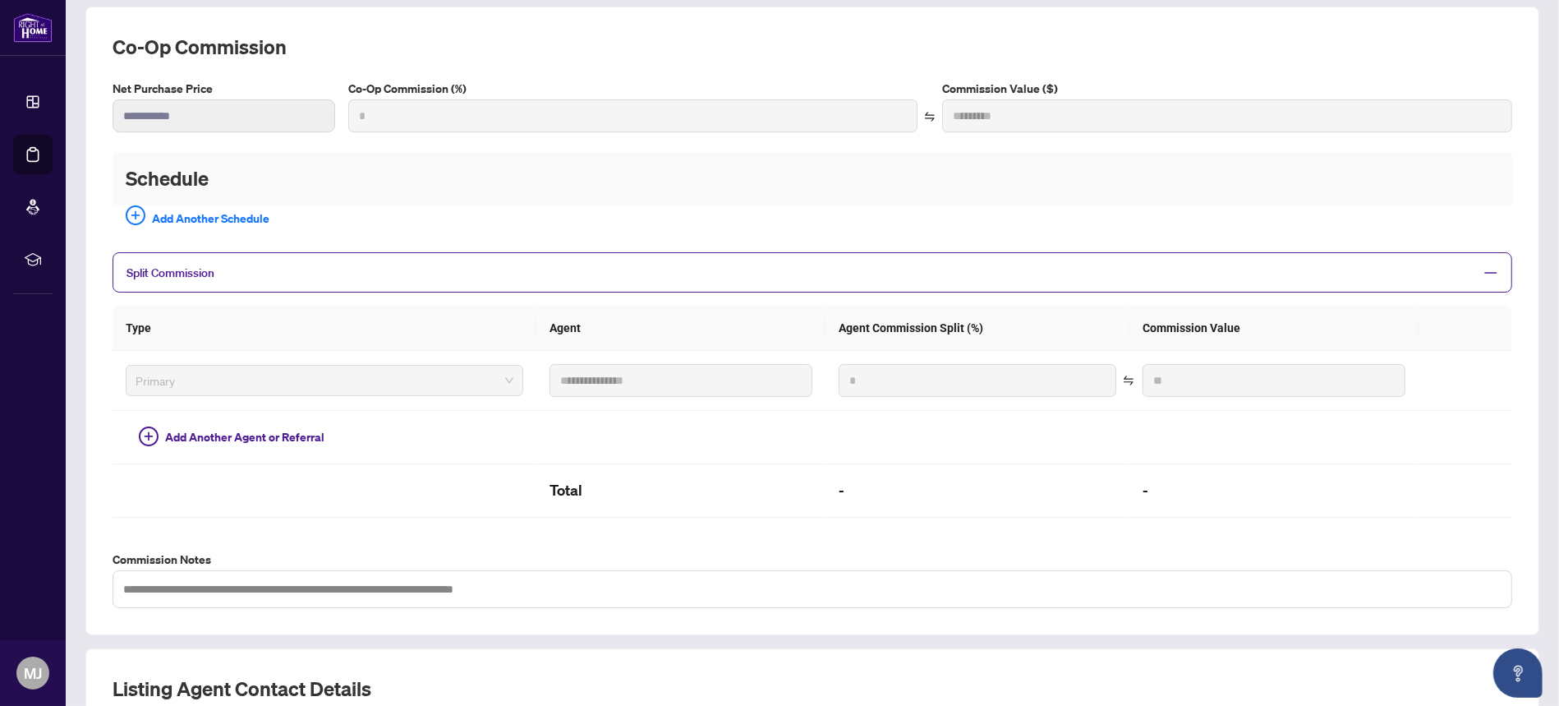
type input "***"
type input "*********"
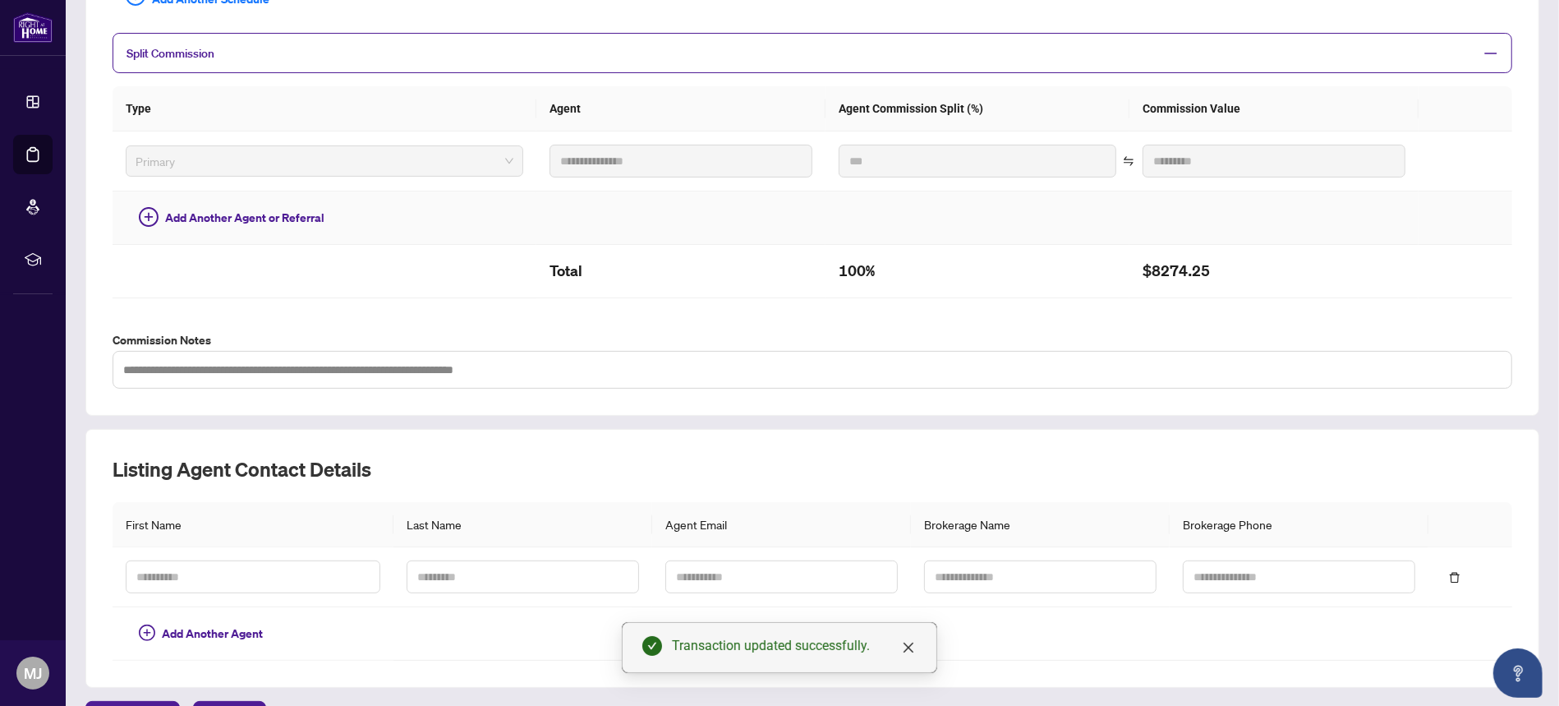
scroll to position [478, 0]
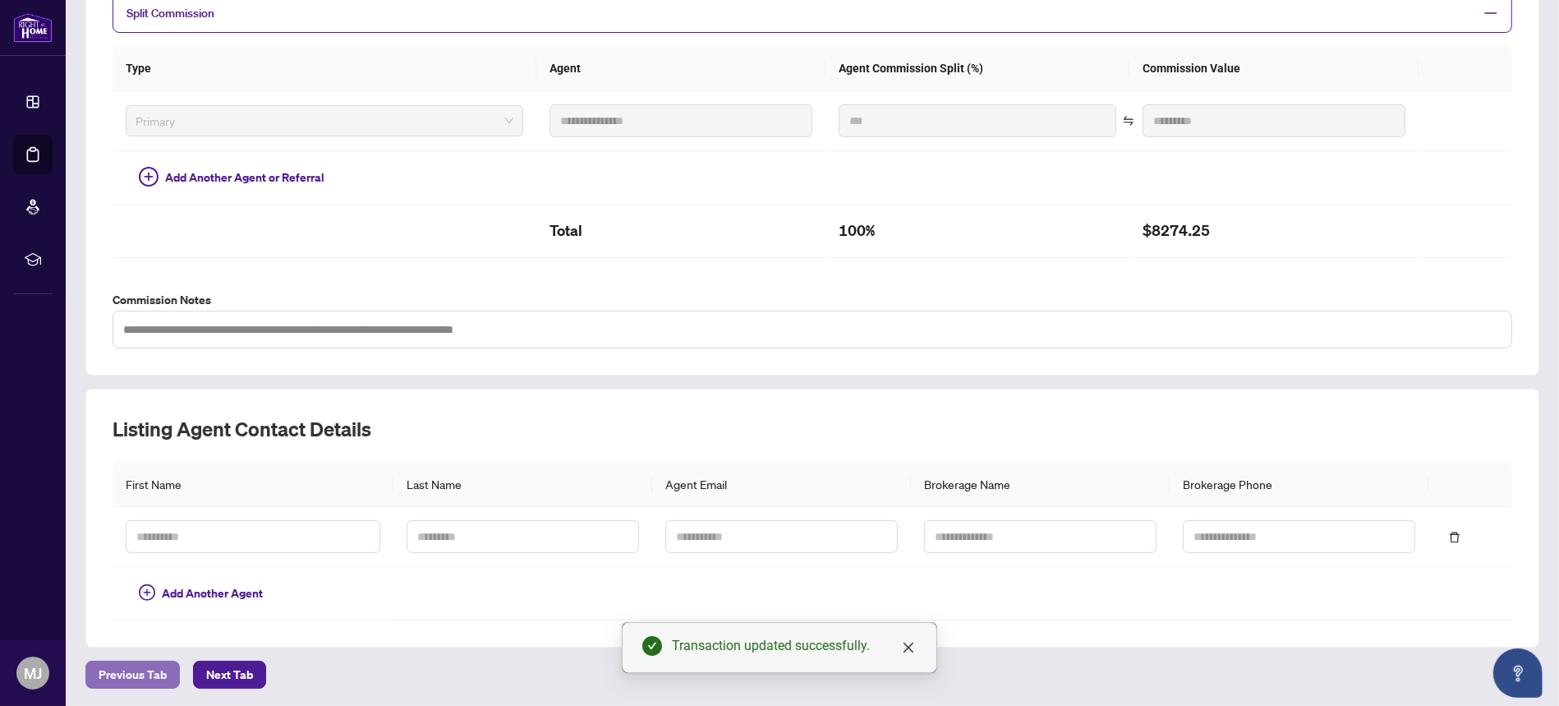
click at [120, 674] on span "Previous Tab" at bounding box center [133, 674] width 68 height 26
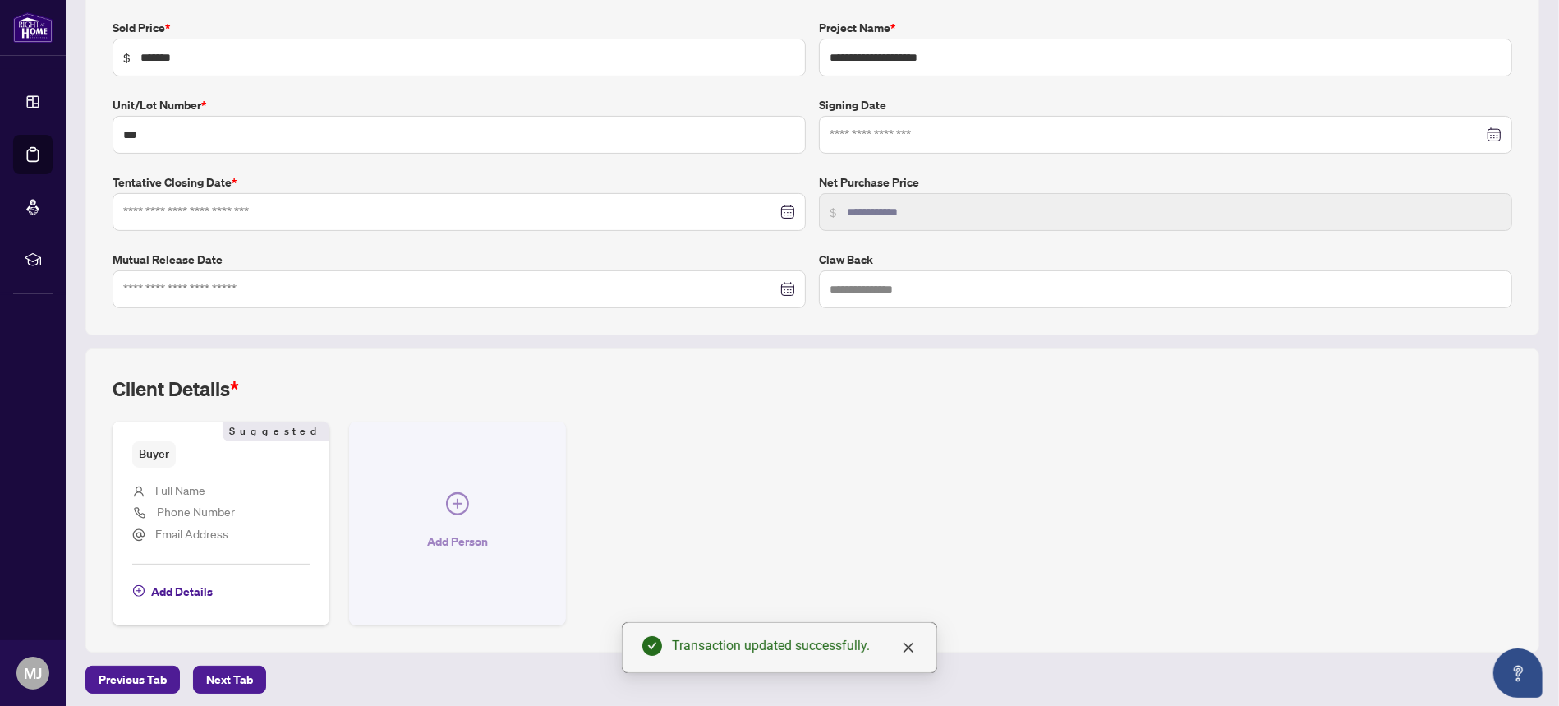
type input "**********"
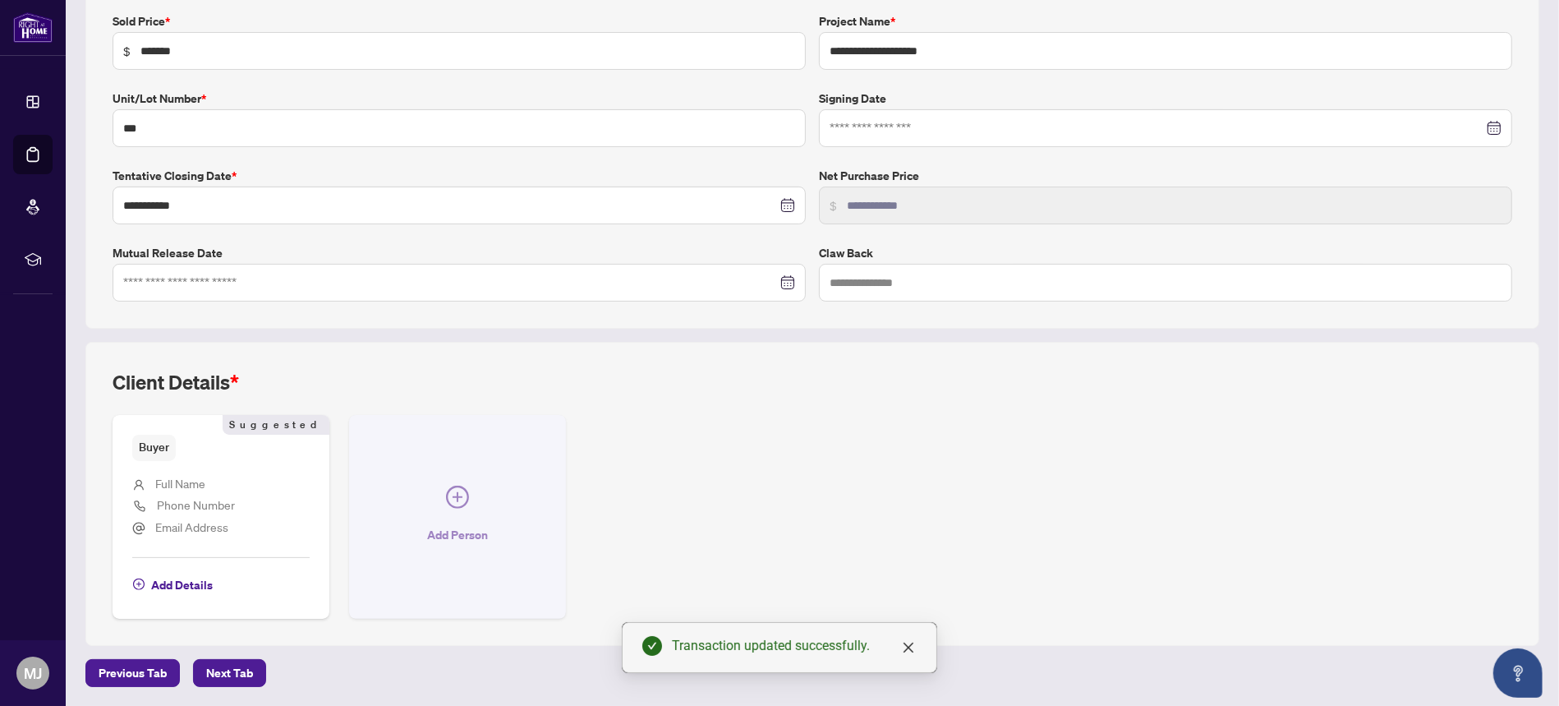
click at [451, 500] on icon "plus-circle" at bounding box center [457, 496] width 23 height 23
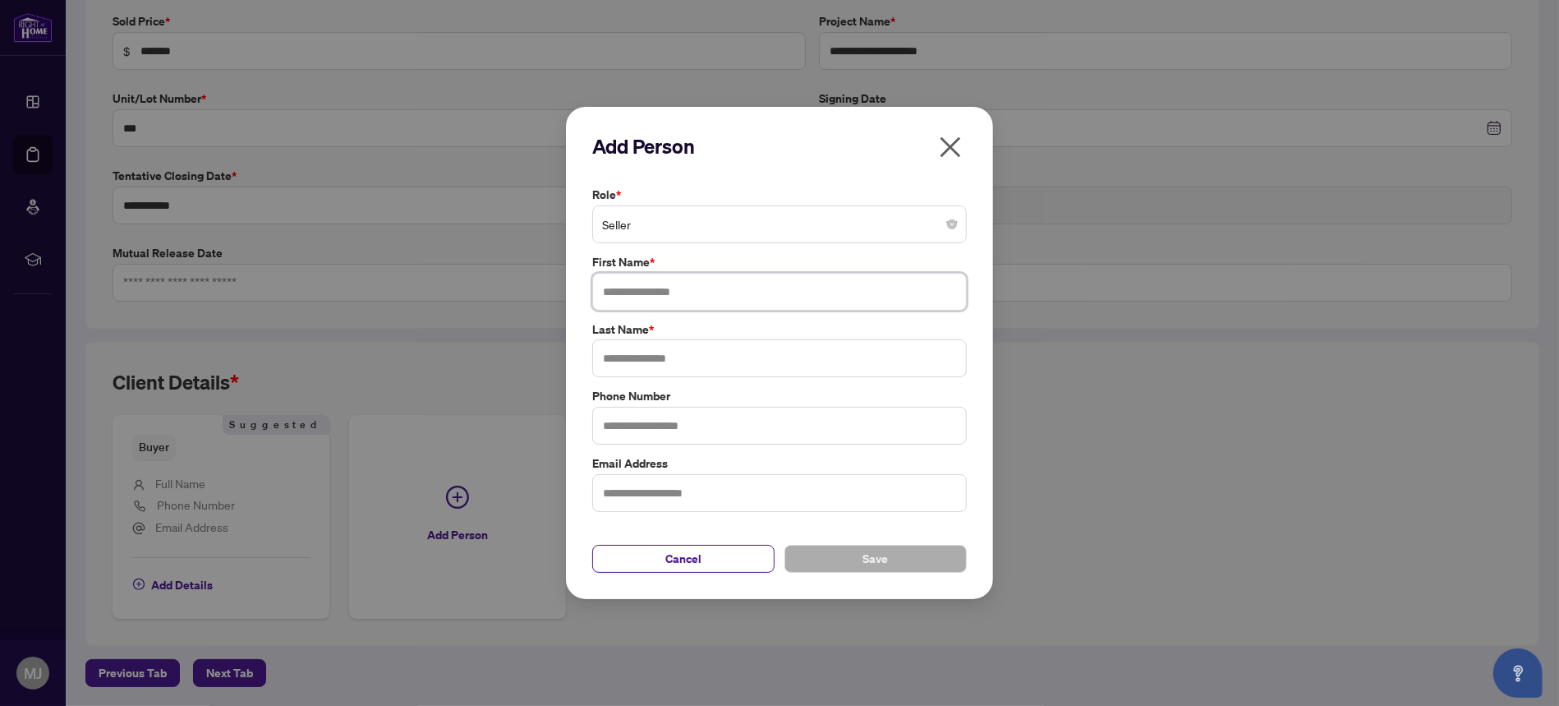
click at [719, 302] on input "text" at bounding box center [779, 292] width 375 height 38
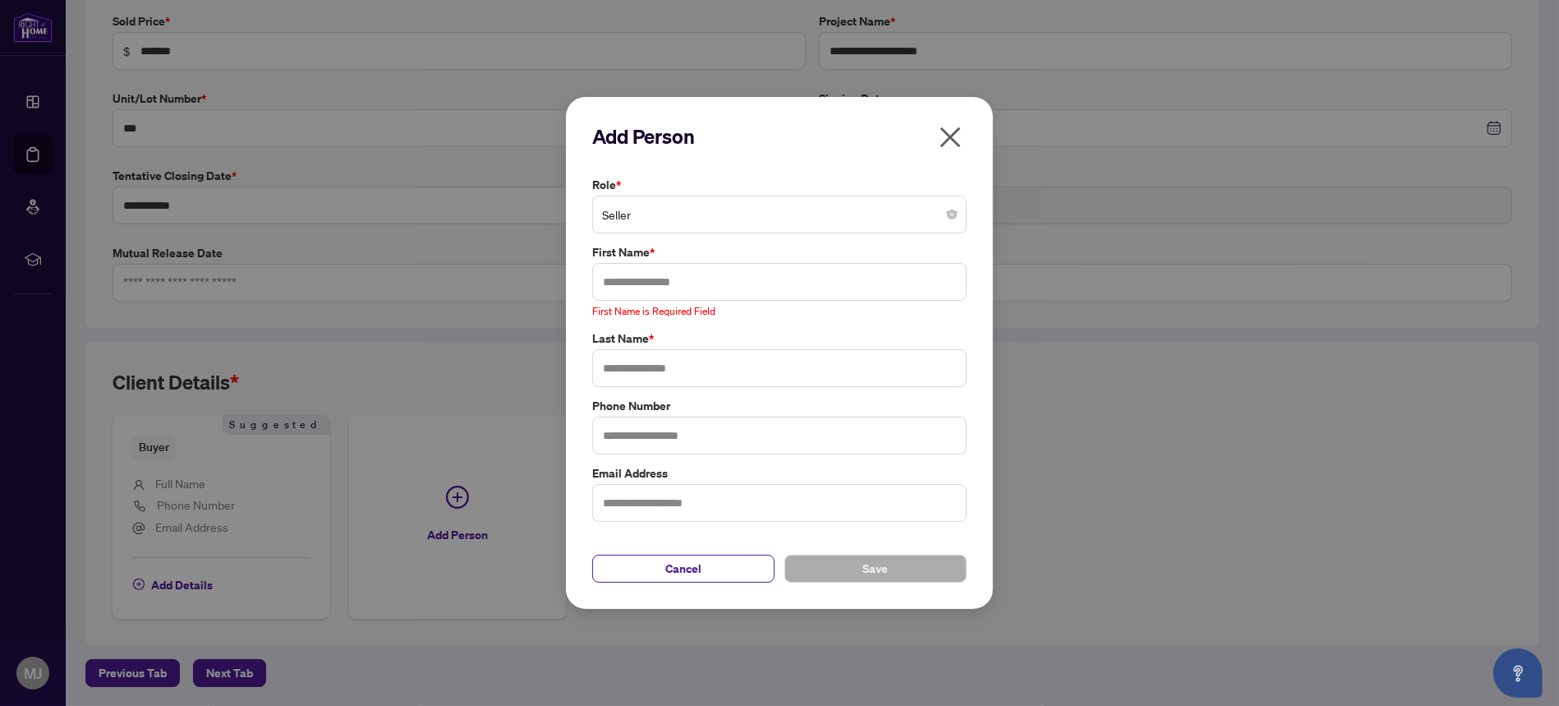
click at [763, 196] on div "Role * Seller" at bounding box center [779, 204] width 384 height 57
click at [764, 216] on span "Seller" at bounding box center [779, 214] width 355 height 31
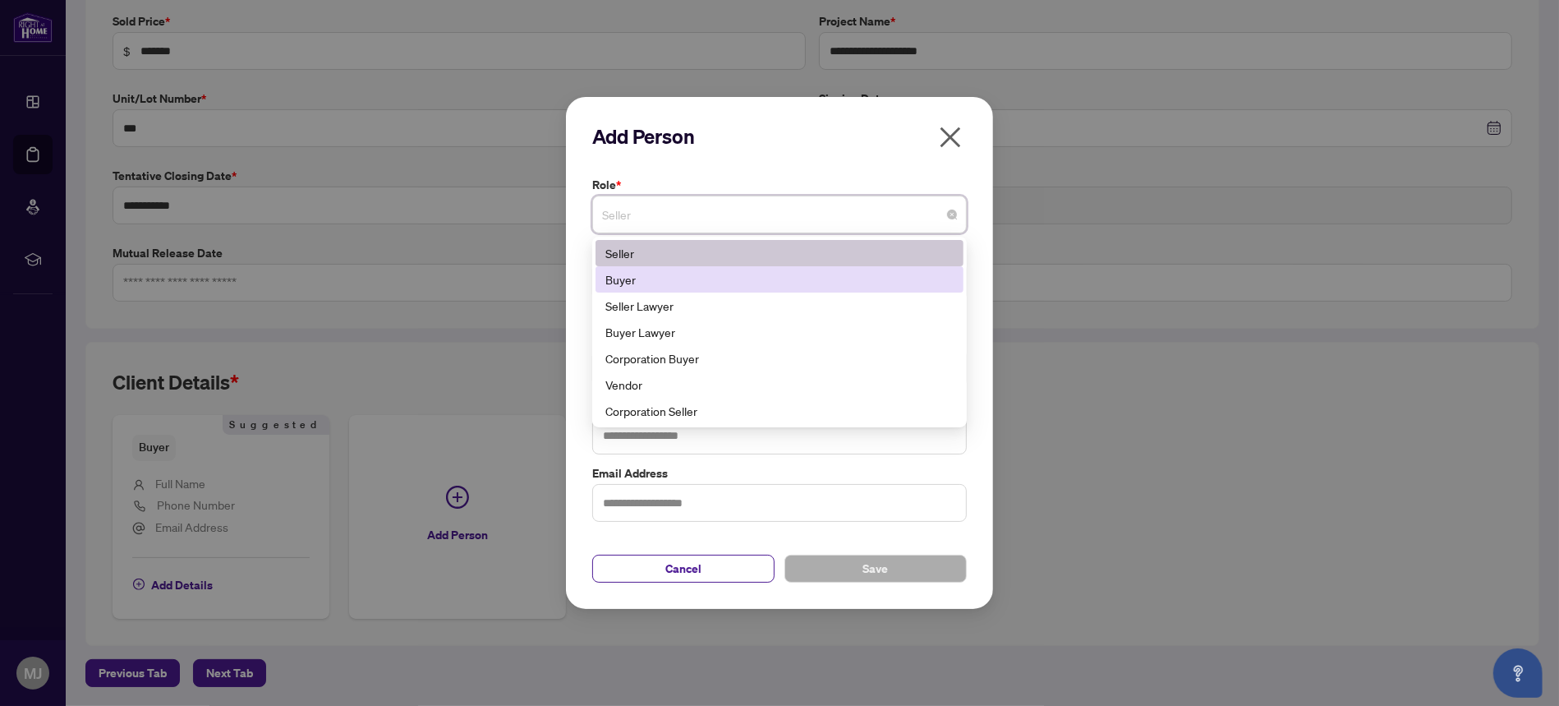
click at [761, 291] on div "Buyer" at bounding box center [780, 279] width 368 height 26
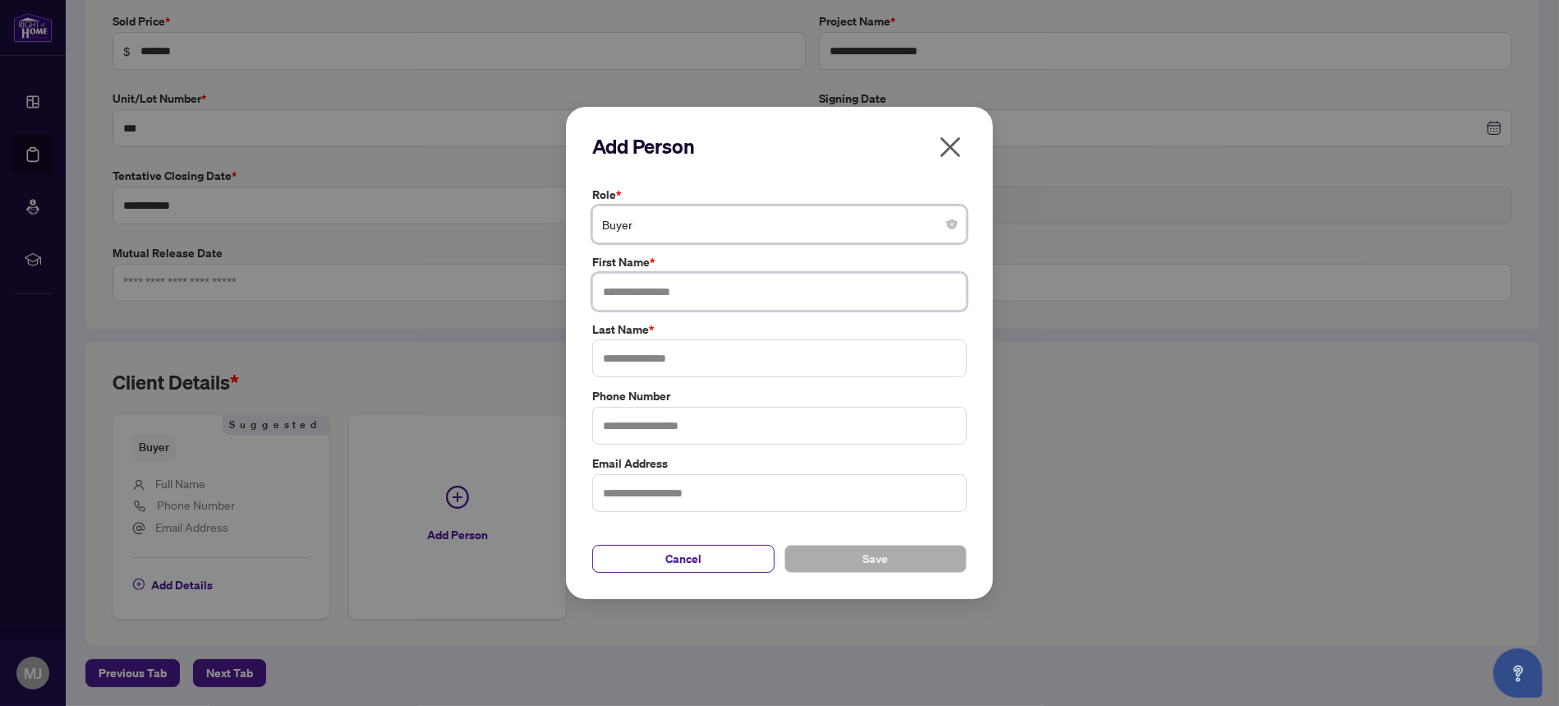
click at [722, 295] on input "text" at bounding box center [779, 292] width 375 height 38
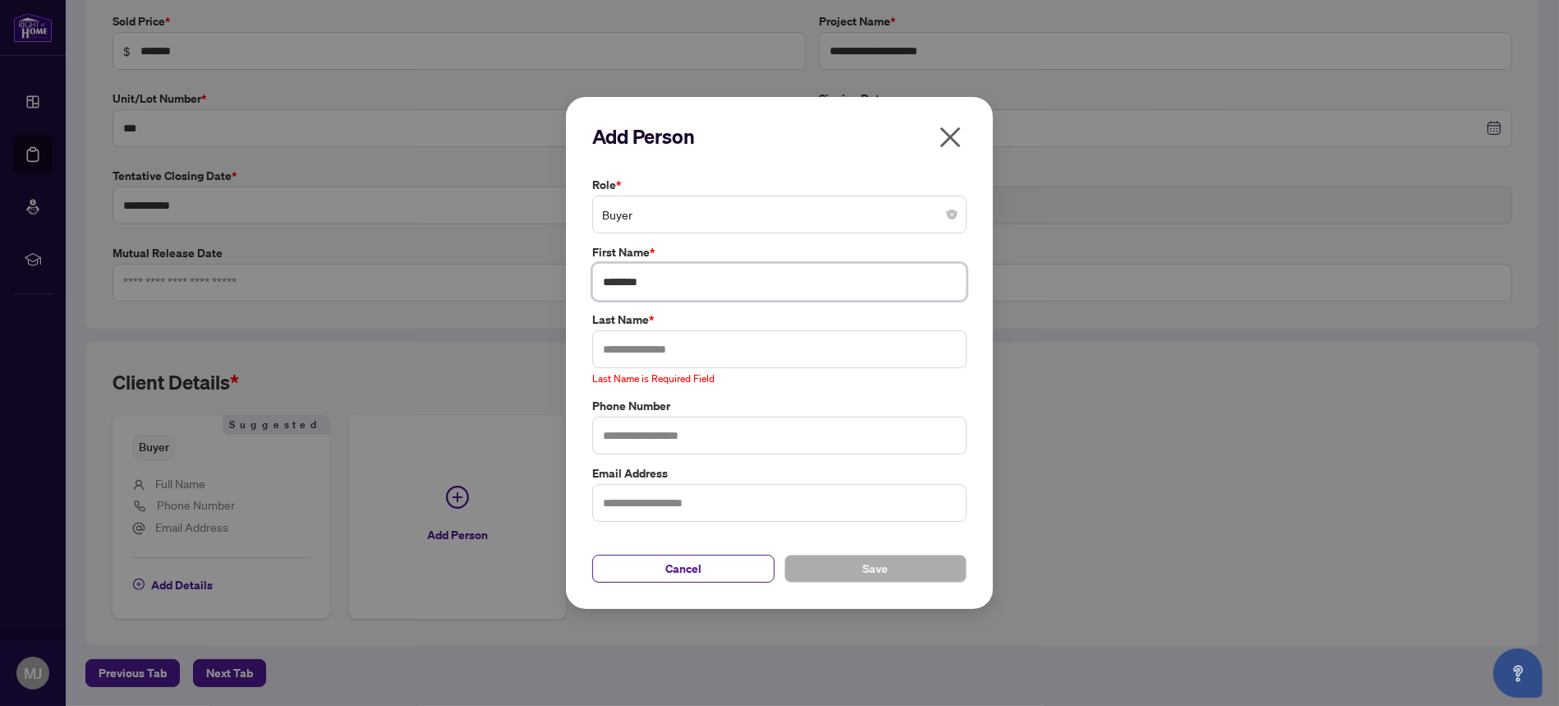
drag, startPoint x: 722, startPoint y: 292, endPoint x: 496, endPoint y: 292, distance: 225.9
click at [496, 292] on div "Add Person Role * Buyer 1 2 5 Seller Buyer Seller Lawyer Buyer Lawyer Corporati…" at bounding box center [779, 353] width 1559 height 706
type input "*"
drag, startPoint x: 715, startPoint y: 284, endPoint x: 656, endPoint y: 284, distance: 59.1
click at [656, 284] on input "**********" at bounding box center [779, 282] width 375 height 38
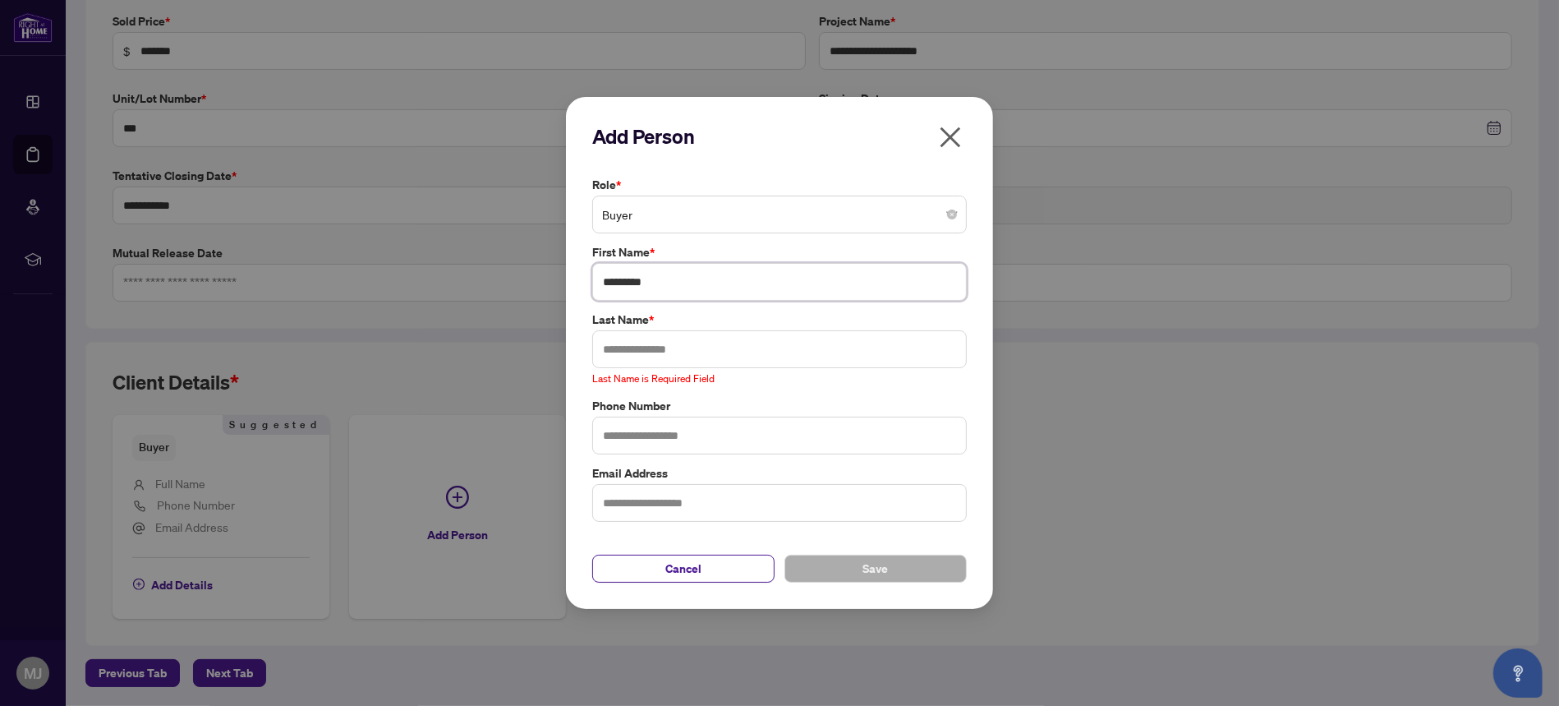
type input "********"
click at [801, 347] on input "text" at bounding box center [779, 349] width 375 height 38
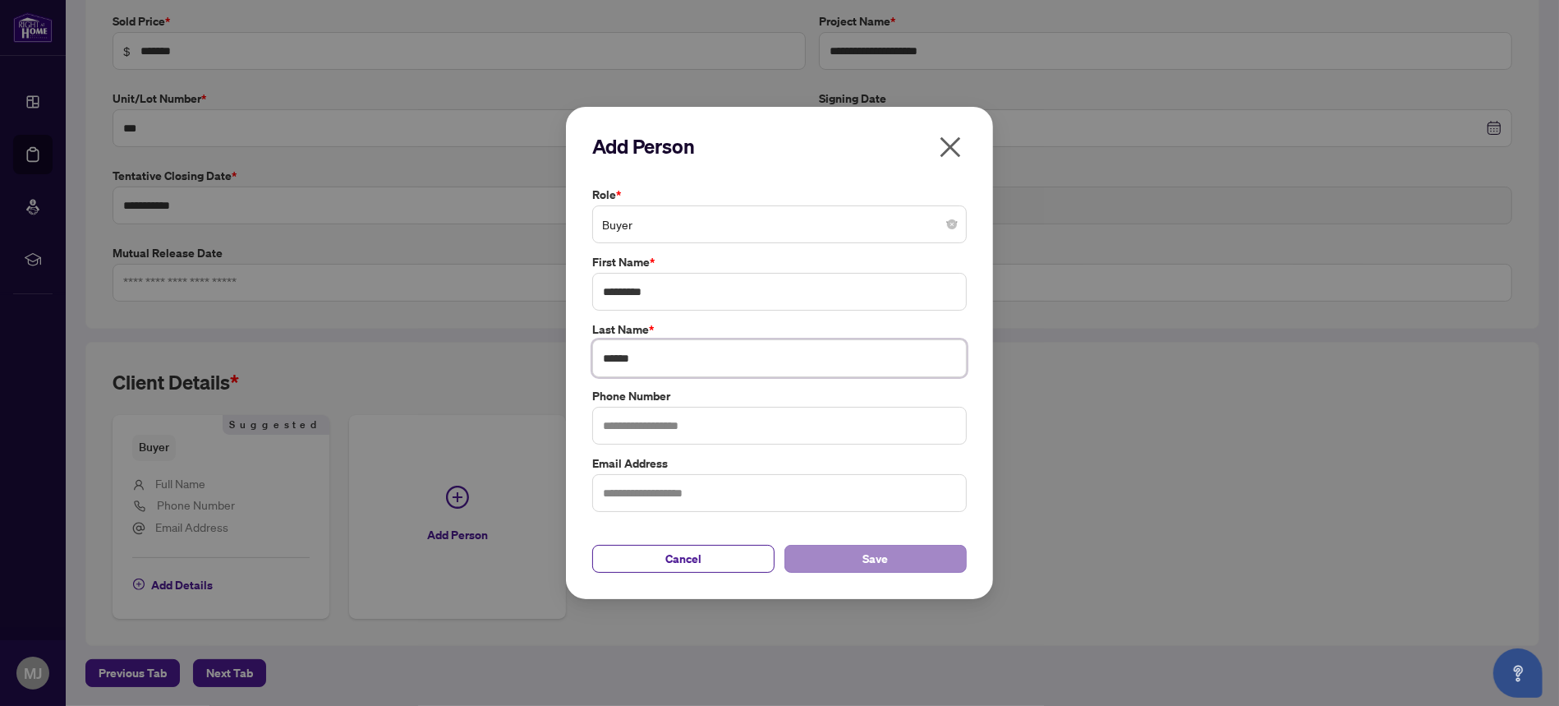
type input "******"
click at [883, 546] on span "Save" at bounding box center [875, 558] width 25 height 26
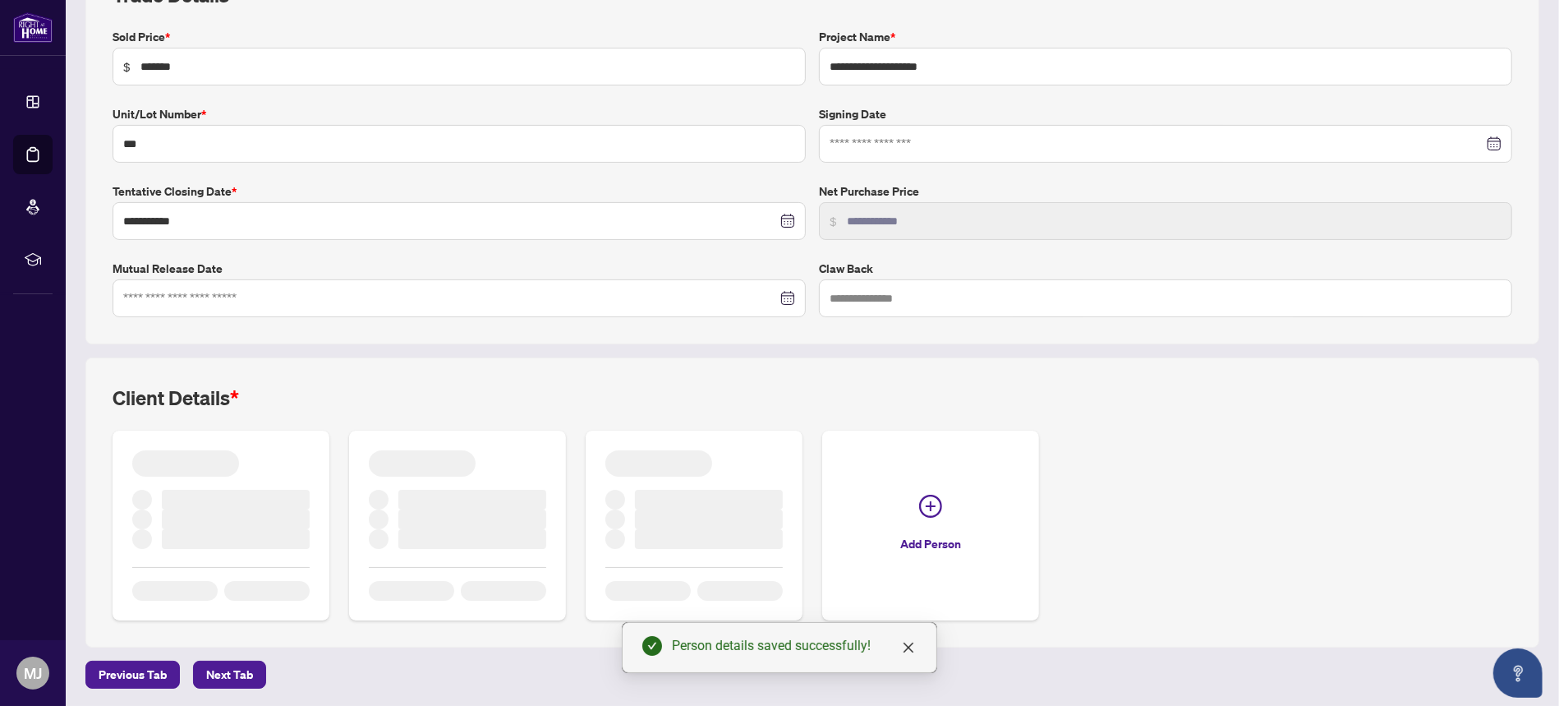
scroll to position [263, 0]
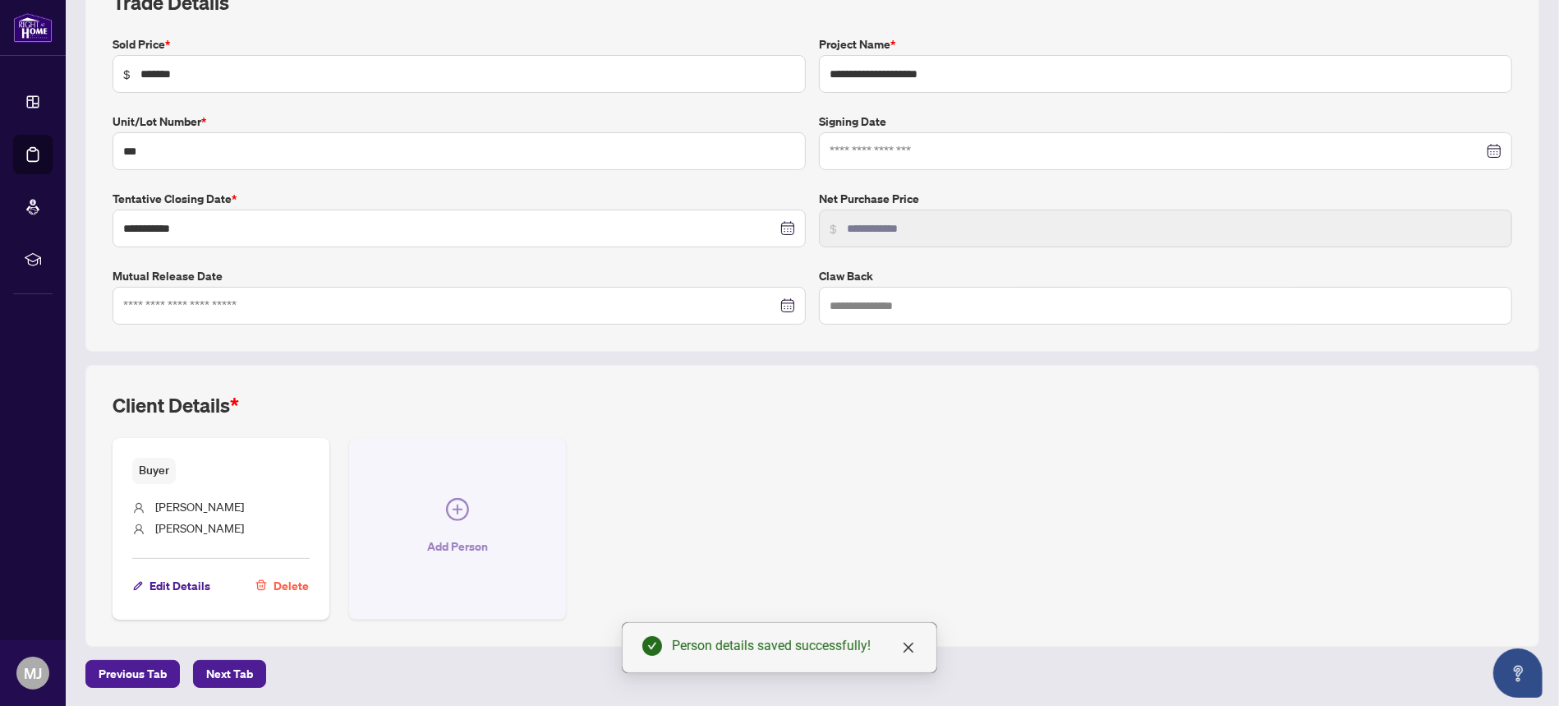
click at [455, 508] on icon "plus-circle" at bounding box center [458, 509] width 10 height 10
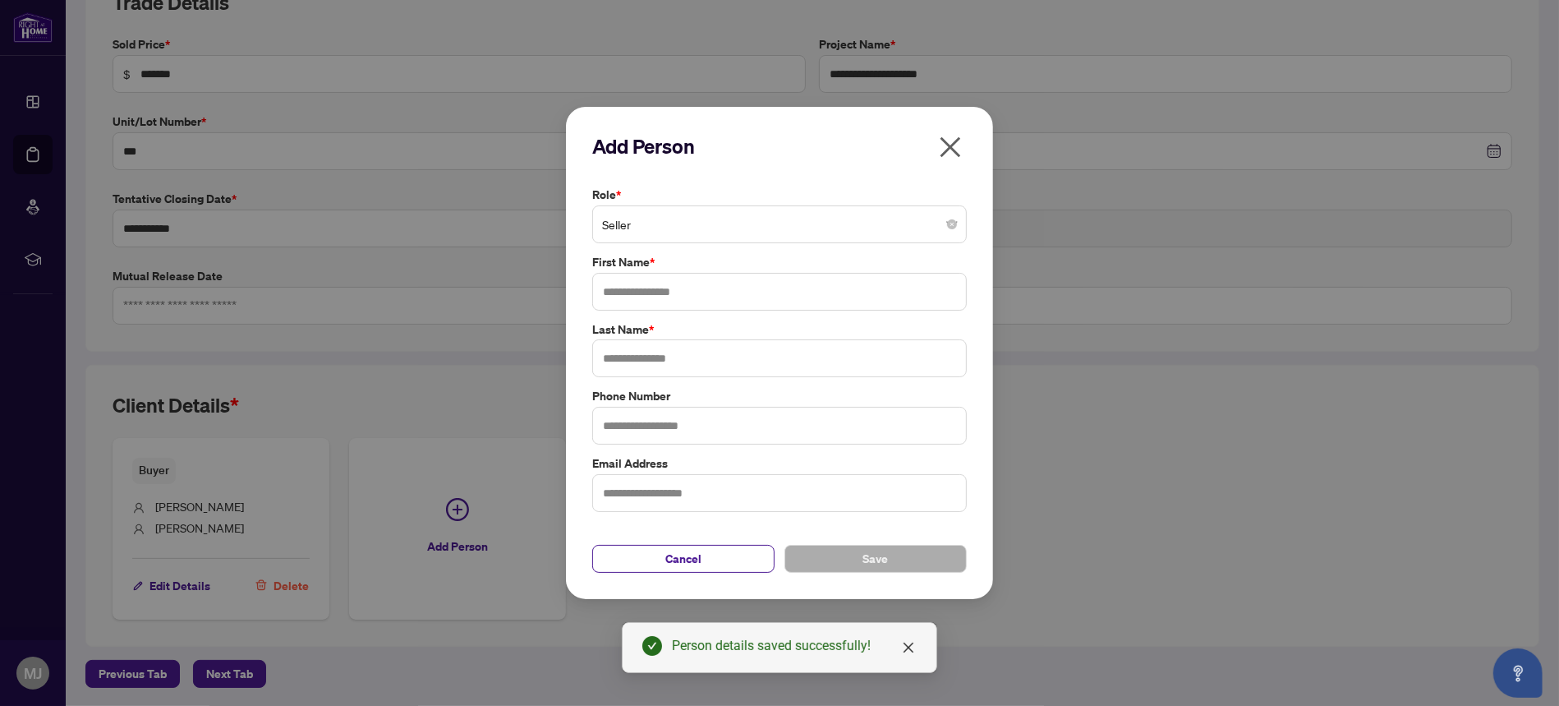
click at [696, 223] on span "Seller" at bounding box center [779, 224] width 355 height 31
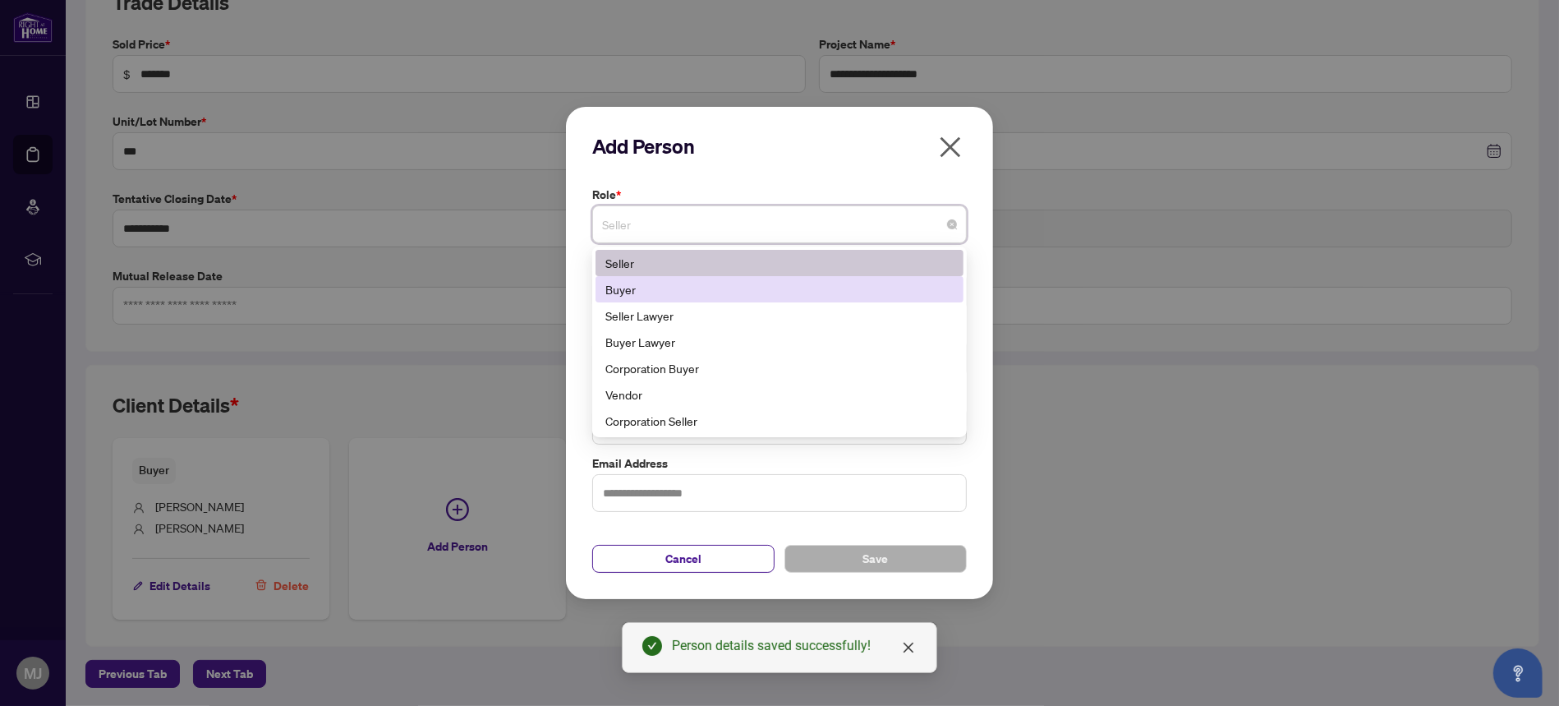
click at [697, 298] on div "Buyer" at bounding box center [780, 289] width 368 height 26
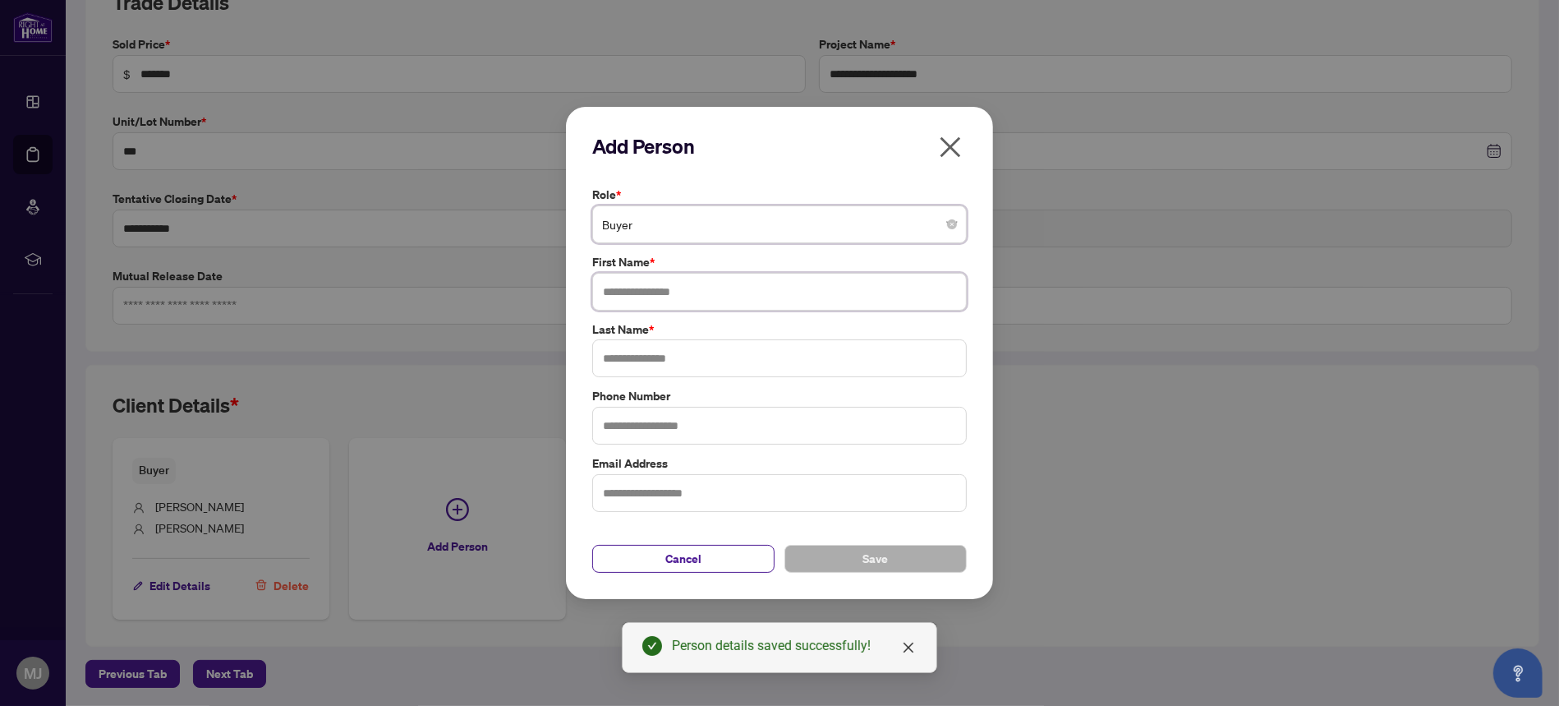
click at [681, 285] on input "text" at bounding box center [779, 292] width 375 height 38
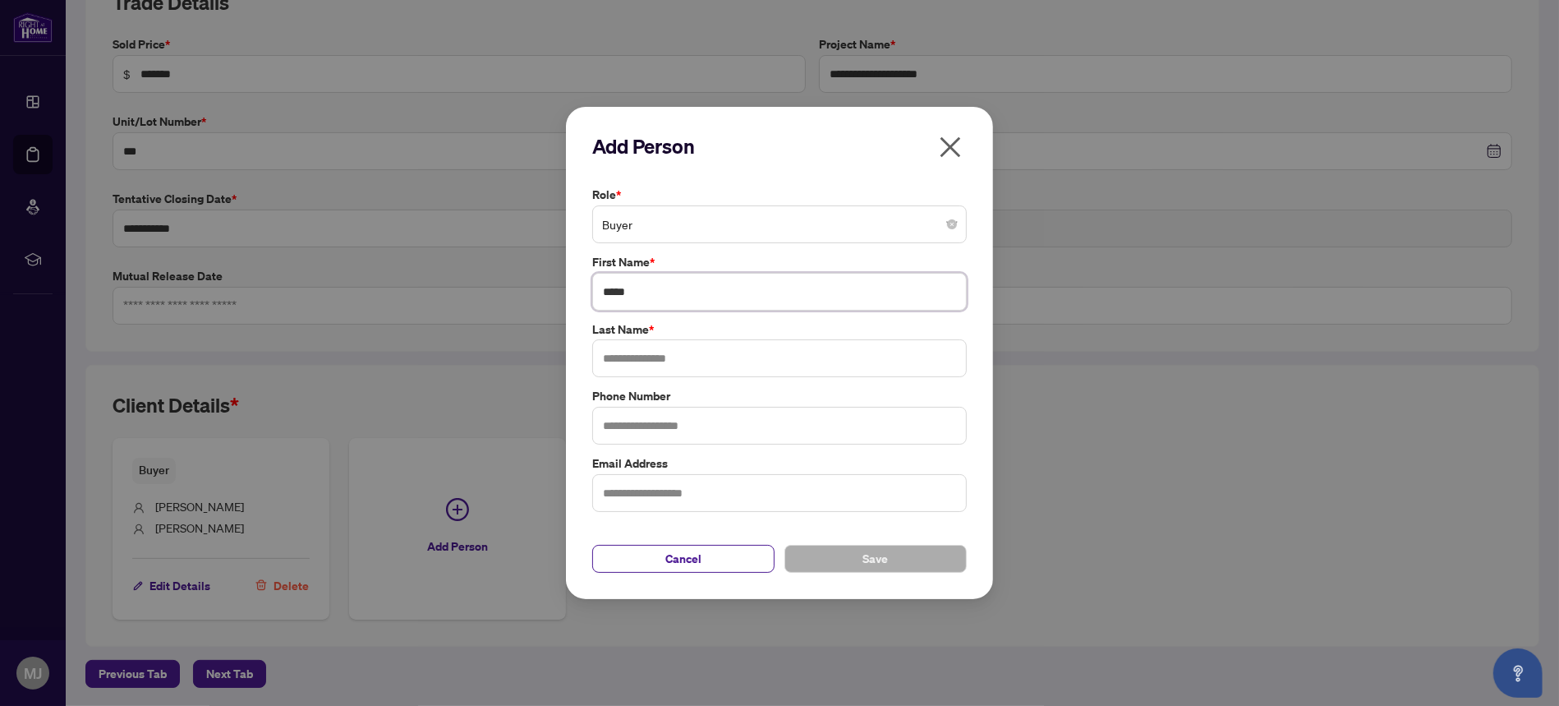
type input "*****"
type input "******"
click at [915, 568] on button "Save" at bounding box center [875, 559] width 182 height 28
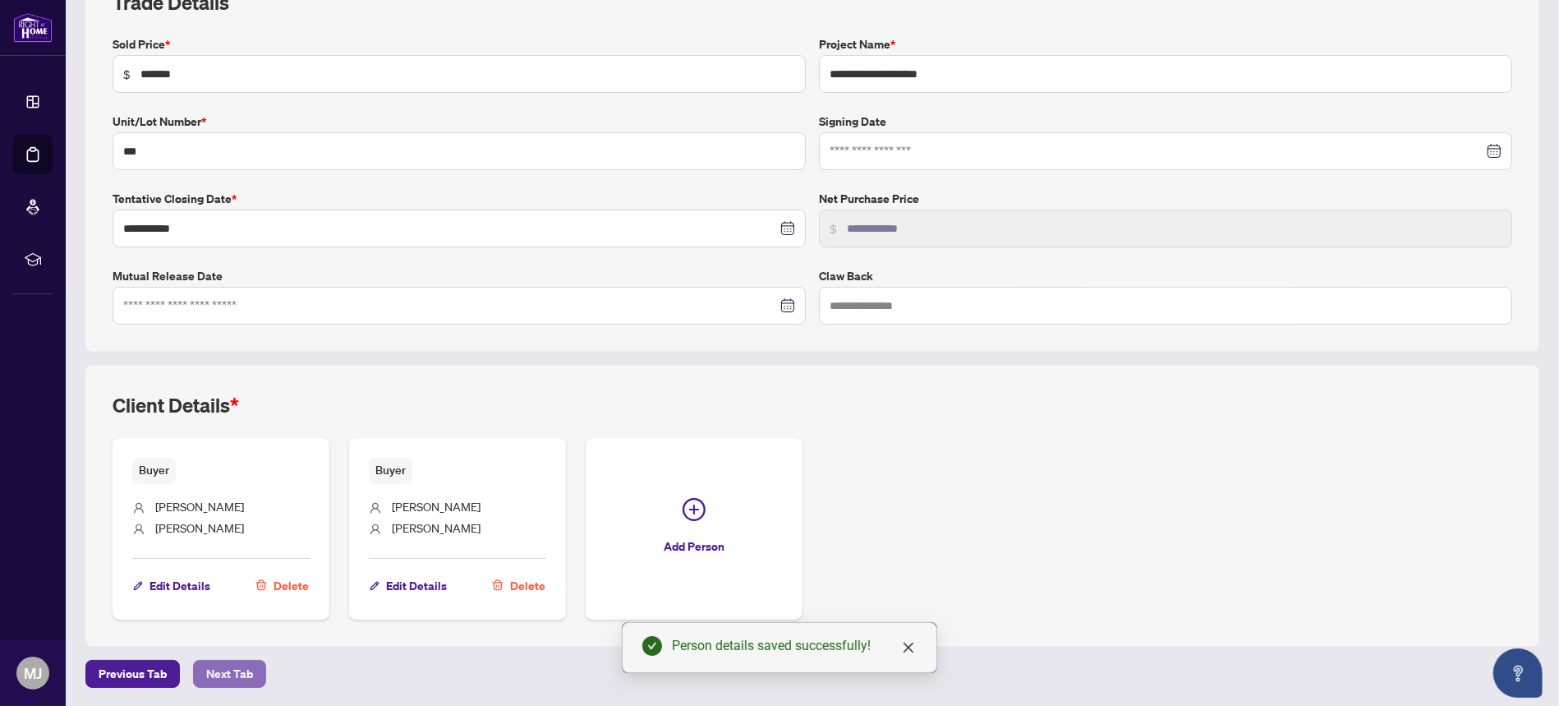
click at [262, 672] on button "Next Tab" at bounding box center [229, 674] width 73 height 28
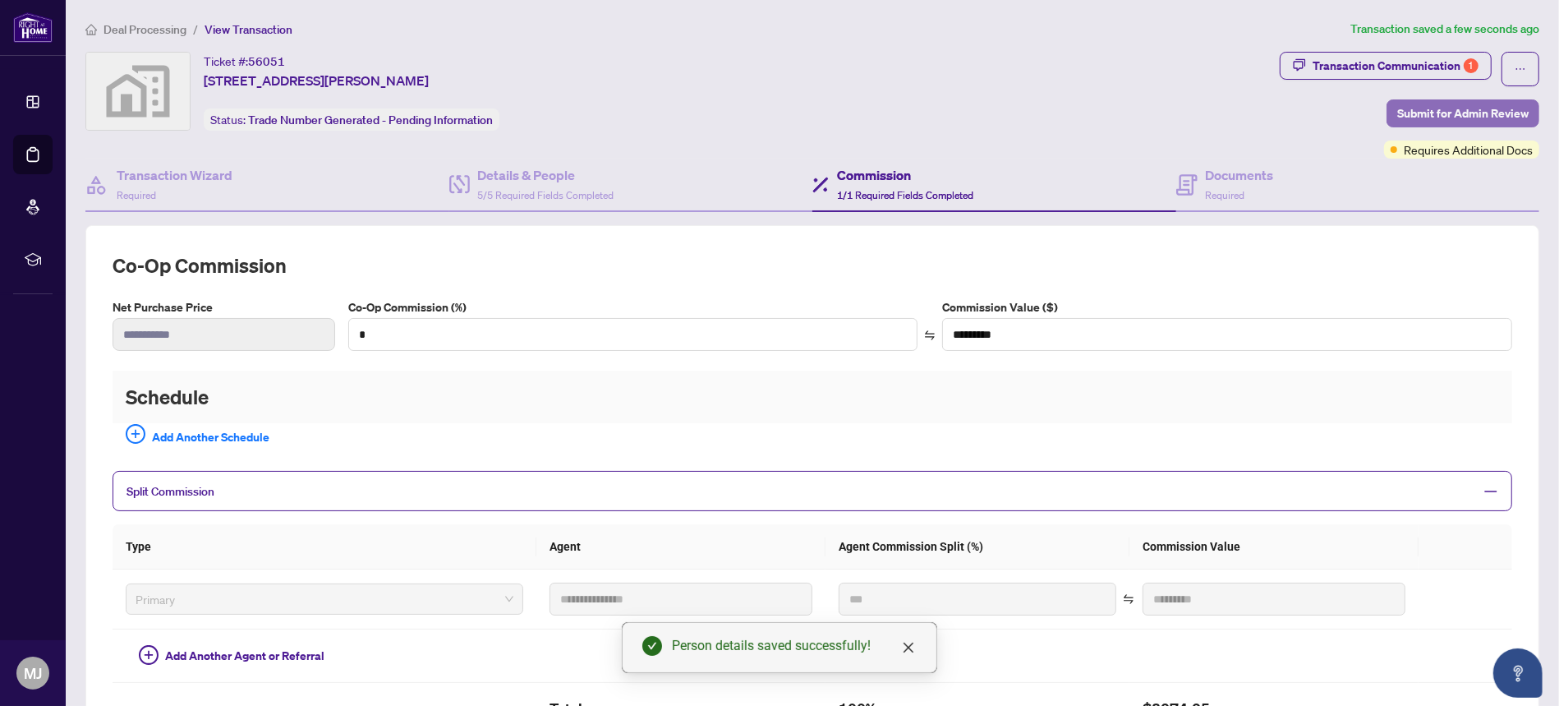
click at [1474, 112] on span "Submit for Admin Review" at bounding box center [1462, 113] width 131 height 26
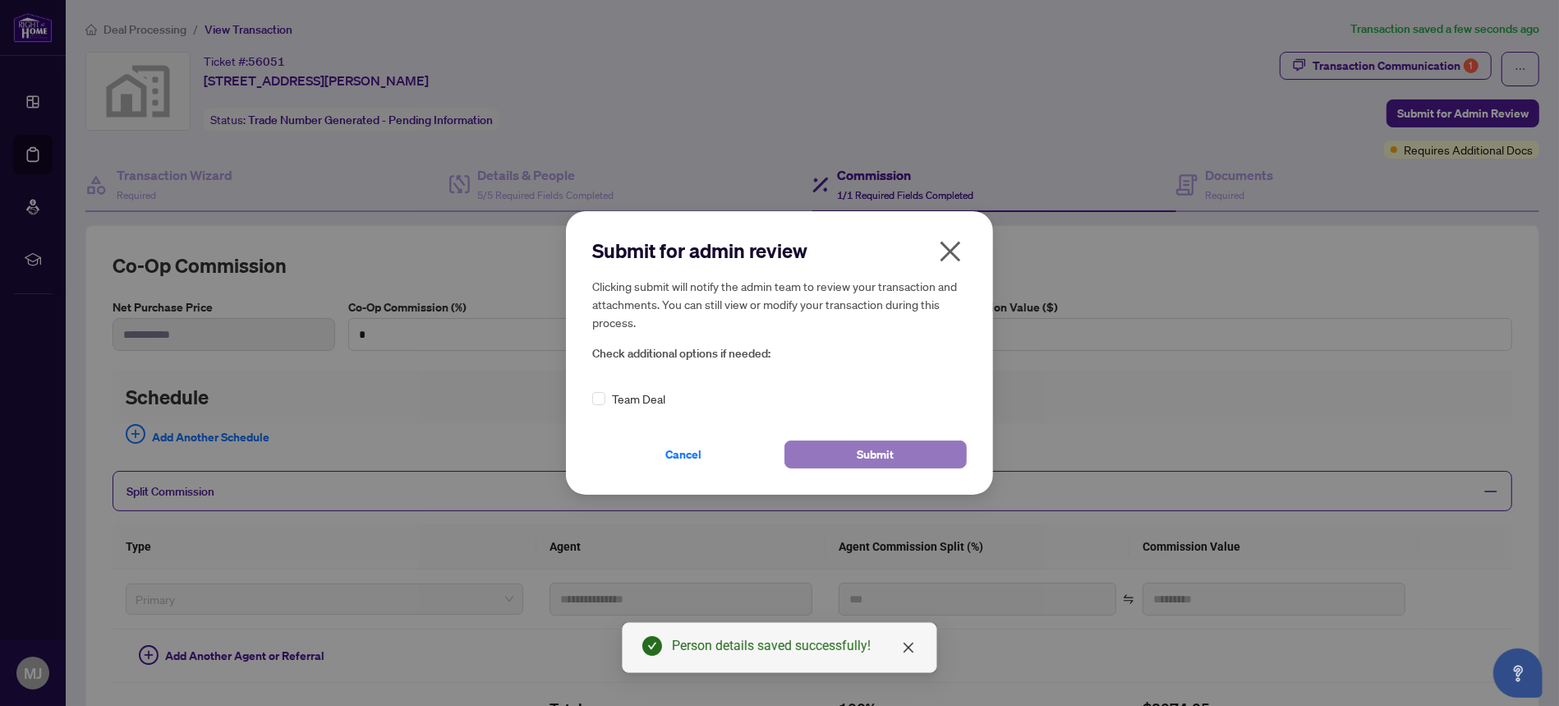
click at [839, 451] on button "Submit" at bounding box center [875, 454] width 182 height 28
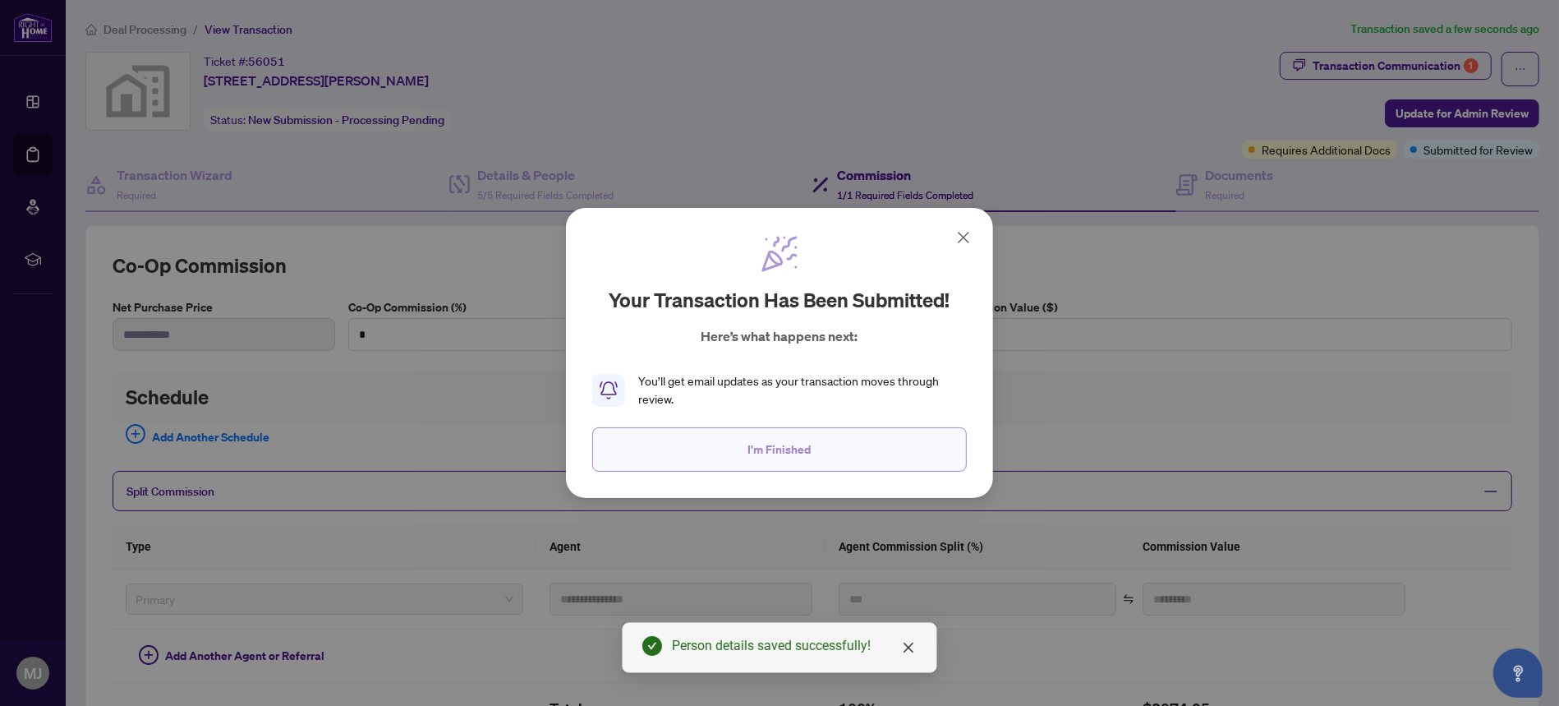
click at [870, 428] on button "I'm Finished" at bounding box center [779, 449] width 375 height 44
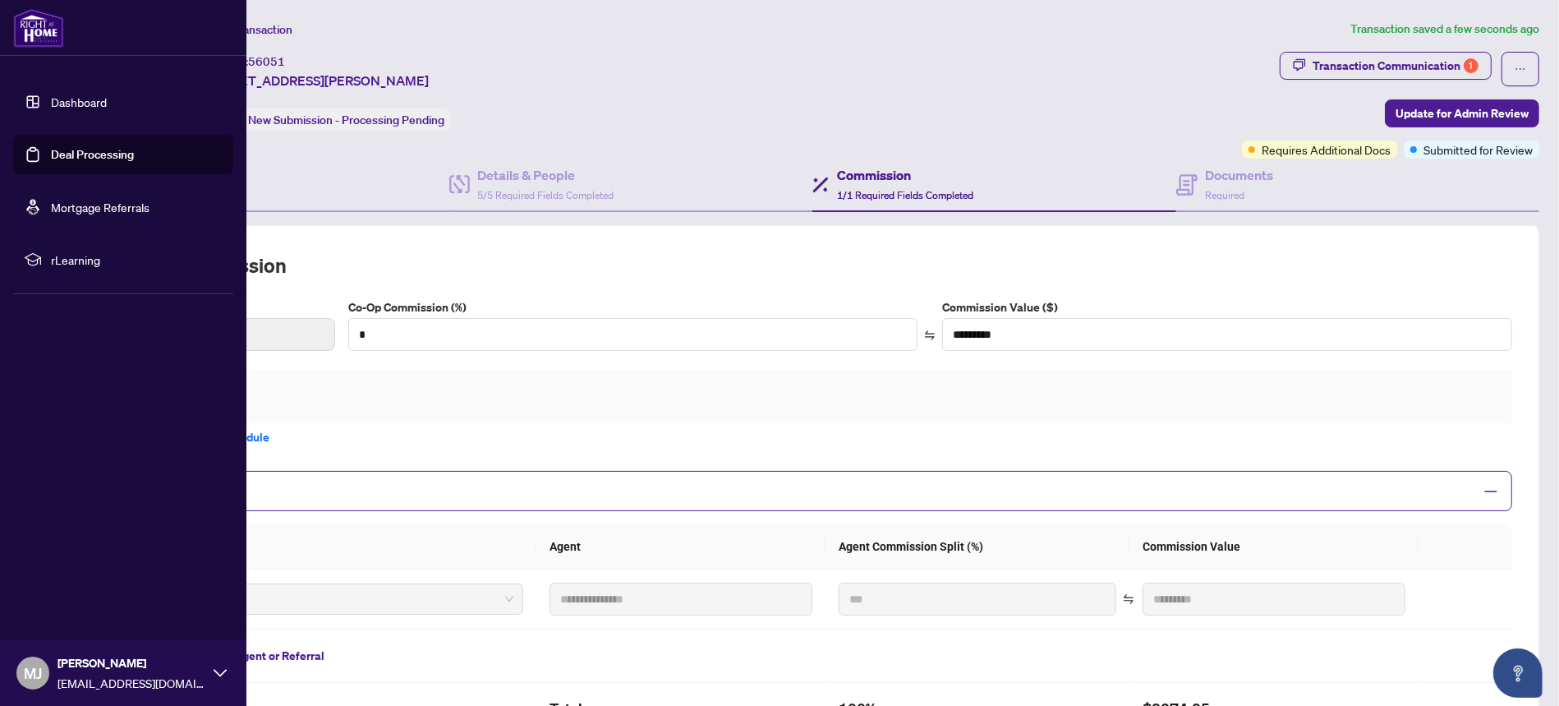
click at [65, 149] on link "Deal Processing" at bounding box center [92, 154] width 83 height 15
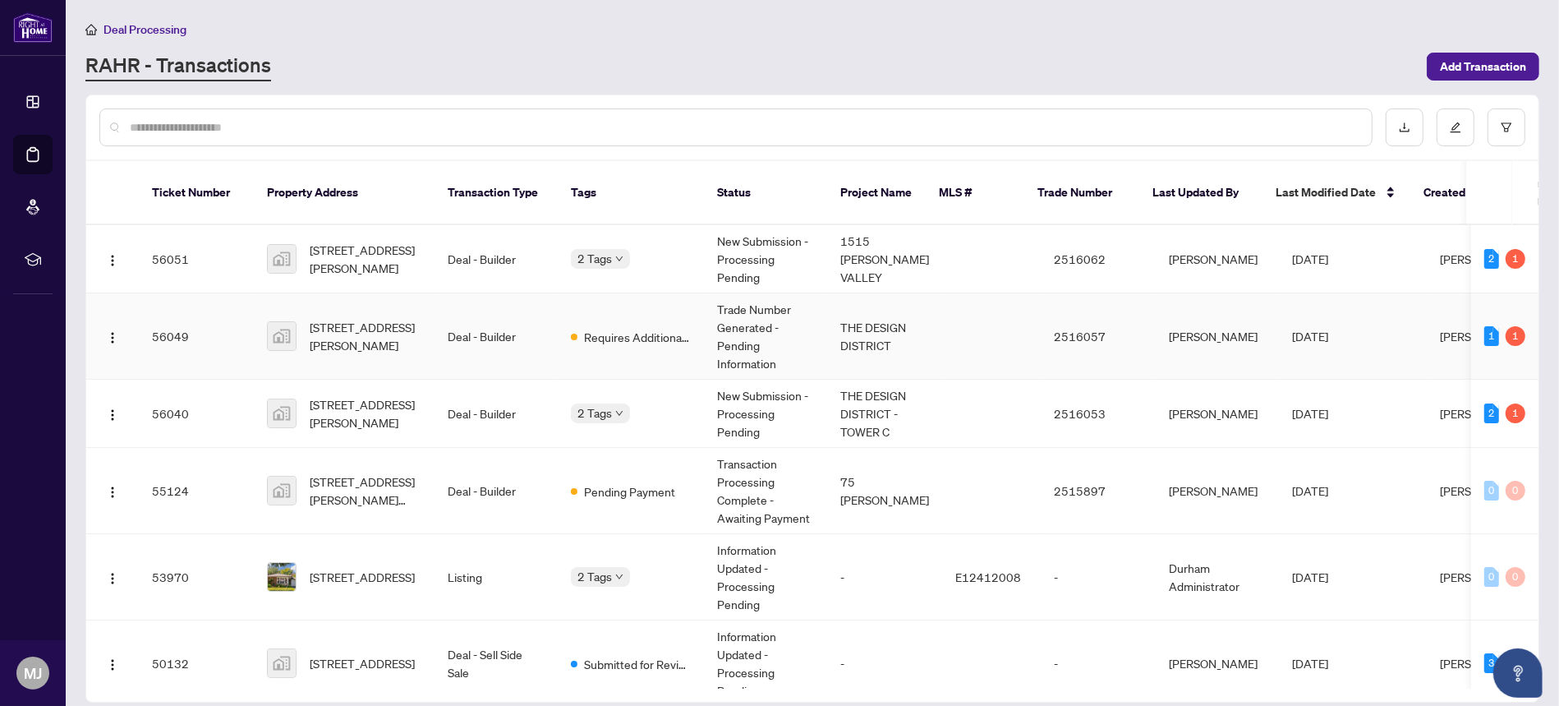
click at [631, 328] on span "Requires Additional Docs" at bounding box center [637, 337] width 107 height 18
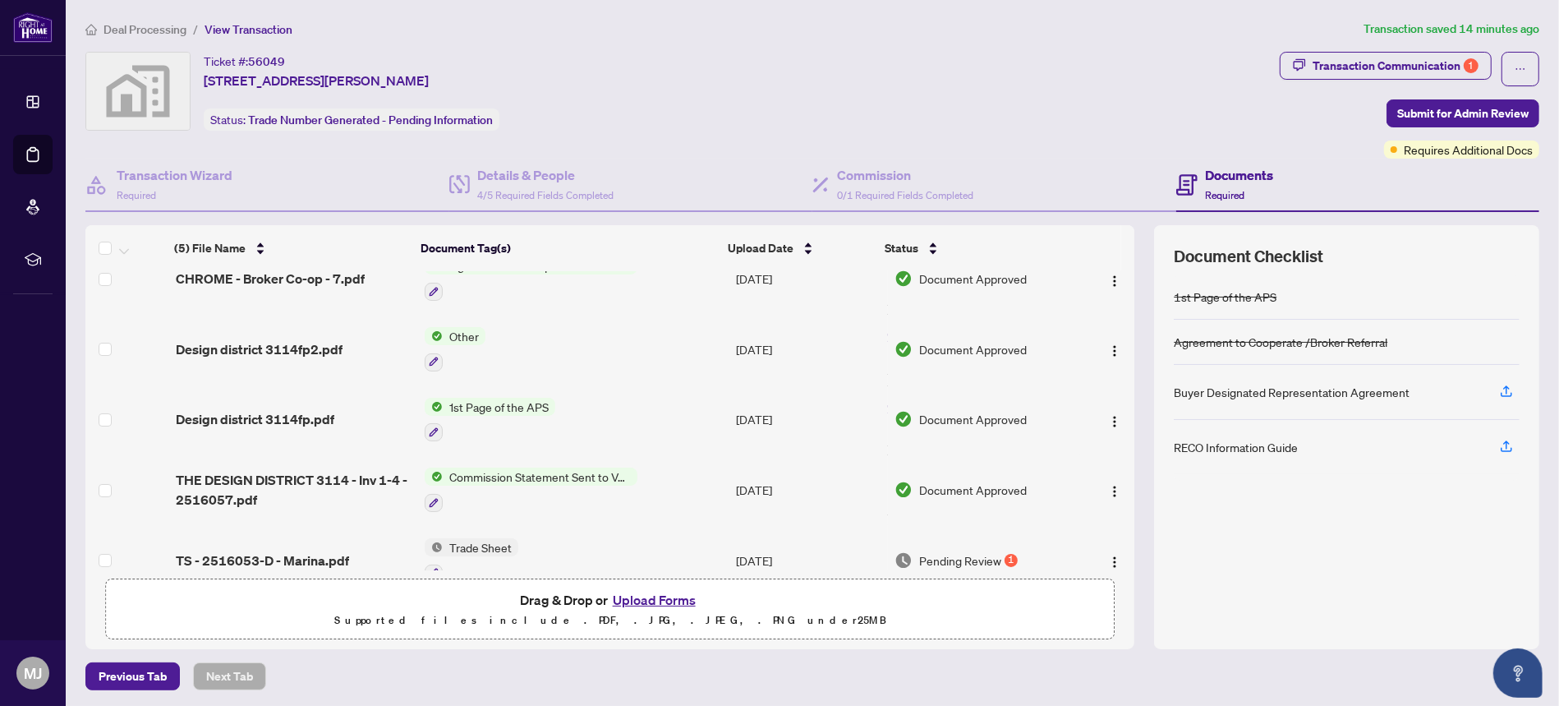
scroll to position [52, 0]
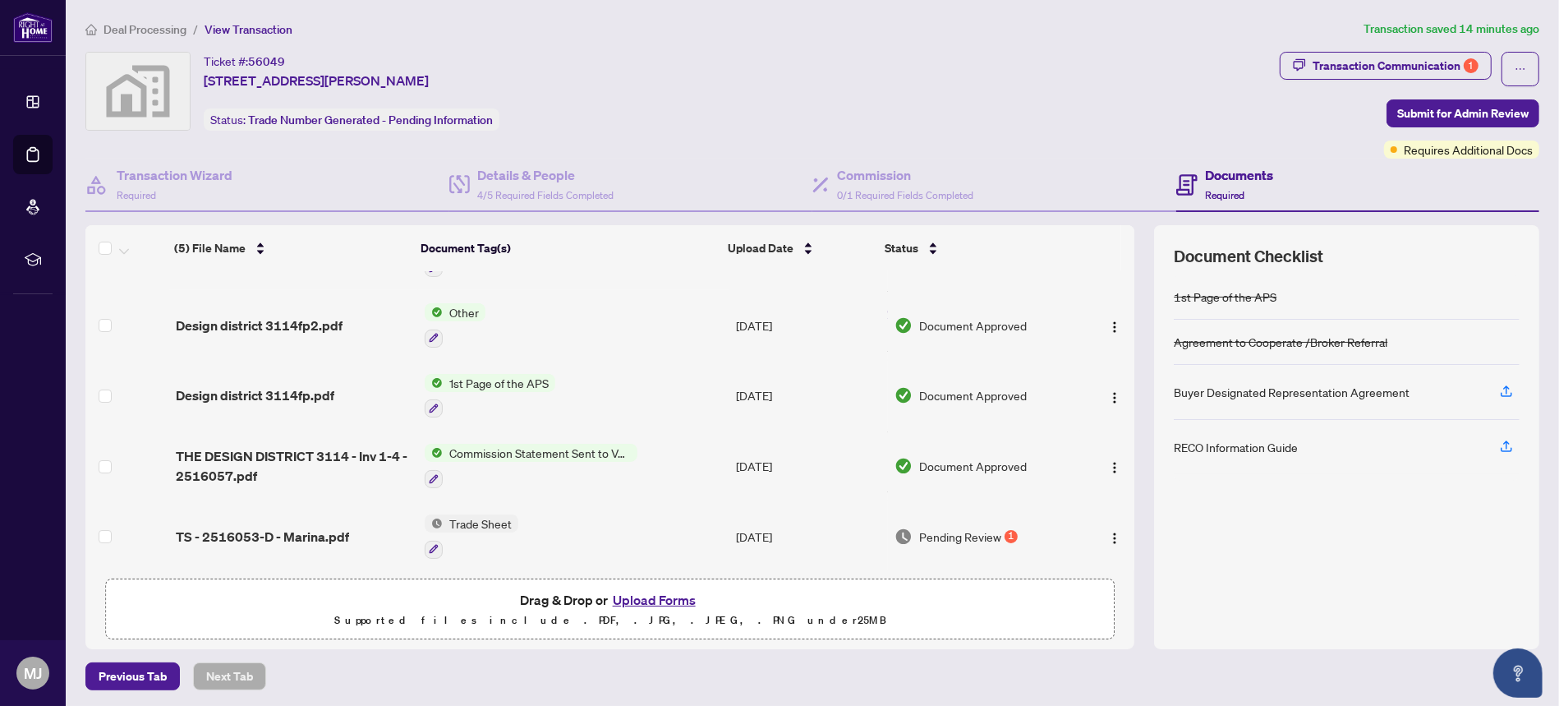
click at [305, 527] on span "TS - 2516053-D - Marina.pdf" at bounding box center [262, 537] width 173 height 20
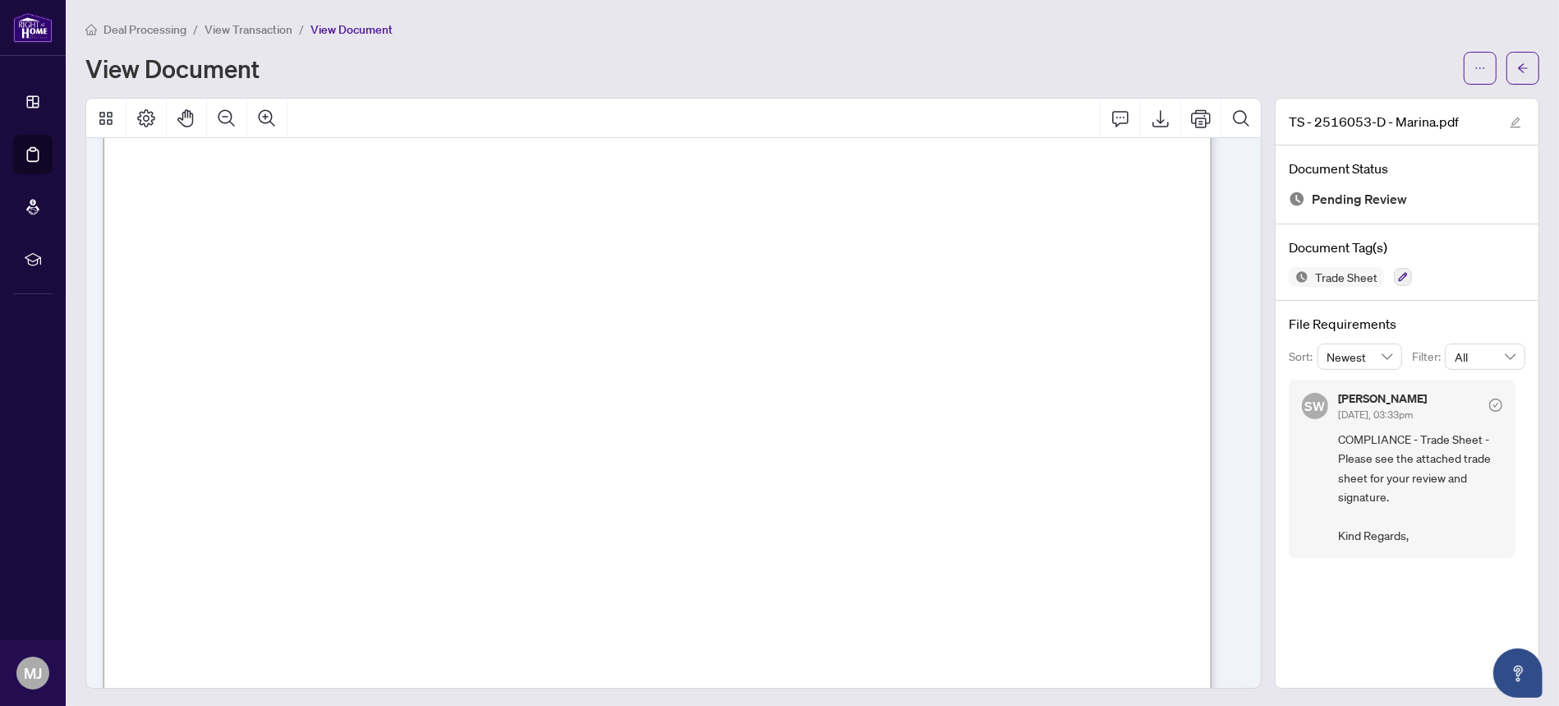
scroll to position [218, 0]
drag, startPoint x: 405, startPoint y: 322, endPoint x: 1183, endPoint y: 312, distance: 777.9
